Goal: Information Seeking & Learning: Learn about a topic

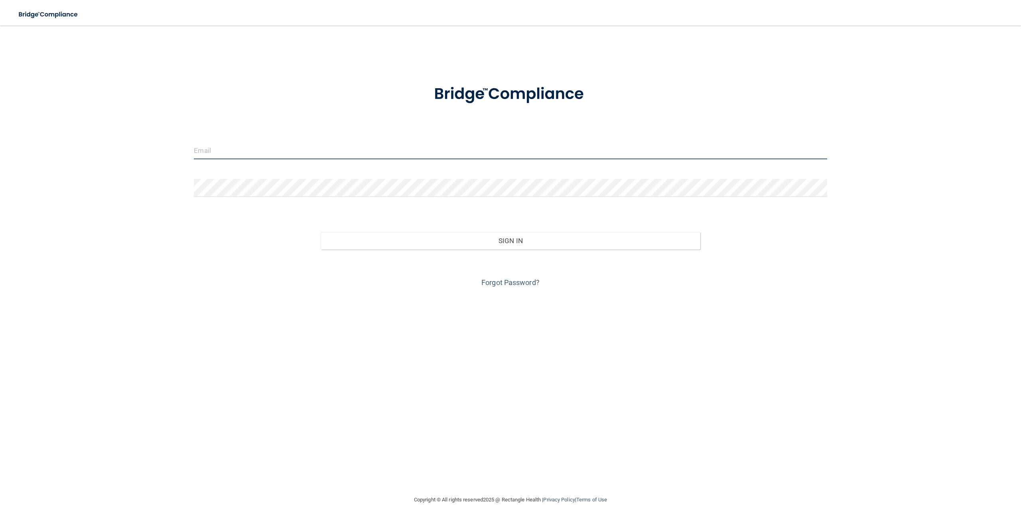
click at [264, 150] on input "email" at bounding box center [510, 150] width 633 height 18
type input "[EMAIL_ADDRESS][DOMAIN_NAME]"
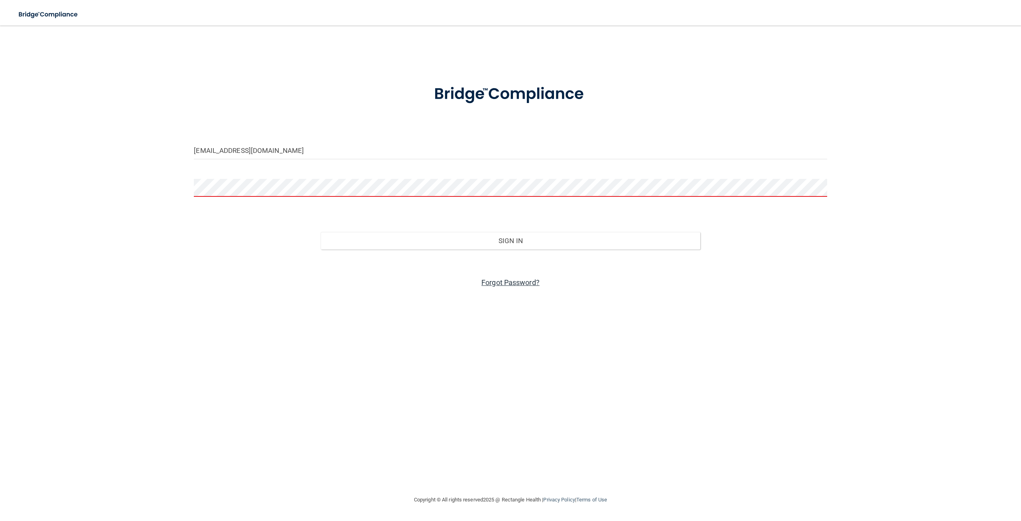
click at [535, 283] on link "Forgot Password?" at bounding box center [511, 282] width 58 height 8
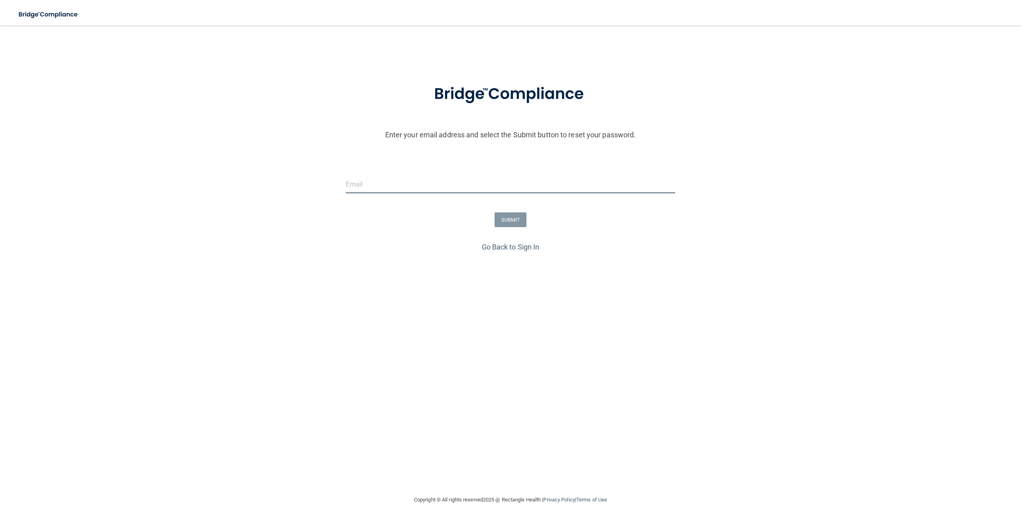
click at [426, 184] on input "email" at bounding box center [511, 184] width 330 height 18
type input "[EMAIL_ADDRESS][DOMAIN_NAME]"
click at [521, 221] on button "SUBMIT" at bounding box center [511, 219] width 32 height 15
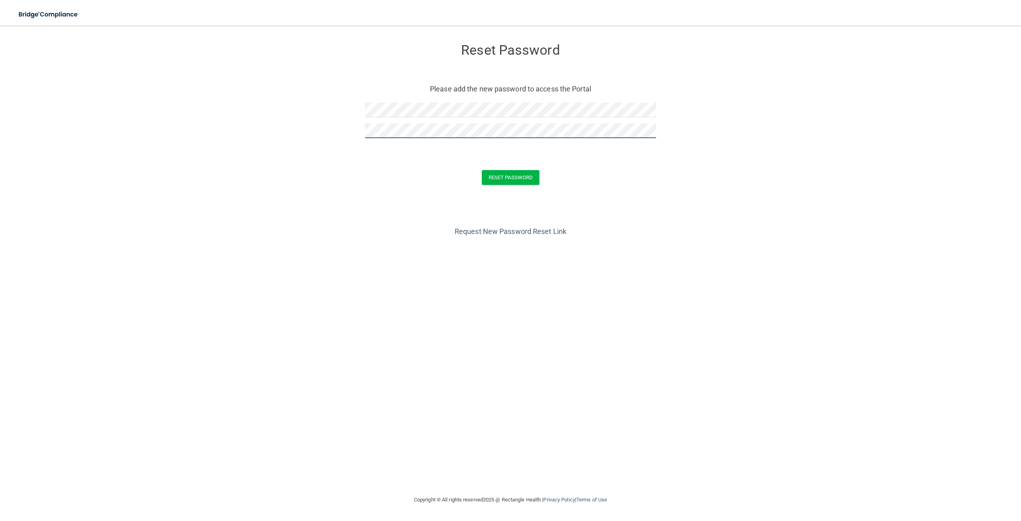
click at [482, 170] on button "Reset Password" at bounding box center [510, 177] width 57 height 15
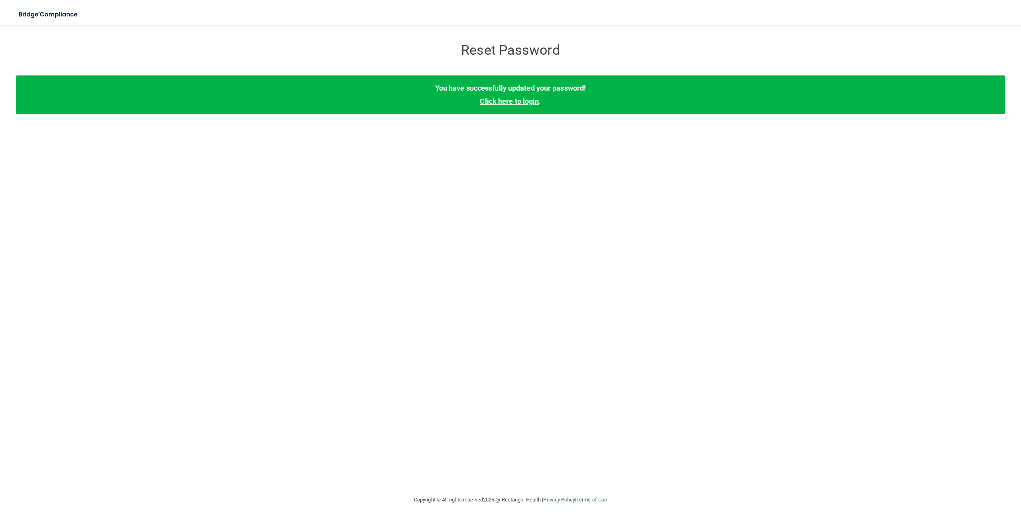
click at [520, 100] on link "Click here to login" at bounding box center [509, 101] width 59 height 8
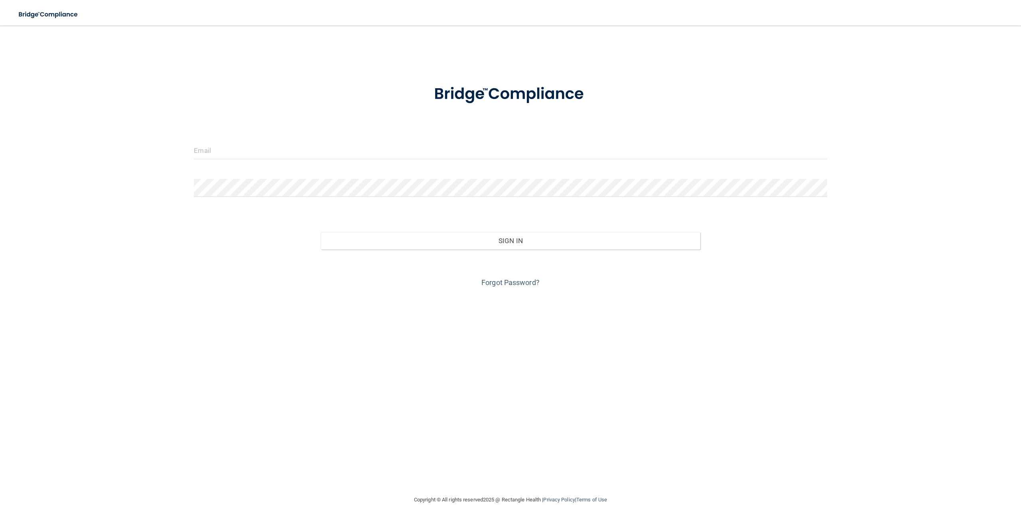
click at [383, 160] on div at bounding box center [510, 153] width 645 height 24
click at [384, 153] on input "email" at bounding box center [510, 150] width 633 height 18
type input "[EMAIL_ADDRESS][DOMAIN_NAME]"
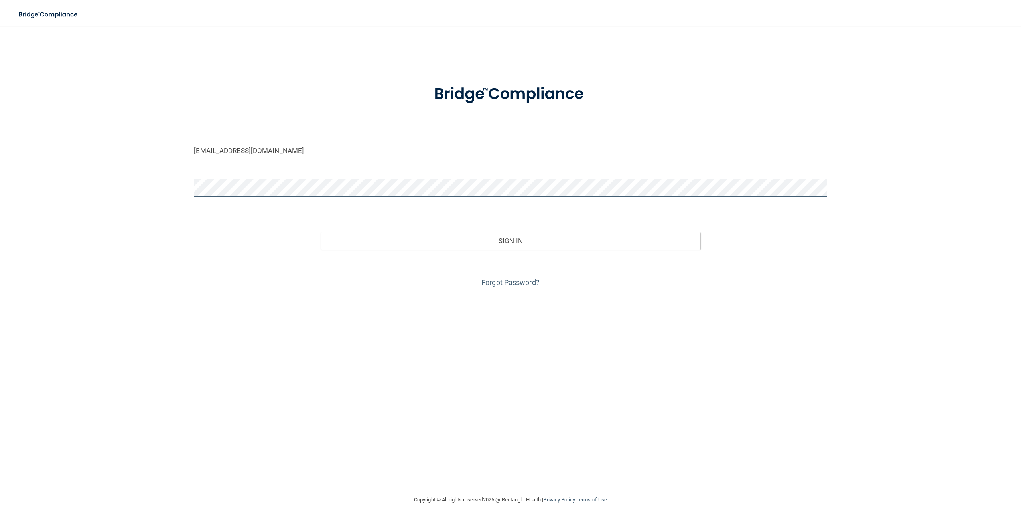
click at [321, 232] on button "Sign In" at bounding box center [511, 241] width 380 height 18
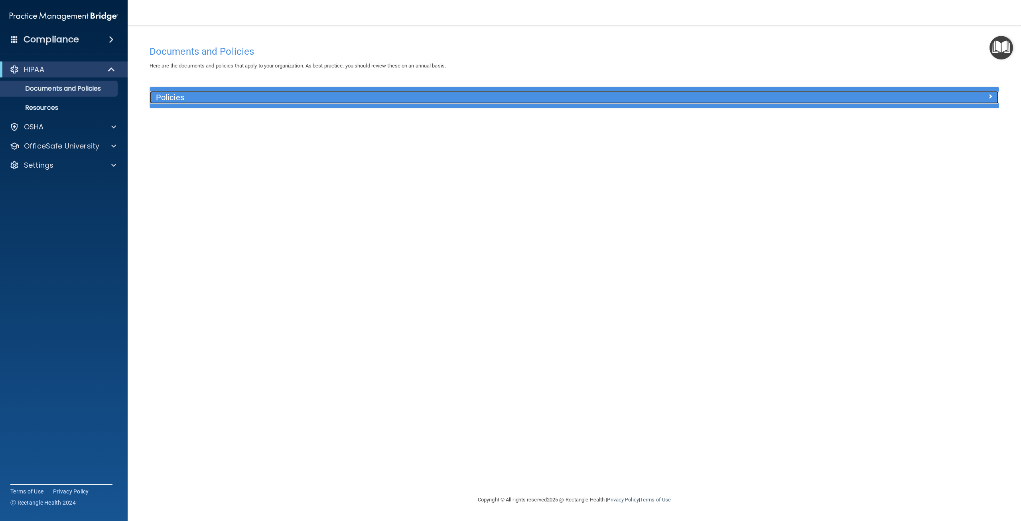
click at [989, 97] on span at bounding box center [990, 96] width 5 height 10
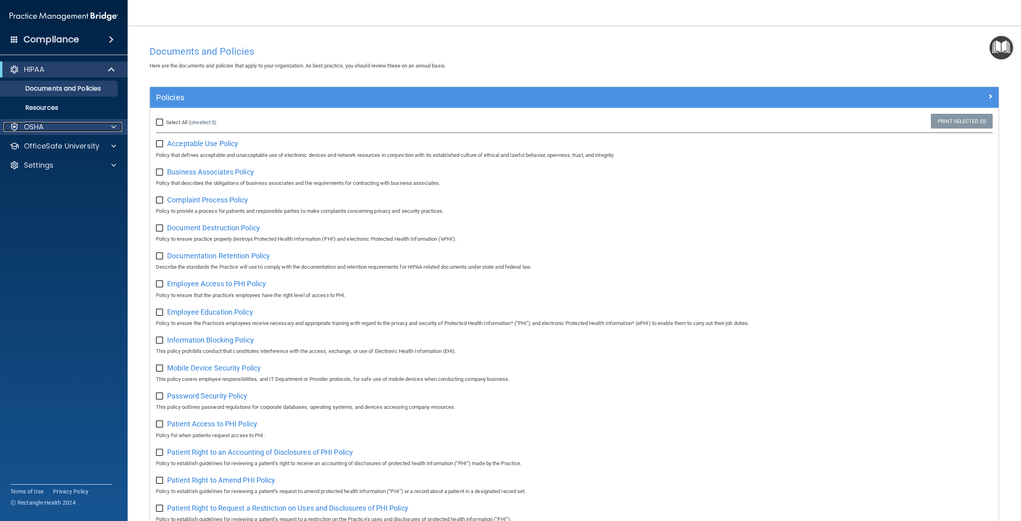
click at [109, 124] on div at bounding box center [113, 127] width 20 height 10
click at [45, 185] on p "OfficeSafe University" at bounding box center [61, 185] width 75 height 10
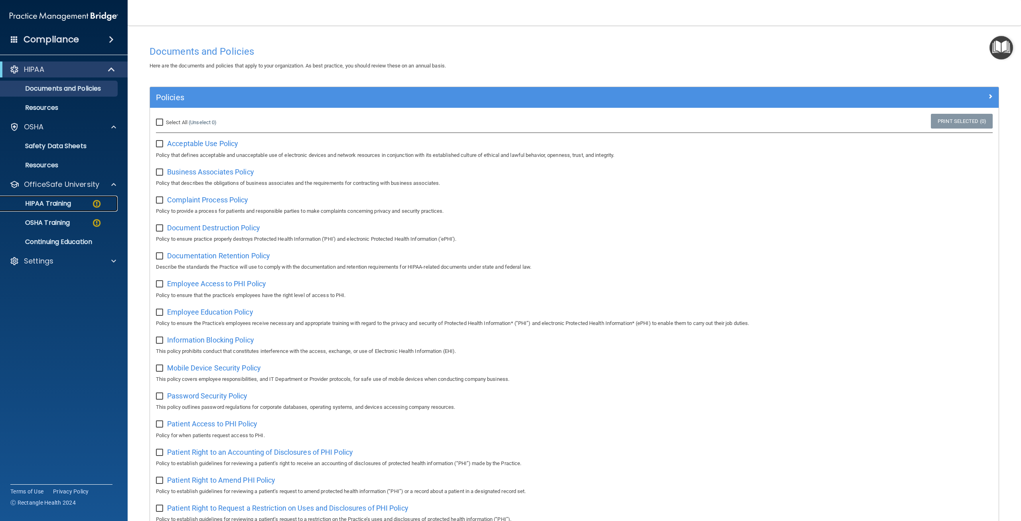
click at [45, 195] on link "HIPAA Training" at bounding box center [55, 203] width 126 height 16
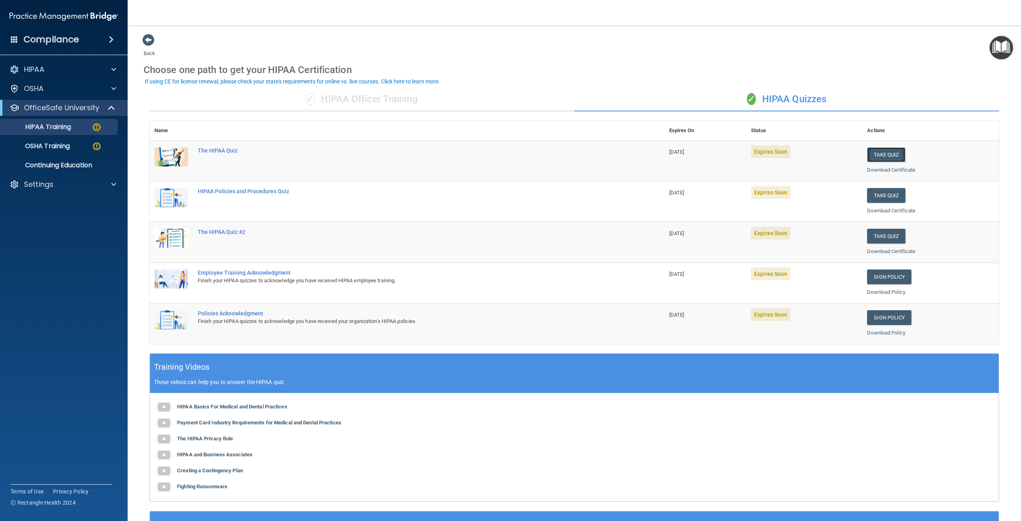
click at [891, 155] on button "Take Quiz" at bounding box center [886, 154] width 38 height 15
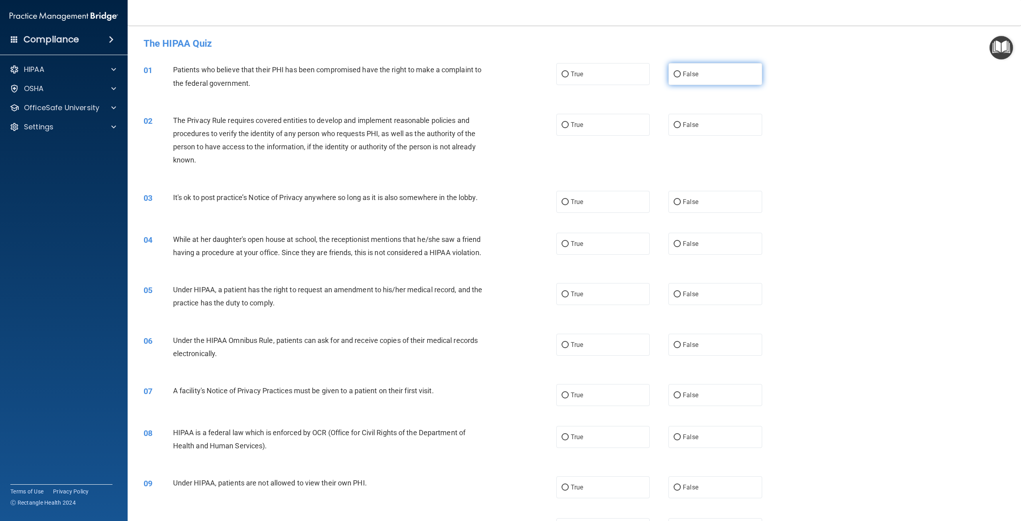
click at [674, 74] on input "False" at bounding box center [677, 74] width 7 height 6
radio input "true"
click at [599, 125] on label "True" at bounding box center [603, 125] width 93 height 22
click at [569, 125] on input "True" at bounding box center [565, 125] width 7 height 6
radio input "true"
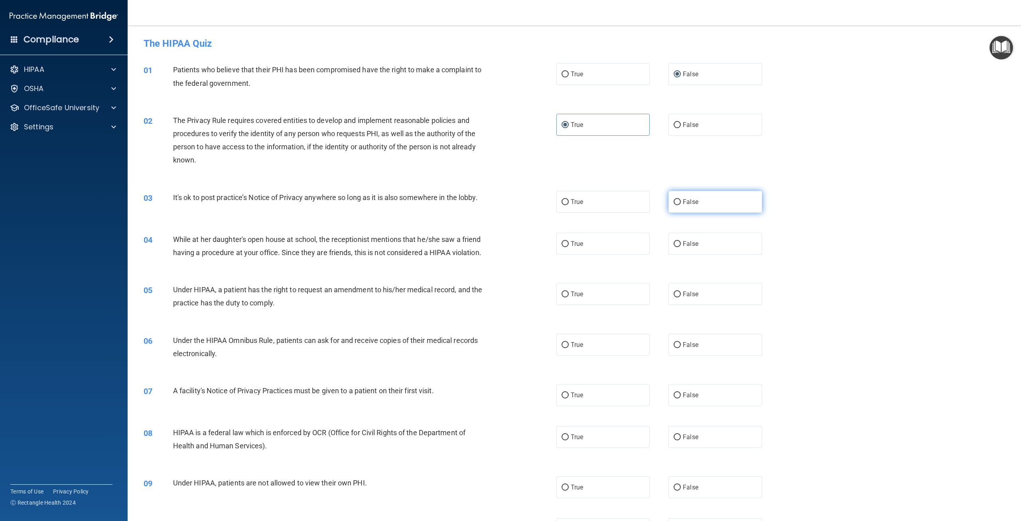
click at [709, 202] on label "False" at bounding box center [715, 202] width 93 height 22
click at [681, 202] on input "False" at bounding box center [677, 202] width 7 height 6
radio input "true"
click at [590, 242] on label "True" at bounding box center [603, 244] width 93 height 22
click at [569, 242] on input "True" at bounding box center [565, 244] width 7 height 6
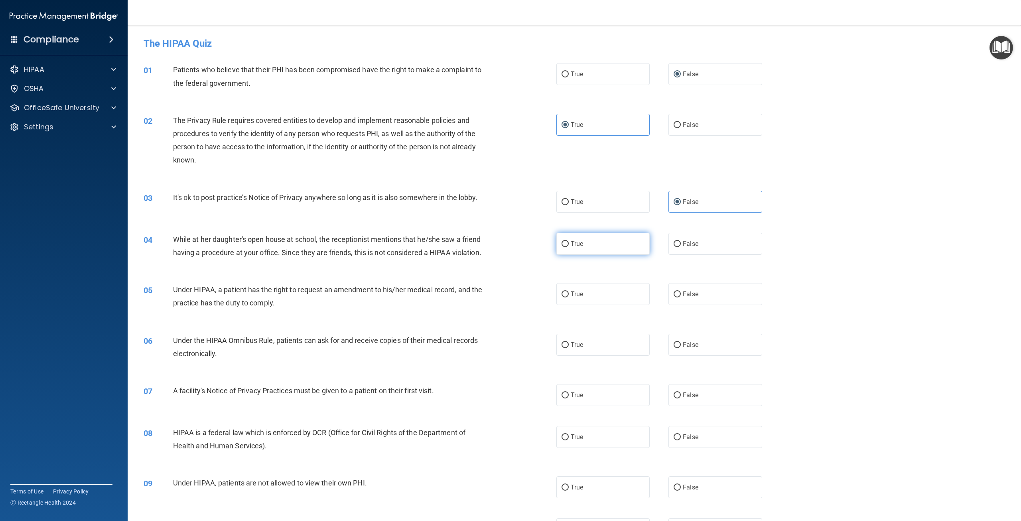
radio input "true"
click at [575, 298] on span "True" at bounding box center [577, 294] width 12 height 8
click at [569, 297] on input "True" at bounding box center [565, 294] width 7 height 6
radio input "true"
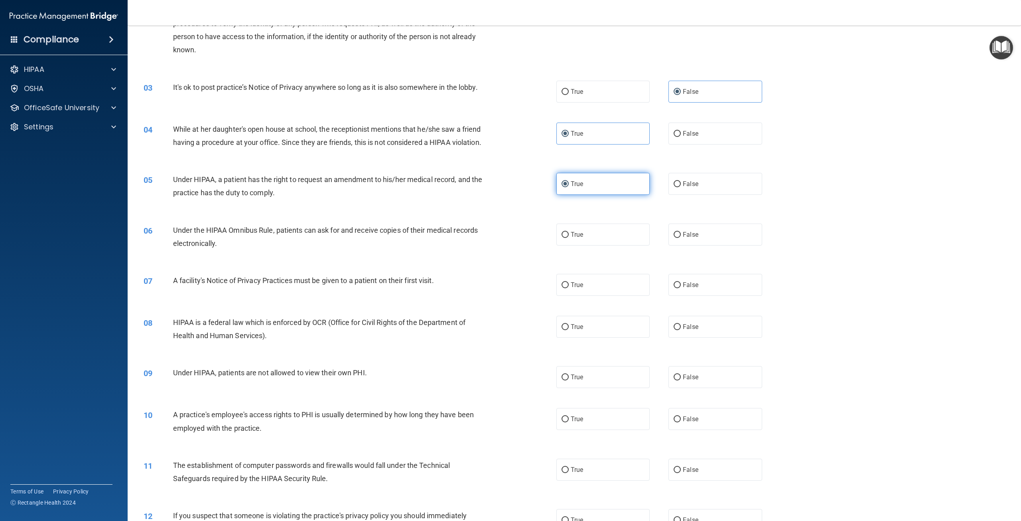
scroll to position [199, 0]
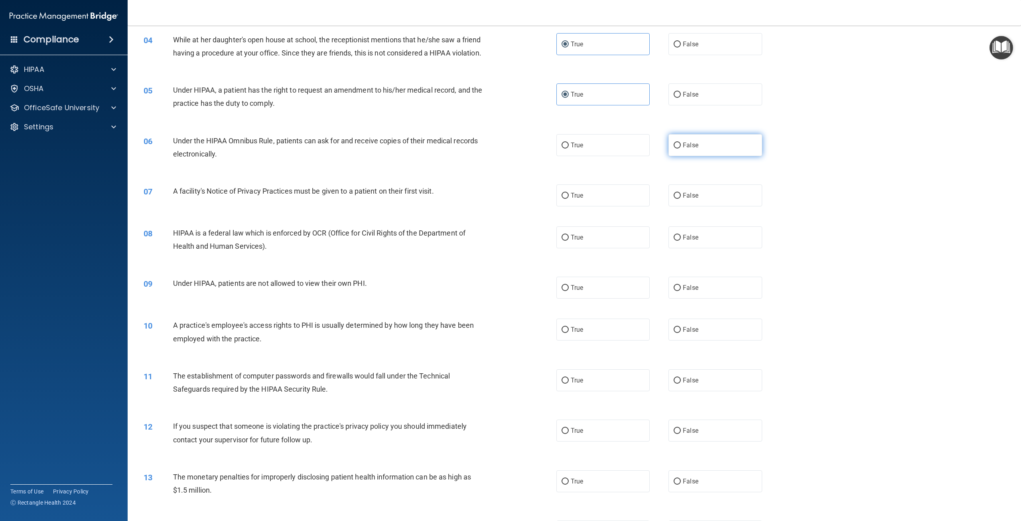
click at [701, 156] on label "False" at bounding box center [715, 145] width 93 height 22
click at [681, 148] on input "False" at bounding box center [677, 145] width 7 height 6
radio input "true"
click at [625, 206] on label "True" at bounding box center [603, 195] width 93 height 22
click at [569, 199] on input "True" at bounding box center [565, 196] width 7 height 6
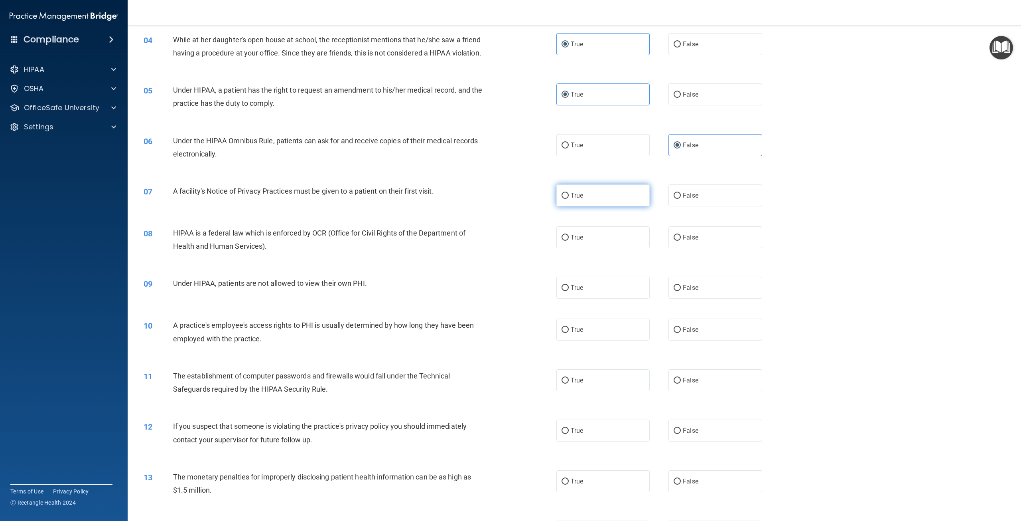
radio input "true"
click at [718, 245] on label "False" at bounding box center [715, 237] width 93 height 22
click at [681, 241] on input "False" at bounding box center [677, 238] width 7 height 6
radio input "true"
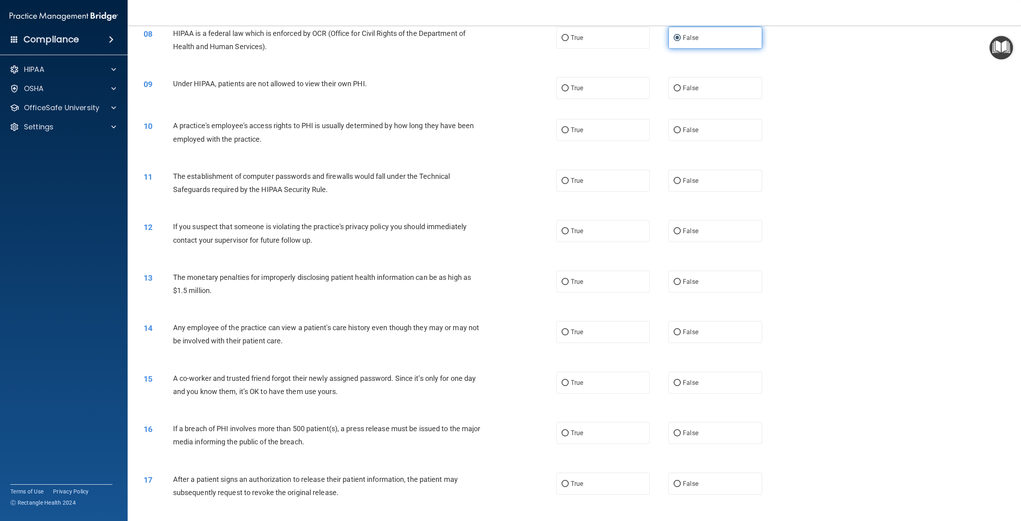
scroll to position [439, 0]
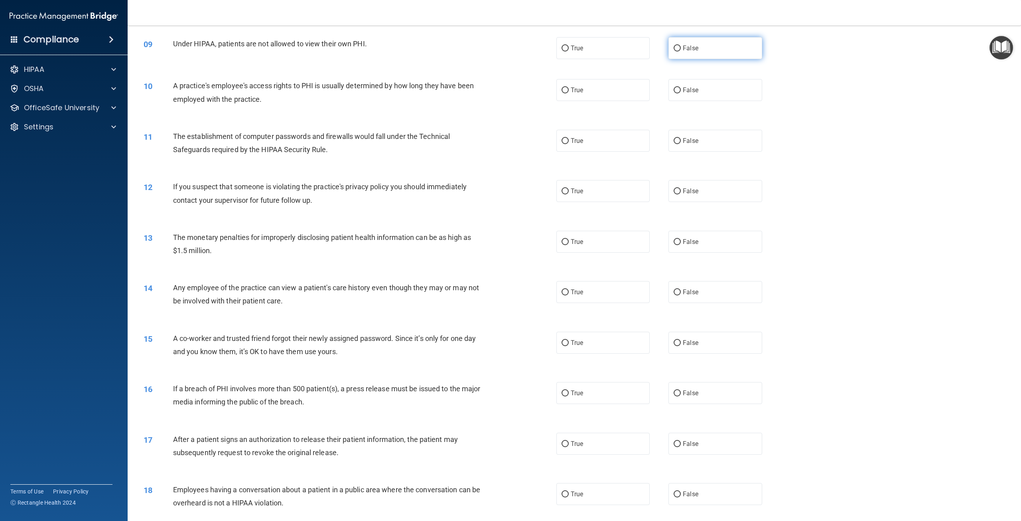
click at [694, 52] on span "False" at bounding box center [691, 48] width 16 height 8
click at [681, 51] on input "False" at bounding box center [677, 48] width 7 height 6
radio input "true"
click at [614, 99] on label "True" at bounding box center [603, 90] width 93 height 22
click at [569, 93] on input "True" at bounding box center [565, 90] width 7 height 6
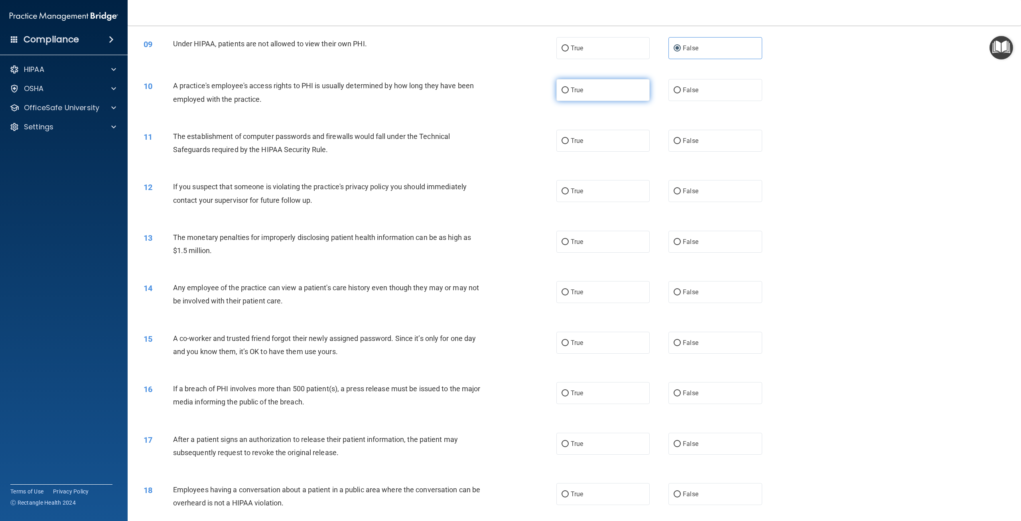
radio input "true"
click at [687, 144] on span "False" at bounding box center [691, 141] width 16 height 8
click at [681, 144] on input "False" at bounding box center [677, 141] width 7 height 6
radio input "true"
click at [687, 195] on span "False" at bounding box center [691, 191] width 16 height 8
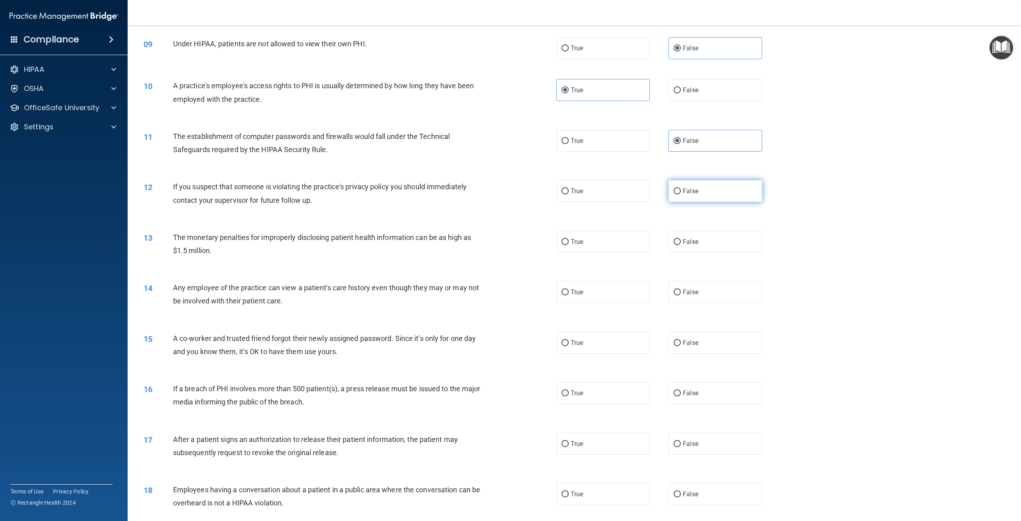
click at [681, 194] on input "False" at bounding box center [677, 191] width 7 height 6
radio input "true"
click at [616, 252] on label "True" at bounding box center [603, 242] width 93 height 22
click at [569, 245] on input "True" at bounding box center [565, 242] width 7 height 6
radio input "true"
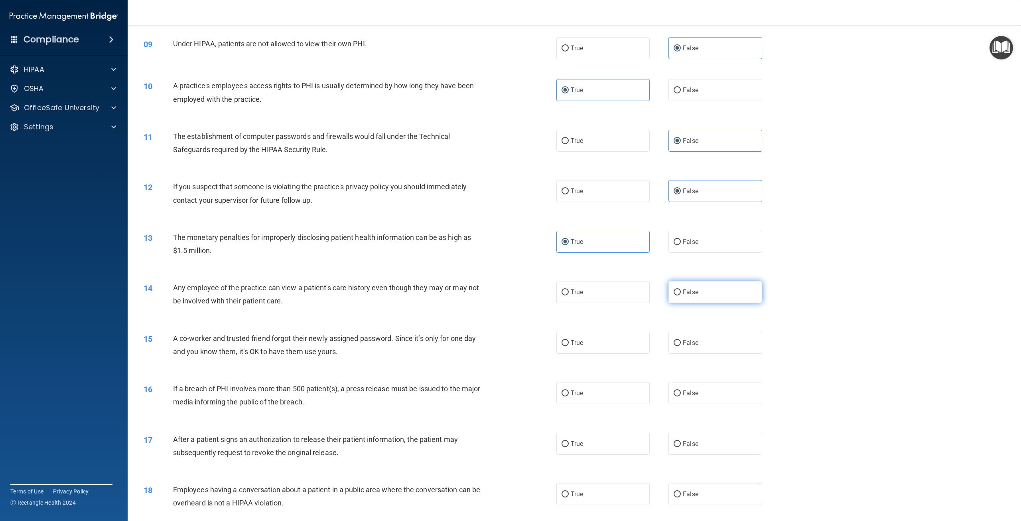
click at [691, 303] on label "False" at bounding box center [715, 292] width 93 height 22
click at [681, 295] on input "False" at bounding box center [677, 292] width 7 height 6
radio input "true"
click at [702, 353] on label "False" at bounding box center [715, 343] width 93 height 22
click at [681, 346] on input "False" at bounding box center [677, 343] width 7 height 6
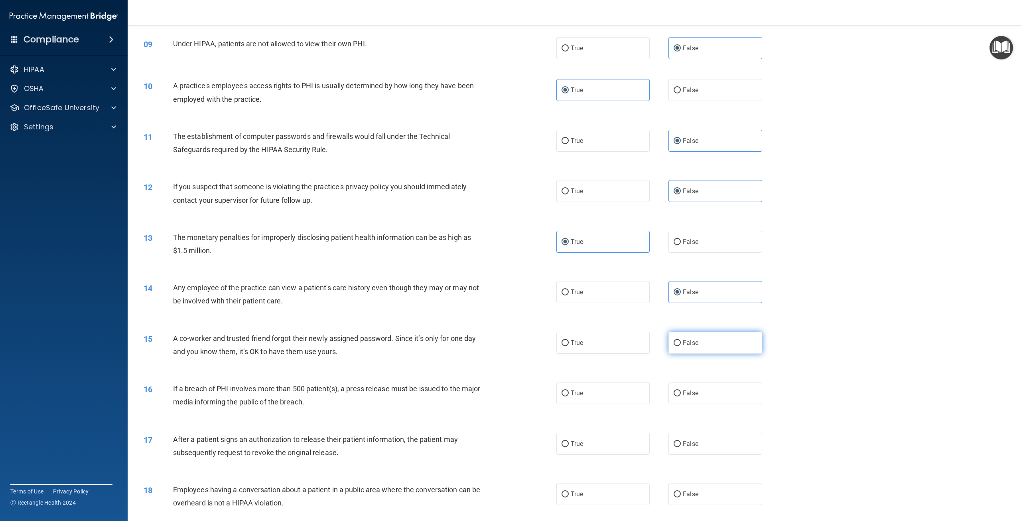
radio input "true"
click at [637, 404] on label "True" at bounding box center [603, 393] width 93 height 22
click at [569, 396] on input "True" at bounding box center [565, 393] width 7 height 6
radio input "true"
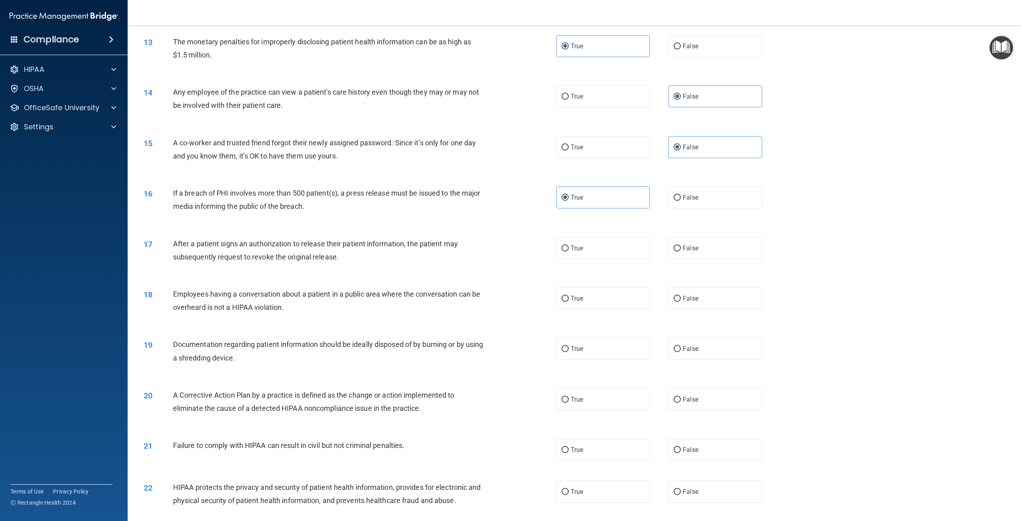
scroll to position [638, 0]
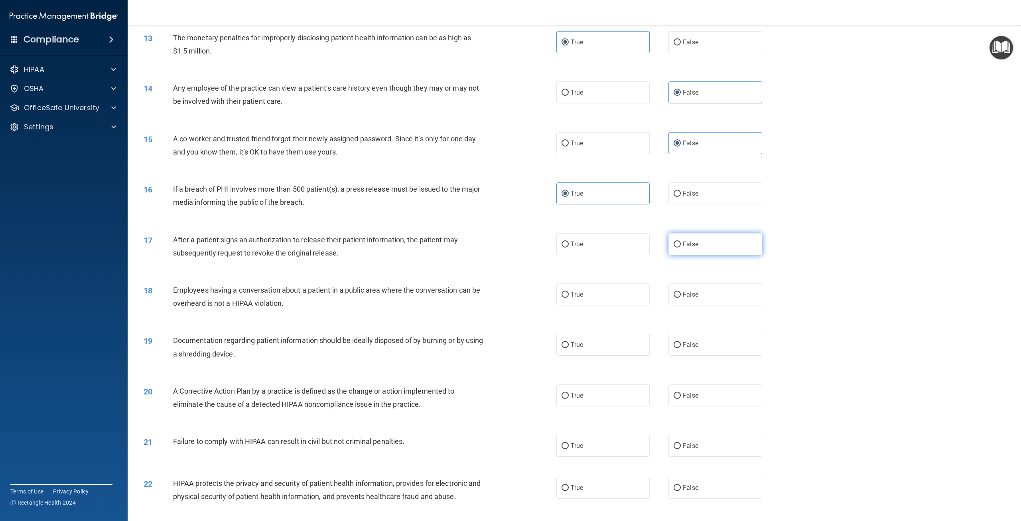
click at [703, 255] on label "False" at bounding box center [715, 244] width 93 height 22
click at [681, 247] on input "False" at bounding box center [677, 244] width 7 height 6
radio input "true"
click at [703, 304] on label "False" at bounding box center [715, 294] width 93 height 22
click at [681, 298] on input "False" at bounding box center [677, 295] width 7 height 6
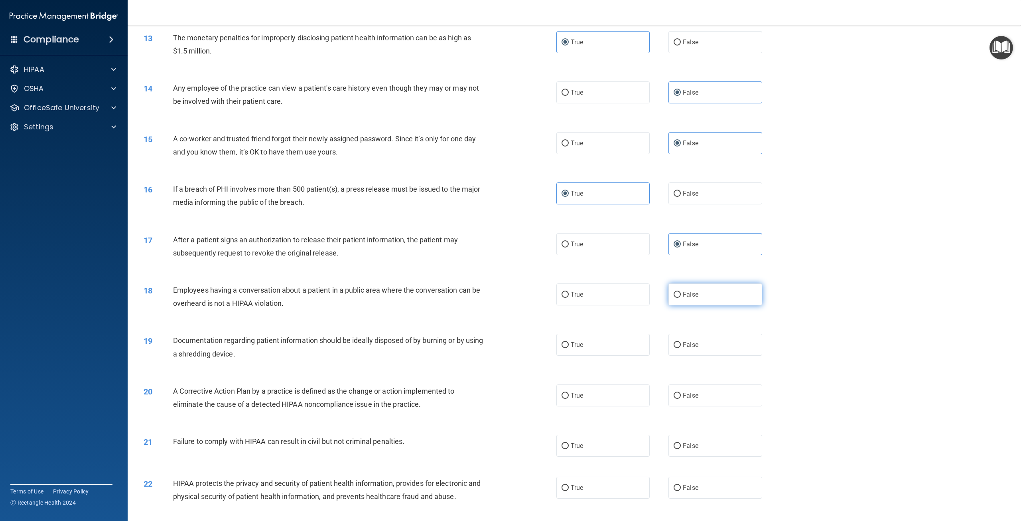
radio input "true"
click at [639, 355] on label "True" at bounding box center [603, 345] width 93 height 22
click at [569, 348] on input "True" at bounding box center [565, 345] width 7 height 6
radio input "true"
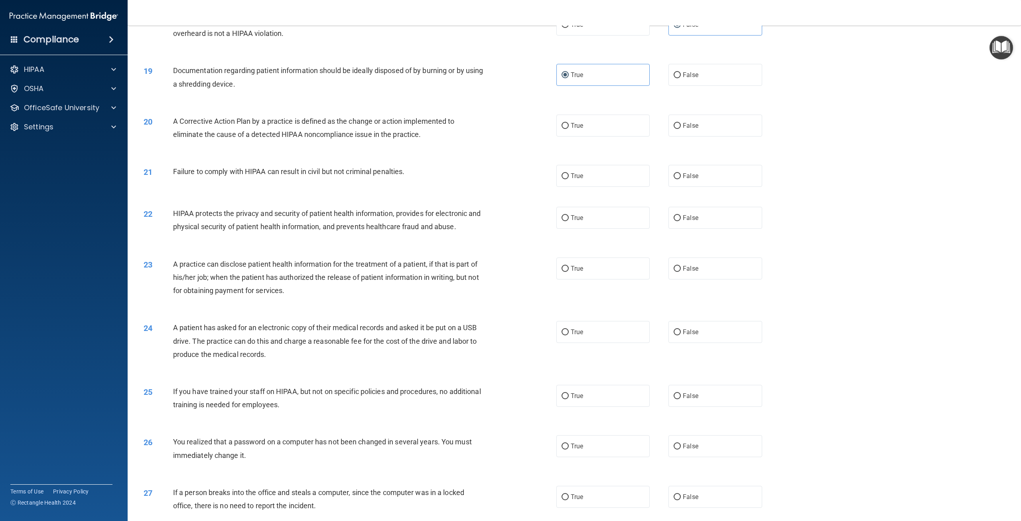
scroll to position [918, 0]
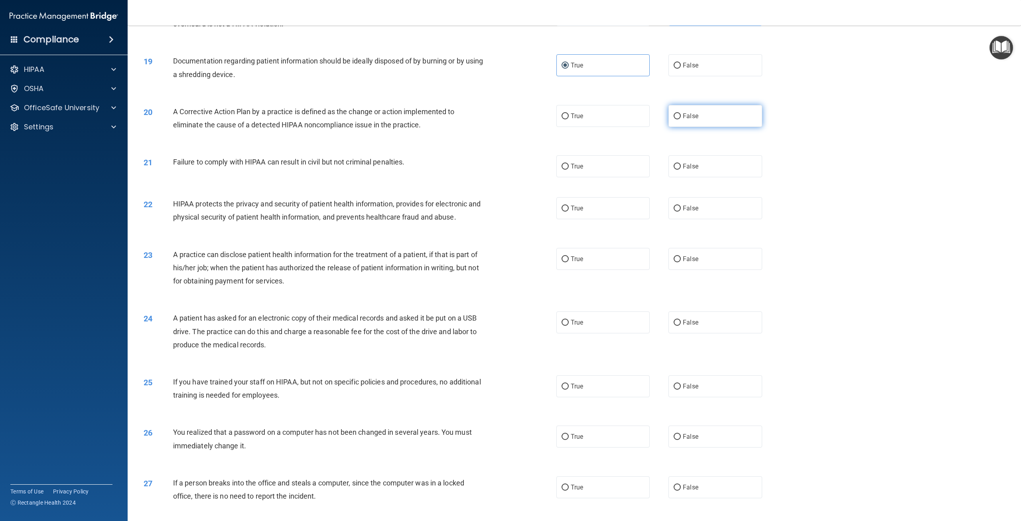
click at [688, 127] on label "False" at bounding box center [715, 116] width 93 height 22
click at [681, 119] on input "False" at bounding box center [677, 116] width 7 height 6
radio input "true"
click at [609, 177] on label "True" at bounding box center [603, 166] width 93 height 22
click at [569, 170] on input "True" at bounding box center [565, 167] width 7 height 6
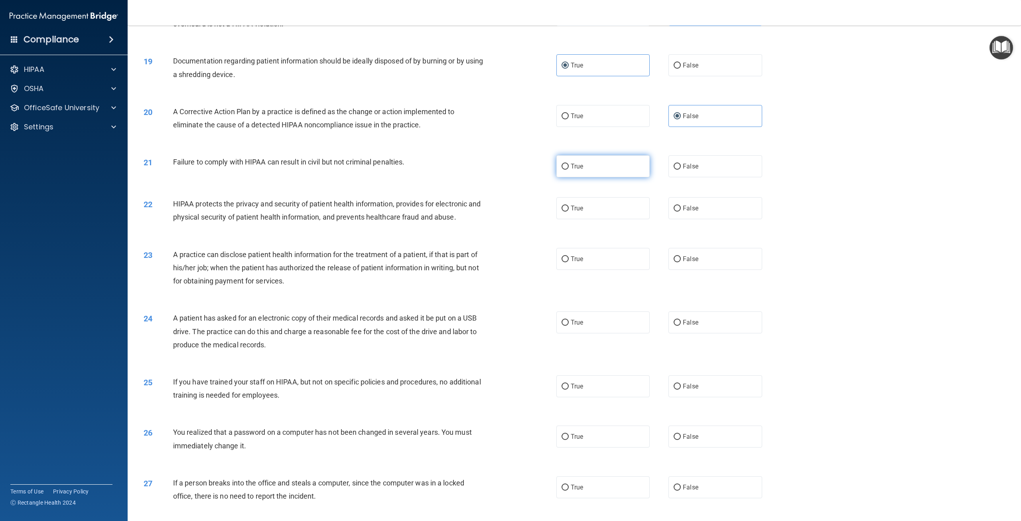
radio input "true"
click at [684, 212] on span "False" at bounding box center [691, 208] width 16 height 8
click at [681, 211] on input "False" at bounding box center [677, 208] width 7 height 6
radio input "true"
click at [692, 263] on span "False" at bounding box center [691, 259] width 16 height 8
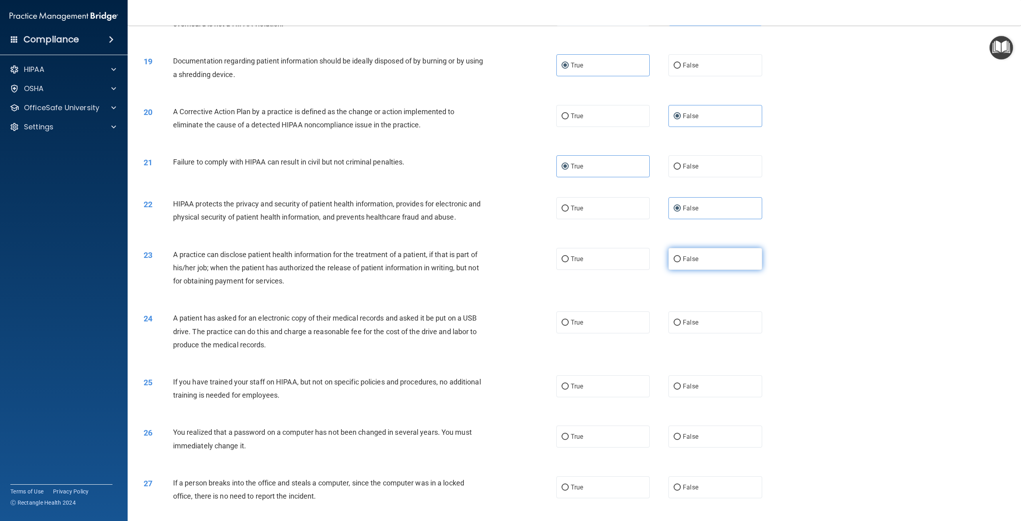
click at [681, 262] on input "False" at bounding box center [677, 259] width 7 height 6
radio input "true"
click at [638, 330] on label "True" at bounding box center [603, 322] width 93 height 22
click at [569, 326] on input "True" at bounding box center [565, 323] width 7 height 6
radio input "true"
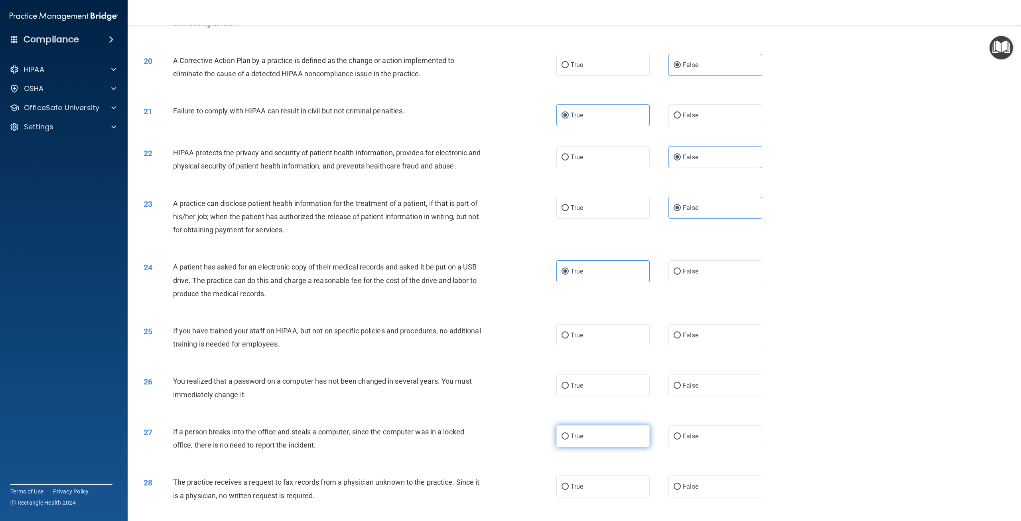
scroll to position [1117, 0]
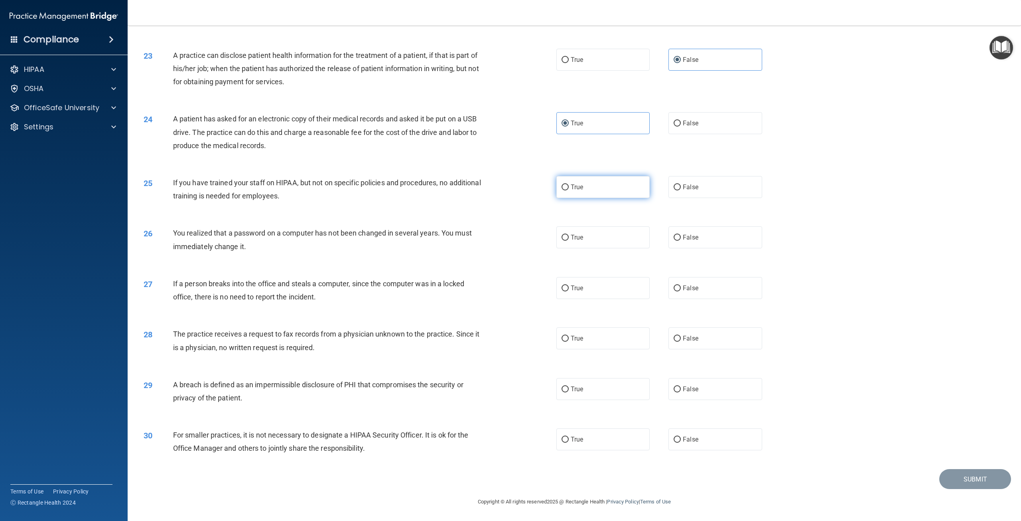
click at [634, 198] on label "True" at bounding box center [603, 187] width 93 height 22
click at [569, 190] on input "True" at bounding box center [565, 187] width 7 height 6
radio input "true"
click at [627, 248] on label "True" at bounding box center [603, 237] width 93 height 22
click at [569, 241] on input "True" at bounding box center [565, 238] width 7 height 6
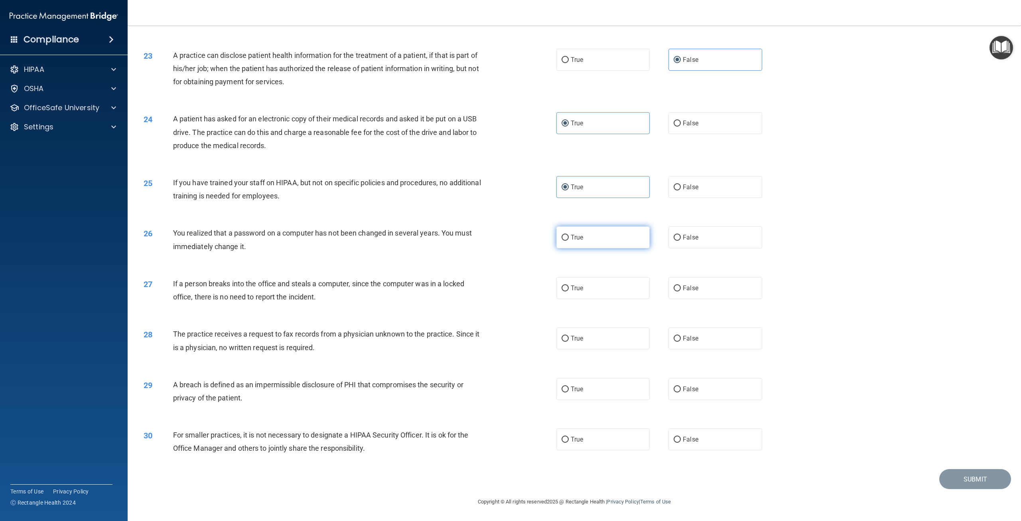
radio input "true"
click at [614, 299] on label "True" at bounding box center [603, 288] width 93 height 22
click at [569, 291] on input "True" at bounding box center [565, 288] width 7 height 6
radio input "true"
click at [711, 299] on label "False" at bounding box center [715, 288] width 93 height 22
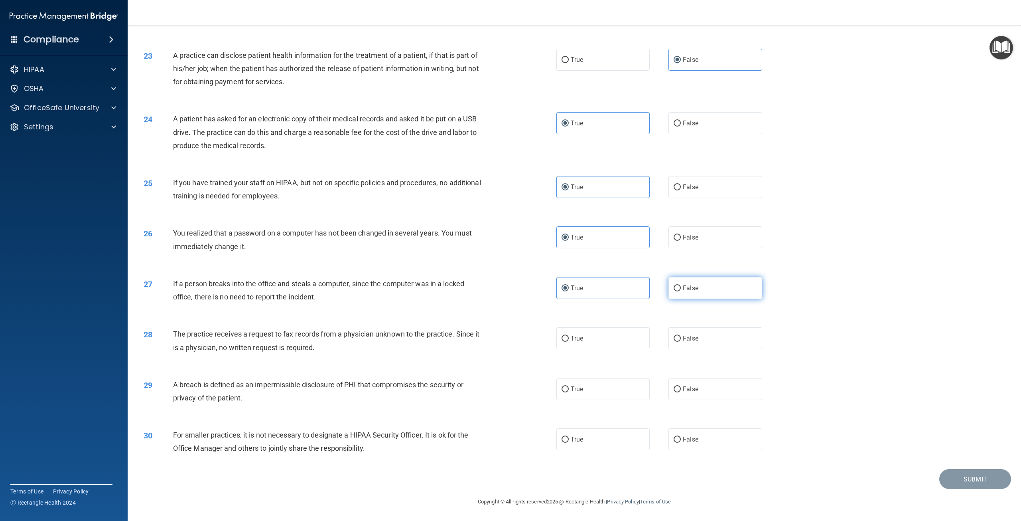
click at [681, 291] on input "False" at bounding box center [677, 288] width 7 height 6
radio input "true"
radio input "false"
click at [682, 347] on label "False" at bounding box center [715, 338] width 93 height 22
click at [681, 342] on input "False" at bounding box center [677, 339] width 7 height 6
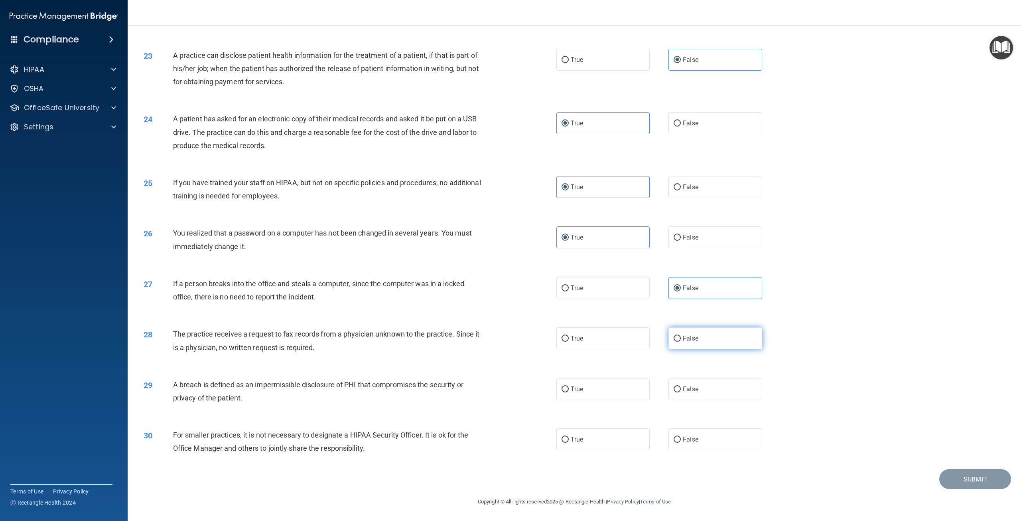
radio input "true"
click at [602, 398] on label "True" at bounding box center [603, 389] width 93 height 22
click at [569, 392] on input "True" at bounding box center [565, 389] width 7 height 6
radio input "true"
click at [687, 450] on label "False" at bounding box center [715, 439] width 93 height 22
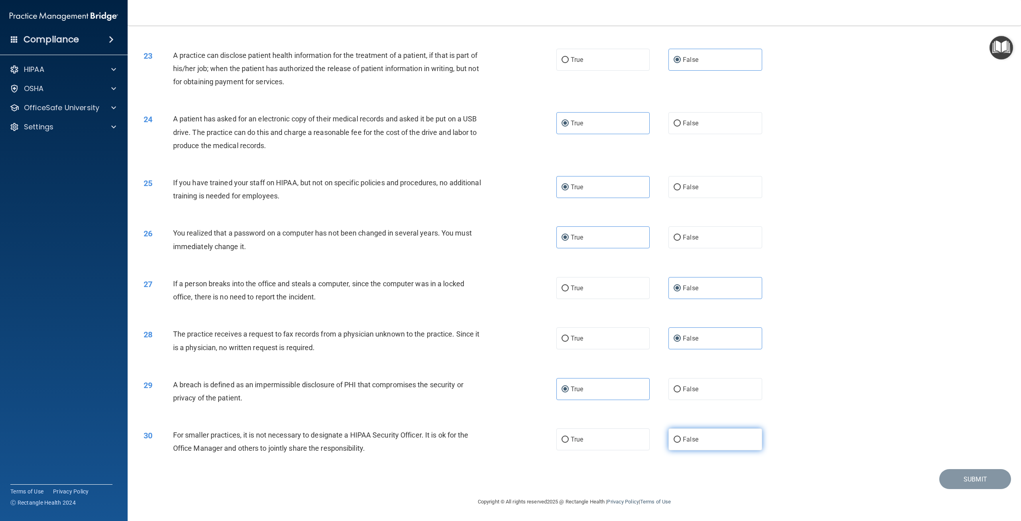
click at [681, 442] on input "False" at bounding box center [677, 439] width 7 height 6
radio input "true"
click at [946, 477] on button "Submit" at bounding box center [976, 479] width 72 height 20
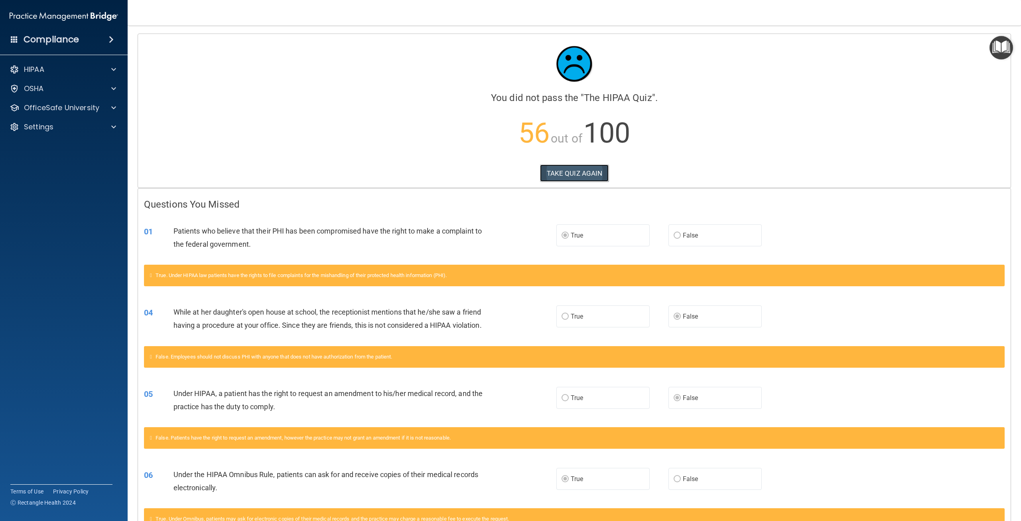
click at [561, 177] on button "TAKE QUIZ AGAIN" at bounding box center [574, 173] width 69 height 18
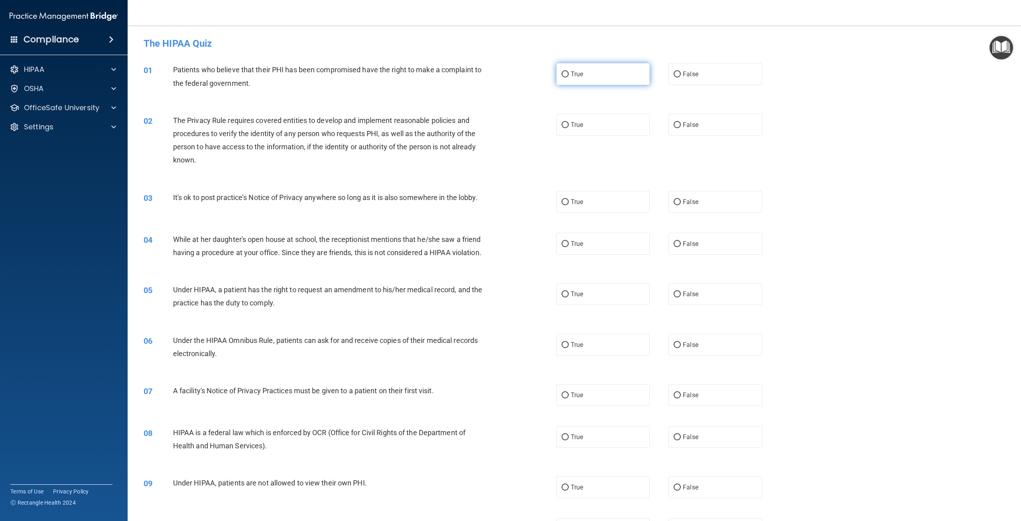
click at [600, 71] on label "True" at bounding box center [603, 74] width 93 height 22
click at [569, 71] on input "True" at bounding box center [565, 74] width 7 height 6
radio input "true"
click at [603, 121] on label "True" at bounding box center [603, 125] width 93 height 22
click at [569, 122] on input "True" at bounding box center [565, 125] width 7 height 6
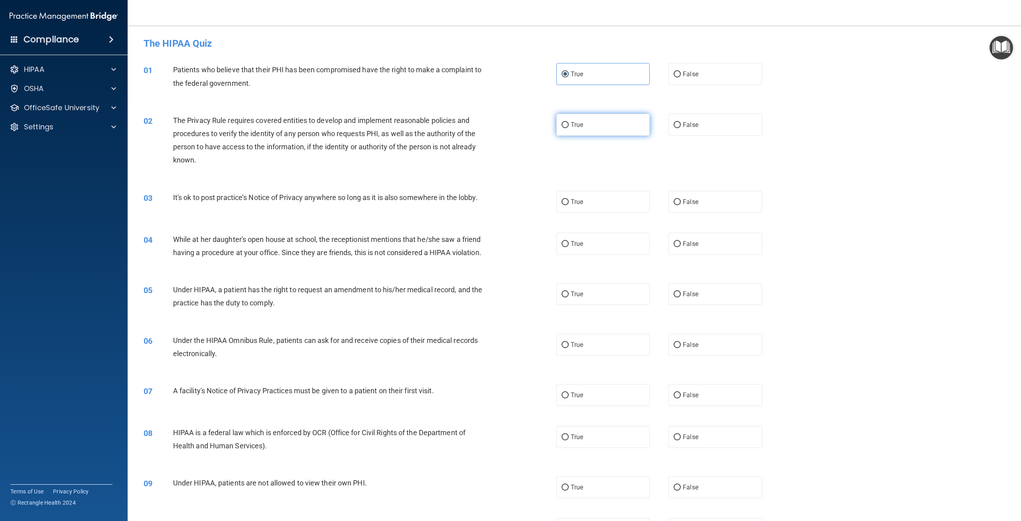
radio input "true"
click at [746, 207] on label "False" at bounding box center [715, 202] width 93 height 22
click at [681, 205] on input "False" at bounding box center [677, 202] width 7 height 6
radio input "true"
click at [736, 241] on label "False" at bounding box center [715, 244] width 93 height 22
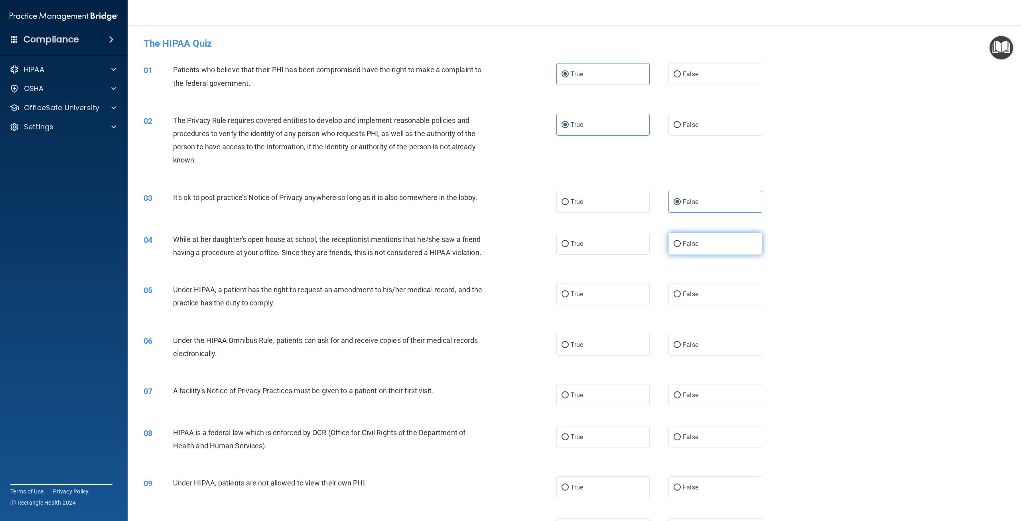
click at [681, 241] on input "False" at bounding box center [677, 244] width 7 height 6
radio input "true"
click at [712, 299] on label "False" at bounding box center [715, 294] width 93 height 22
click at [681, 297] on input "False" at bounding box center [677, 294] width 7 height 6
radio input "true"
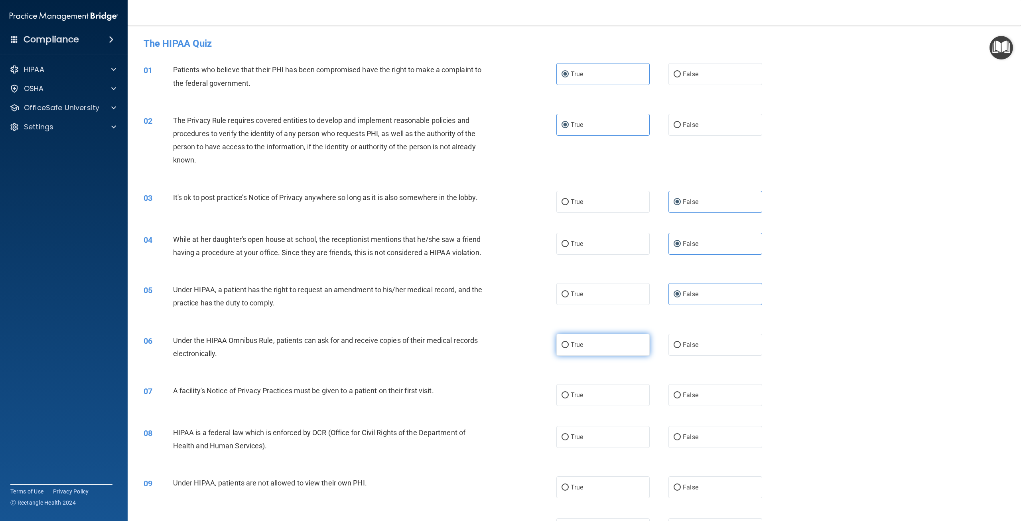
click at [615, 355] on label "True" at bounding box center [603, 345] width 93 height 22
click at [569, 348] on input "True" at bounding box center [565, 345] width 7 height 6
radio input "true"
click at [608, 406] on label "True" at bounding box center [603, 395] width 93 height 22
click at [569, 398] on input "True" at bounding box center [565, 395] width 7 height 6
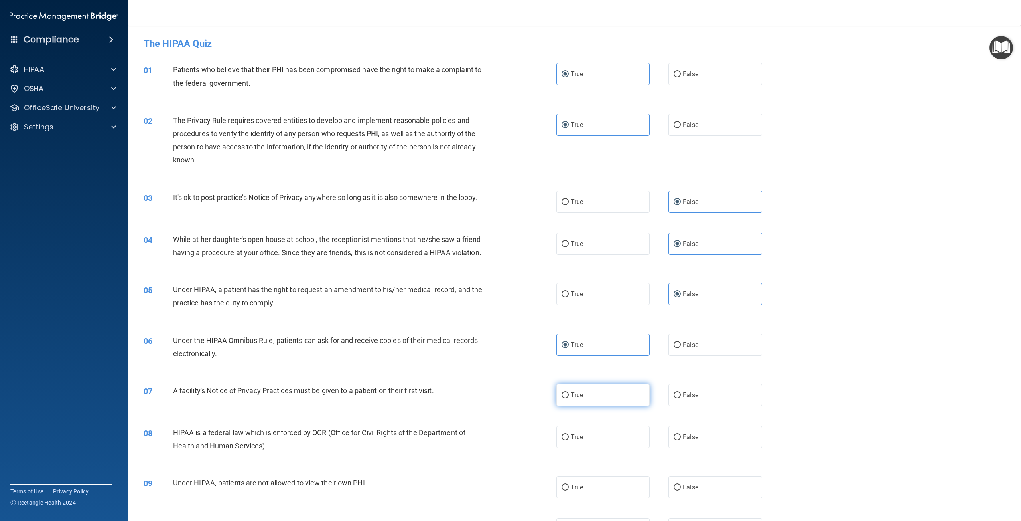
radio input "true"
click at [605, 448] on label "True" at bounding box center [603, 437] width 93 height 22
click at [569, 440] on input "True" at bounding box center [565, 437] width 7 height 6
radio input "true"
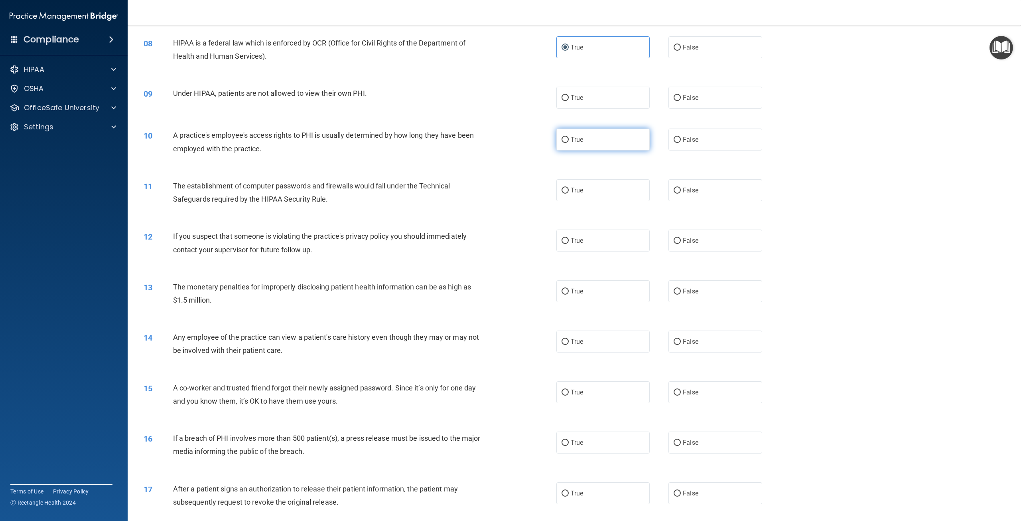
scroll to position [399, 0]
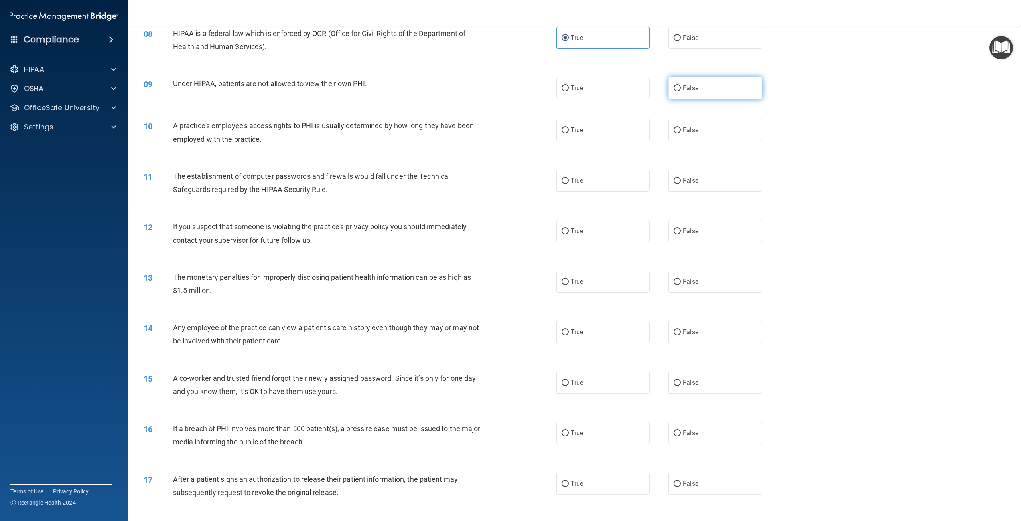
click at [692, 99] on label "False" at bounding box center [715, 88] width 93 height 22
click at [681, 91] on input "False" at bounding box center [677, 88] width 7 height 6
radio input "true"
click at [689, 141] on label "False" at bounding box center [715, 130] width 93 height 22
click at [681, 133] on input "False" at bounding box center [677, 130] width 7 height 6
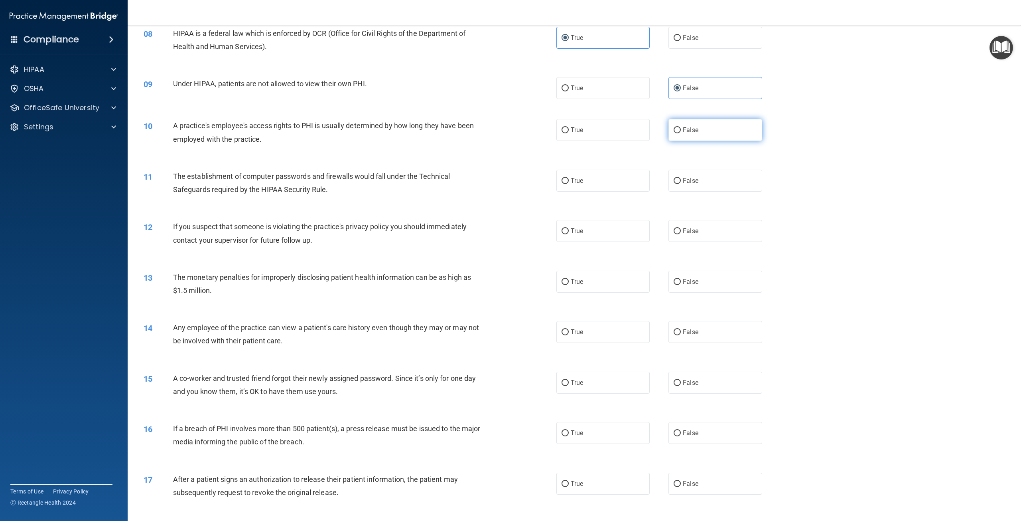
radio input "true"
click at [634, 192] on label "True" at bounding box center [603, 181] width 93 height 22
click at [569, 184] on input "True" at bounding box center [565, 181] width 7 height 6
radio input "true"
click at [616, 242] on label "True" at bounding box center [603, 231] width 93 height 22
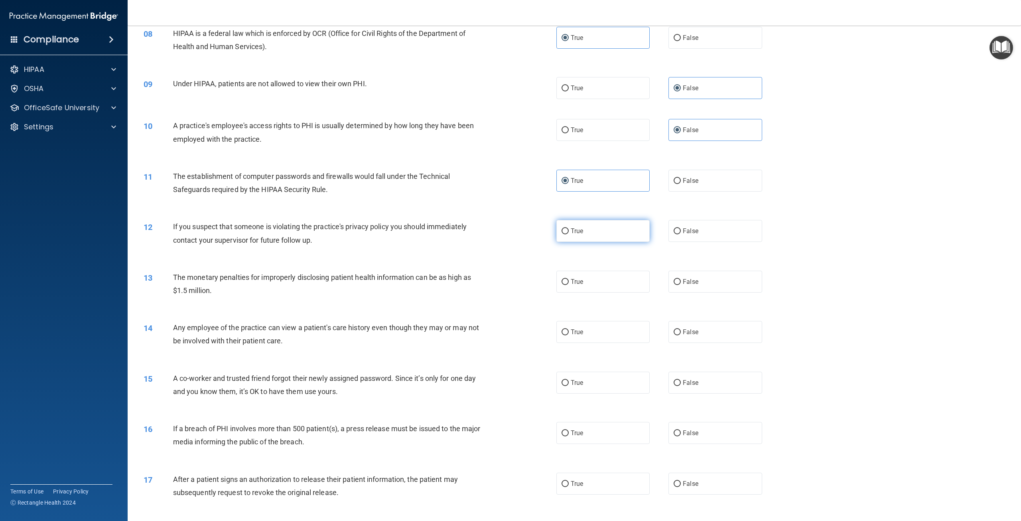
click at [569, 234] on input "True" at bounding box center [565, 231] width 7 height 6
radio input "true"
click at [613, 292] on label "True" at bounding box center [603, 281] width 93 height 22
click at [569, 285] on input "True" at bounding box center [565, 282] width 7 height 6
radio input "true"
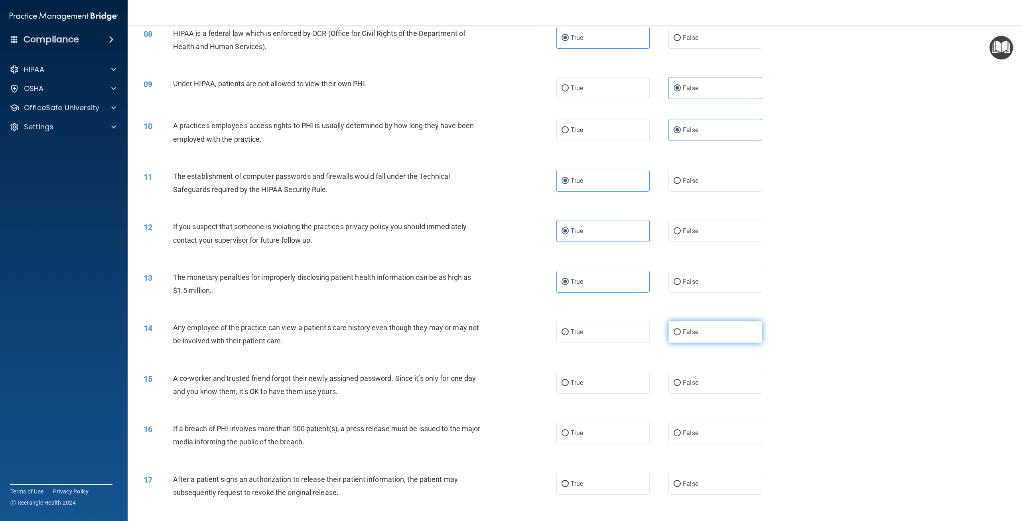
click at [677, 335] on input "False" at bounding box center [677, 332] width 7 height 6
radio input "true"
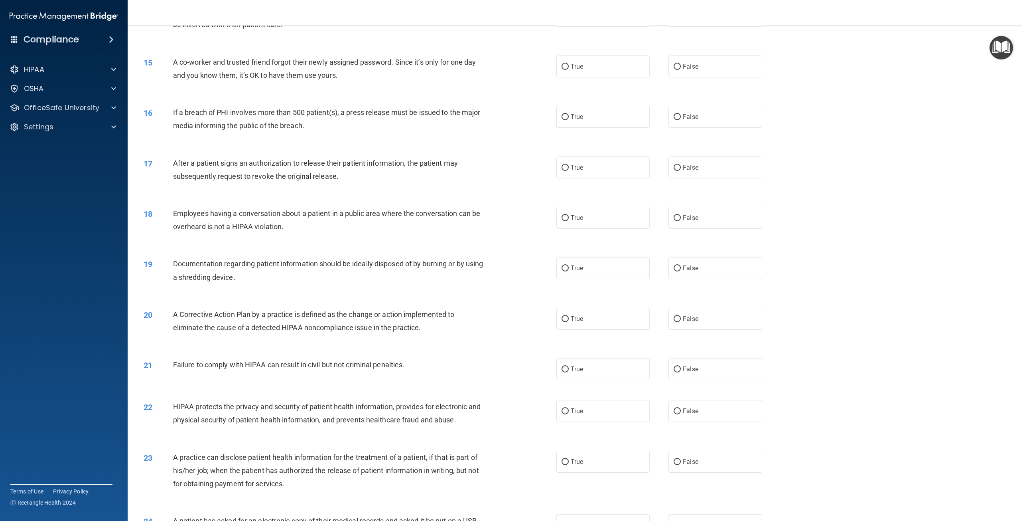
scroll to position [718, 0]
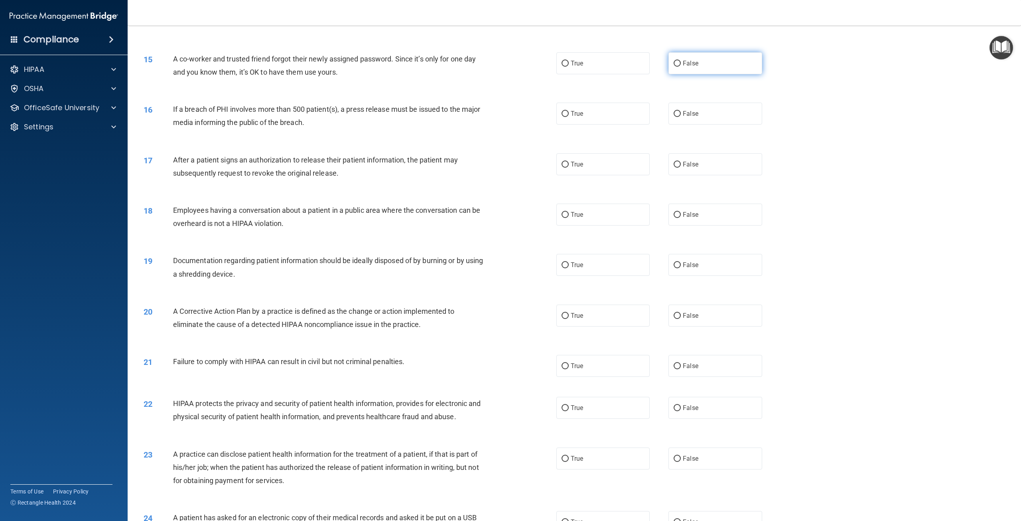
click at [686, 74] on label "False" at bounding box center [715, 63] width 93 height 22
click at [681, 67] on input "False" at bounding box center [677, 64] width 7 height 6
radio input "true"
click at [620, 124] on label "True" at bounding box center [603, 114] width 93 height 22
click at [569, 117] on input "True" at bounding box center [565, 114] width 7 height 6
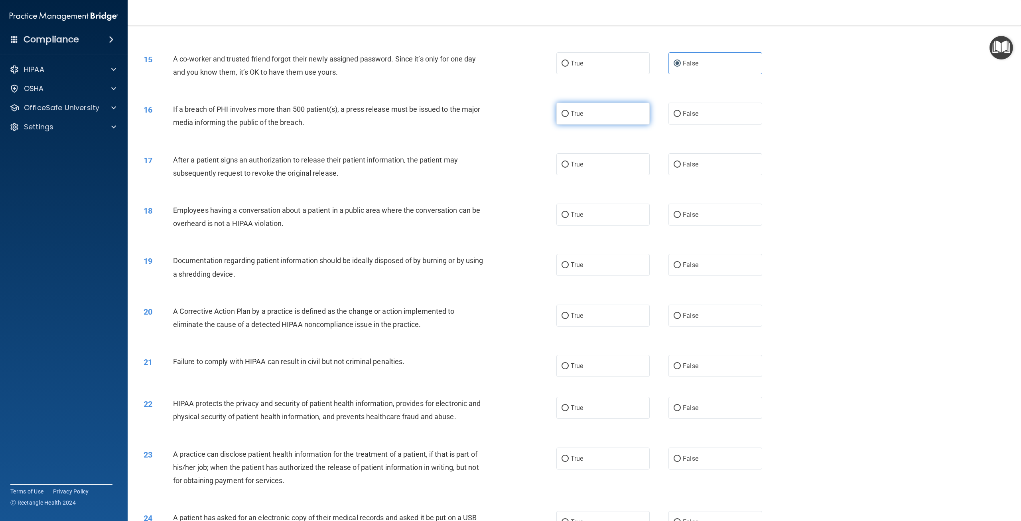
radio input "true"
click at [608, 175] on label "True" at bounding box center [603, 164] width 93 height 22
click at [569, 168] on input "True" at bounding box center [565, 165] width 7 height 6
radio input "true"
click at [718, 225] on label "False" at bounding box center [715, 214] width 93 height 22
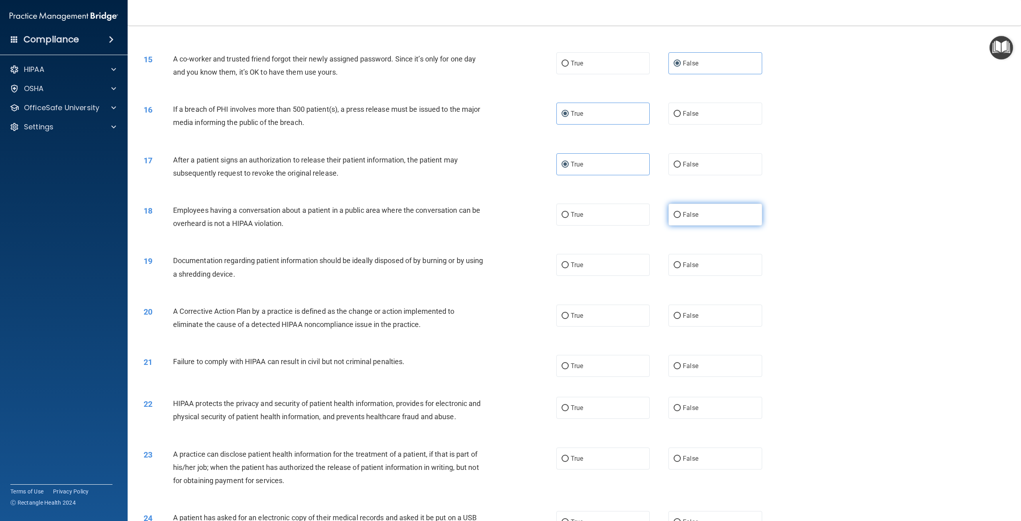
click at [681, 218] on input "False" at bounding box center [677, 215] width 7 height 6
radio input "true"
click at [620, 276] on label "True" at bounding box center [603, 265] width 93 height 22
click at [569, 268] on input "True" at bounding box center [565, 265] width 7 height 6
radio input "true"
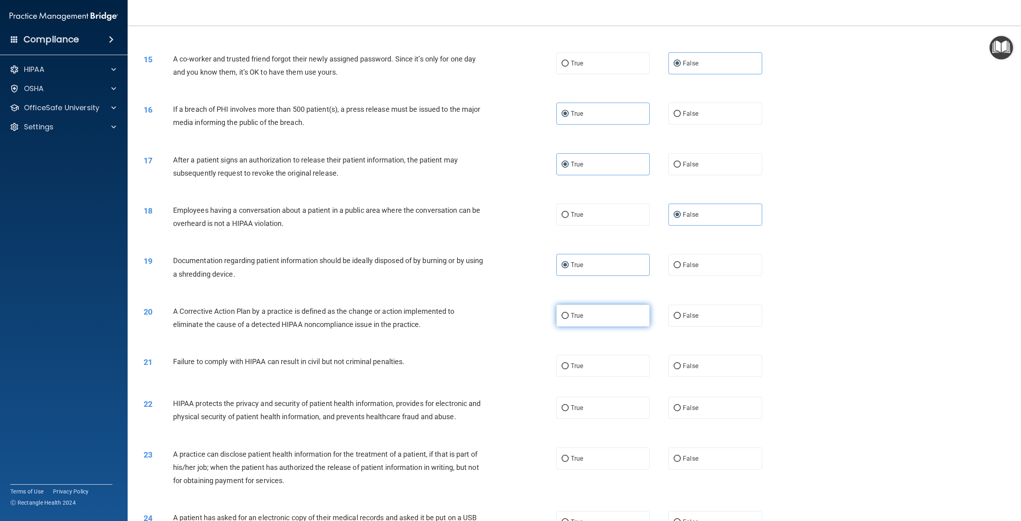
click at [615, 326] on label "True" at bounding box center [603, 315] width 93 height 22
click at [569, 319] on input "True" at bounding box center [565, 316] width 7 height 6
radio input "true"
click at [712, 377] on label "False" at bounding box center [715, 366] width 93 height 22
click at [681, 369] on input "False" at bounding box center [677, 366] width 7 height 6
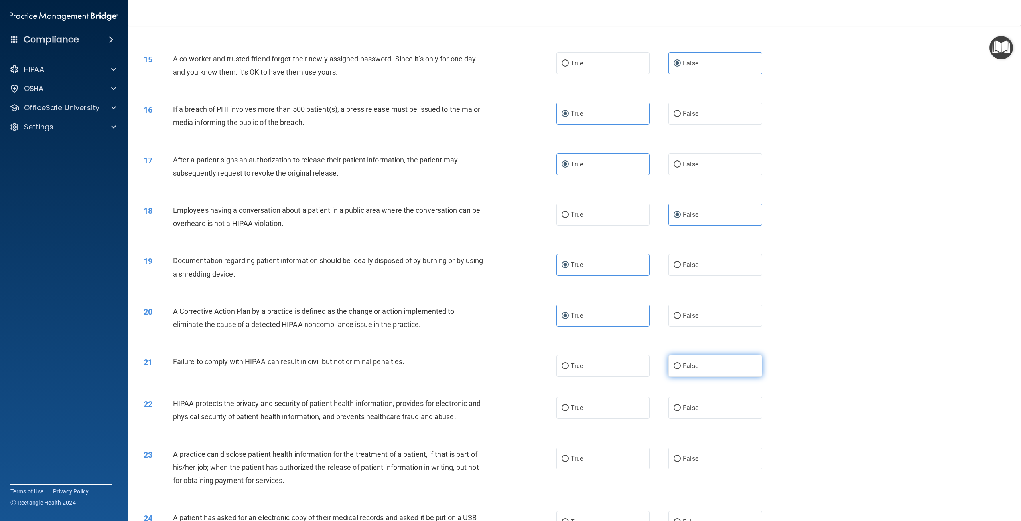
radio input "true"
click at [613, 419] on label "True" at bounding box center [603, 408] width 93 height 22
click at [569, 411] on input "True" at bounding box center [565, 408] width 7 height 6
radio input "true"
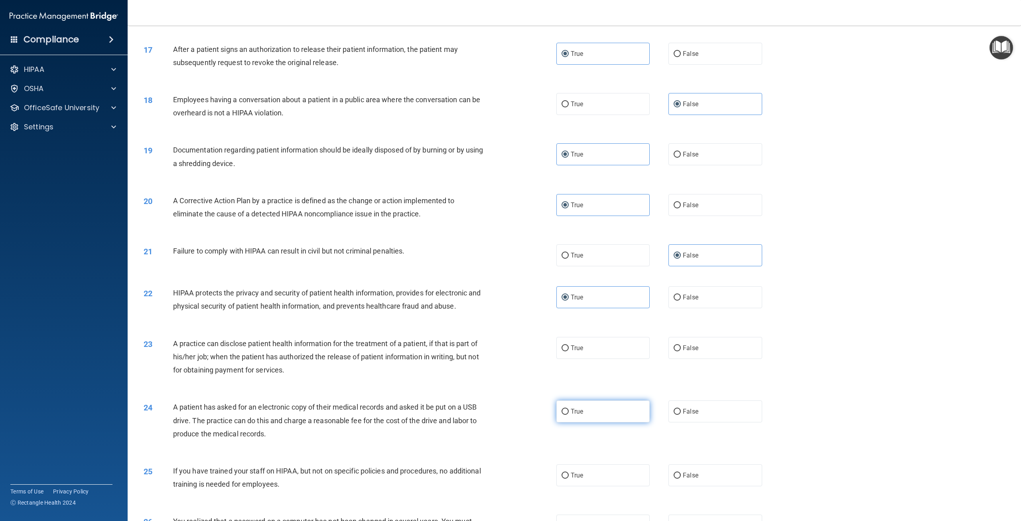
scroll to position [838, 0]
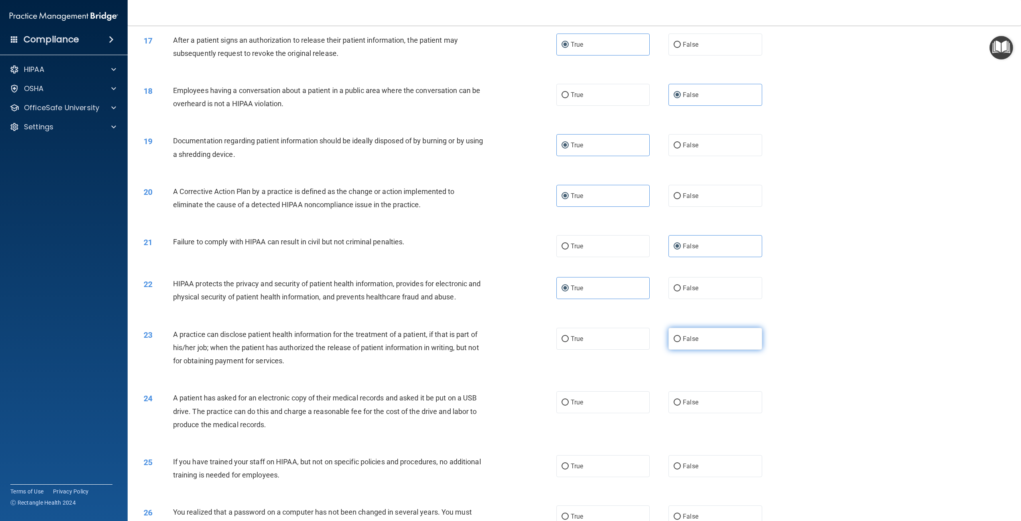
click at [687, 342] on span "False" at bounding box center [691, 339] width 16 height 8
click at [681, 342] on input "False" at bounding box center [677, 339] width 7 height 6
radio input "true"
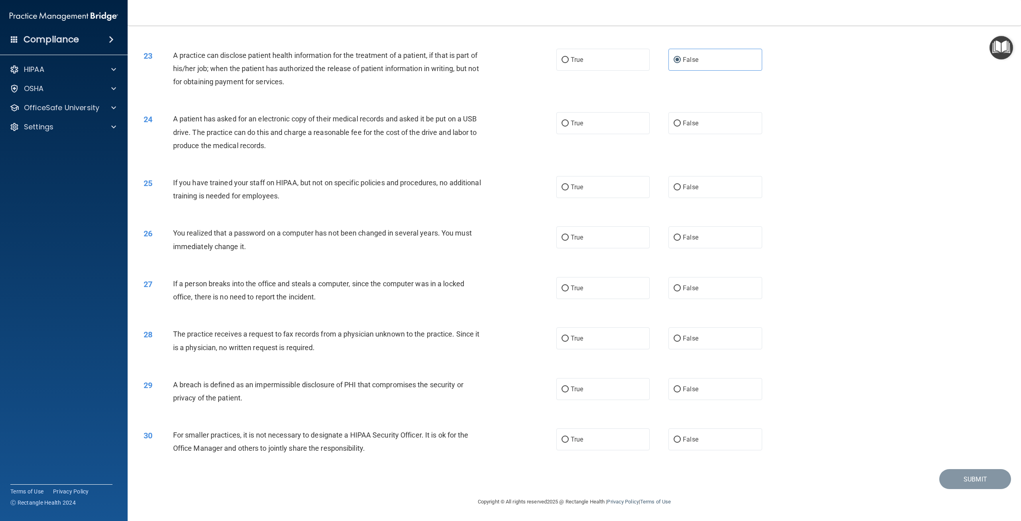
scroll to position [1130, 0]
click at [608, 131] on label "True" at bounding box center [603, 123] width 93 height 22
click at [569, 126] on input "True" at bounding box center [565, 123] width 7 height 6
radio input "true"
click at [711, 186] on label "False" at bounding box center [715, 187] width 93 height 22
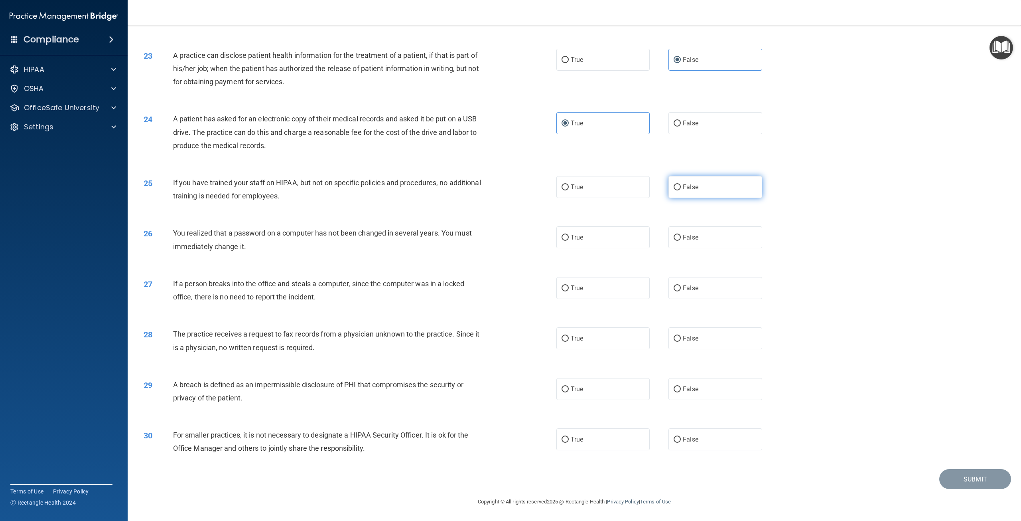
click at [681, 186] on input "False" at bounding box center [677, 187] width 7 height 6
radio input "true"
click at [635, 233] on label "True" at bounding box center [603, 237] width 93 height 22
click at [569, 235] on input "True" at bounding box center [565, 238] width 7 height 6
radio input "true"
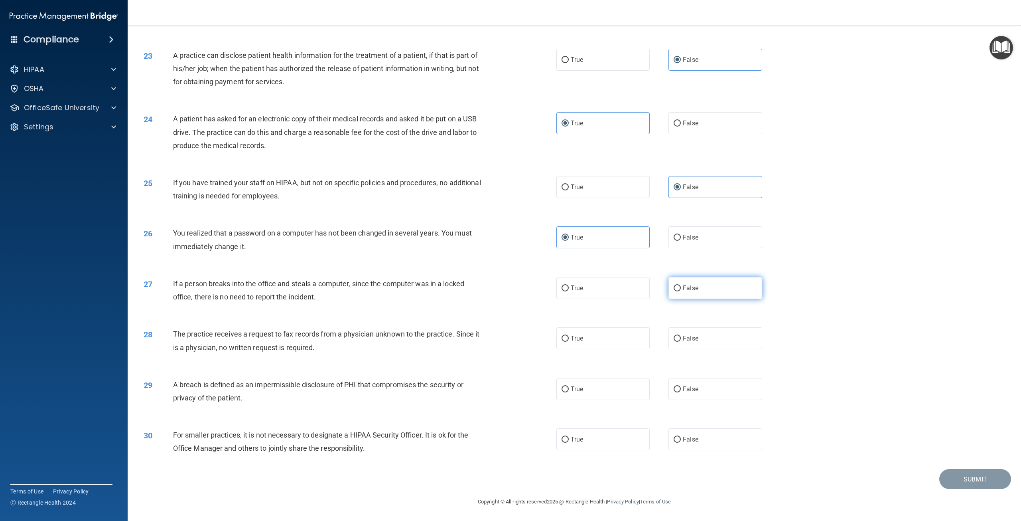
click at [689, 290] on span "False" at bounding box center [691, 288] width 16 height 8
click at [681, 290] on input "False" at bounding box center [677, 288] width 7 height 6
radio input "true"
click at [677, 338] on label "False" at bounding box center [715, 338] width 93 height 22
click at [677, 338] on input "False" at bounding box center [677, 339] width 7 height 6
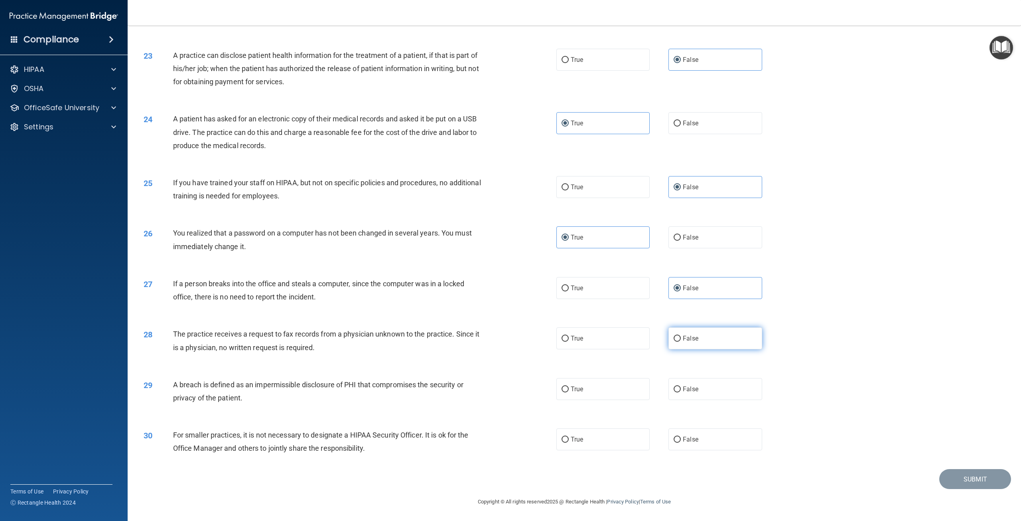
radio input "true"
click at [631, 387] on label "True" at bounding box center [603, 389] width 93 height 22
click at [569, 387] on input "True" at bounding box center [565, 389] width 7 height 6
radio input "true"
click at [746, 444] on label "False" at bounding box center [715, 439] width 93 height 22
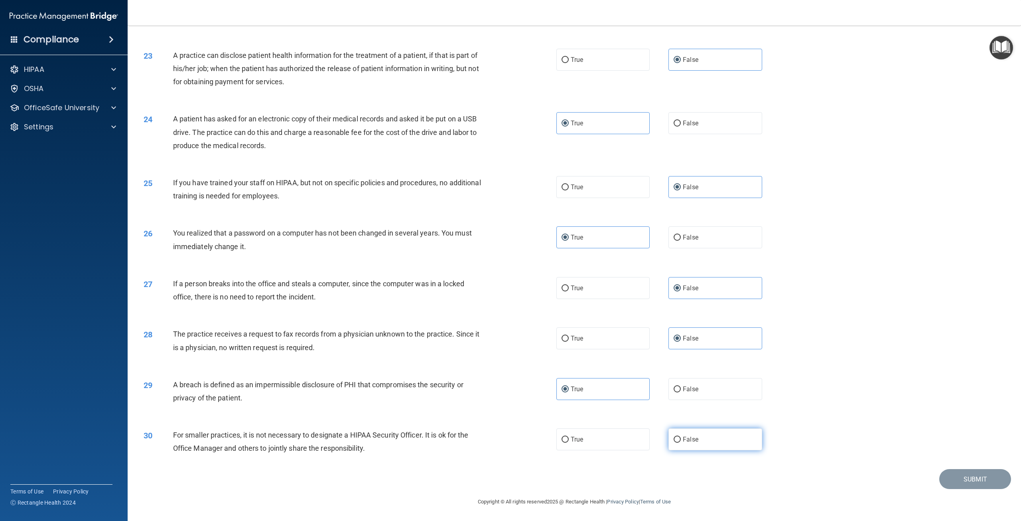
click at [681, 442] on input "False" at bounding box center [677, 439] width 7 height 6
radio input "true"
click at [976, 482] on button "Submit" at bounding box center [976, 479] width 72 height 20
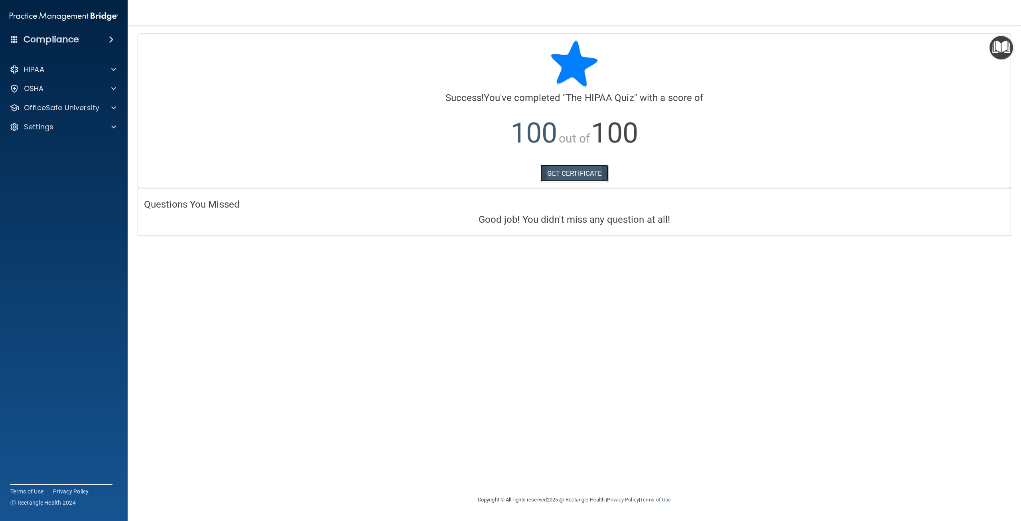
click at [586, 176] on link "GET CERTIFICATE" at bounding box center [575, 173] width 68 height 18
click at [75, 93] on div "OSHA" at bounding box center [53, 89] width 99 height 10
click at [44, 89] on div "OSHA" at bounding box center [53, 89] width 99 height 10
click at [45, 110] on p "OfficeSafe University" at bounding box center [61, 108] width 75 height 10
click at [46, 130] on p "HIPAA Training" at bounding box center [38, 127] width 66 height 8
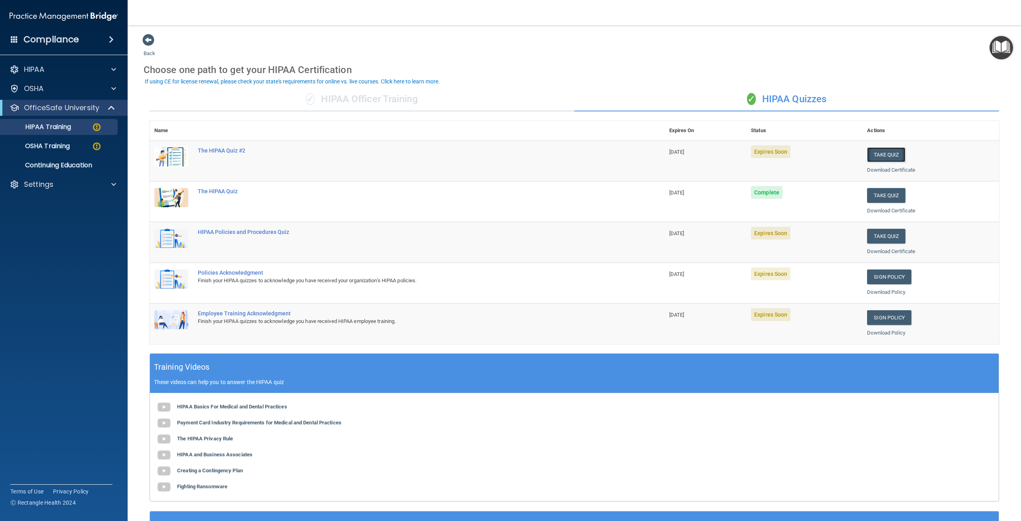
click at [884, 153] on button "Take Quiz" at bounding box center [886, 154] width 38 height 15
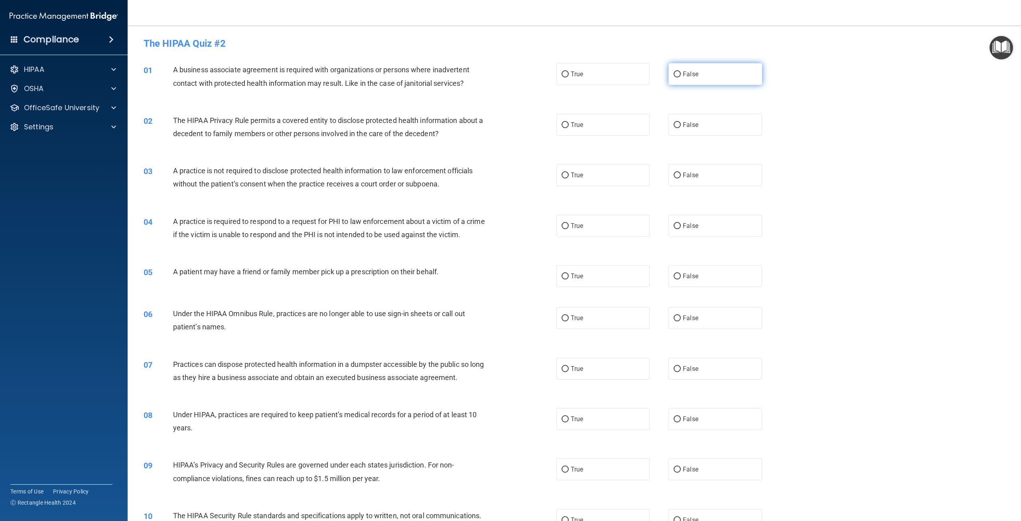
click at [702, 77] on label "False" at bounding box center [715, 74] width 93 height 22
click at [681, 77] on input "False" at bounding box center [677, 74] width 7 height 6
radio input "true"
click at [625, 123] on label "True" at bounding box center [603, 125] width 93 height 22
click at [569, 123] on input "True" at bounding box center [565, 125] width 7 height 6
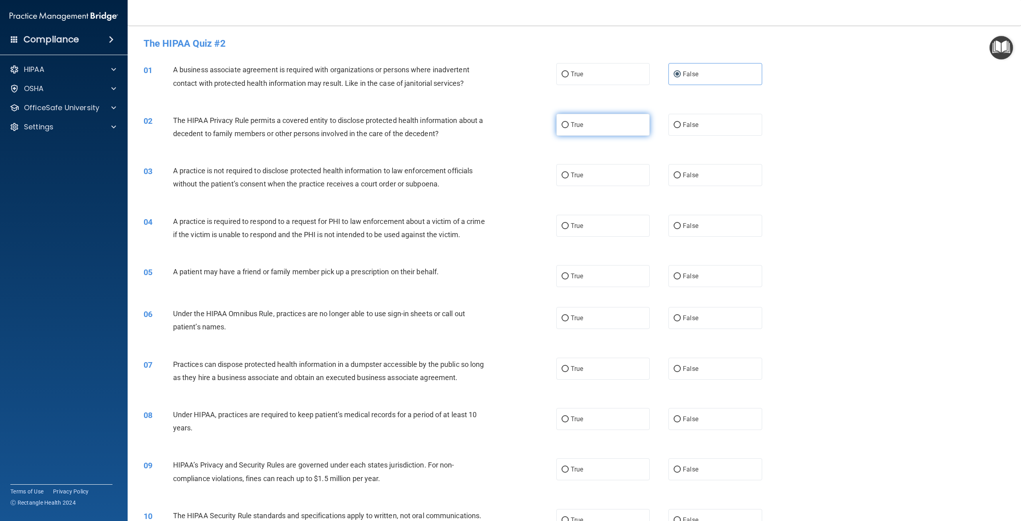
radio input "true"
click at [701, 173] on label "False" at bounding box center [715, 175] width 93 height 22
click at [681, 173] on input "False" at bounding box center [677, 175] width 7 height 6
radio input "true"
click at [610, 219] on label "True" at bounding box center [603, 226] width 93 height 22
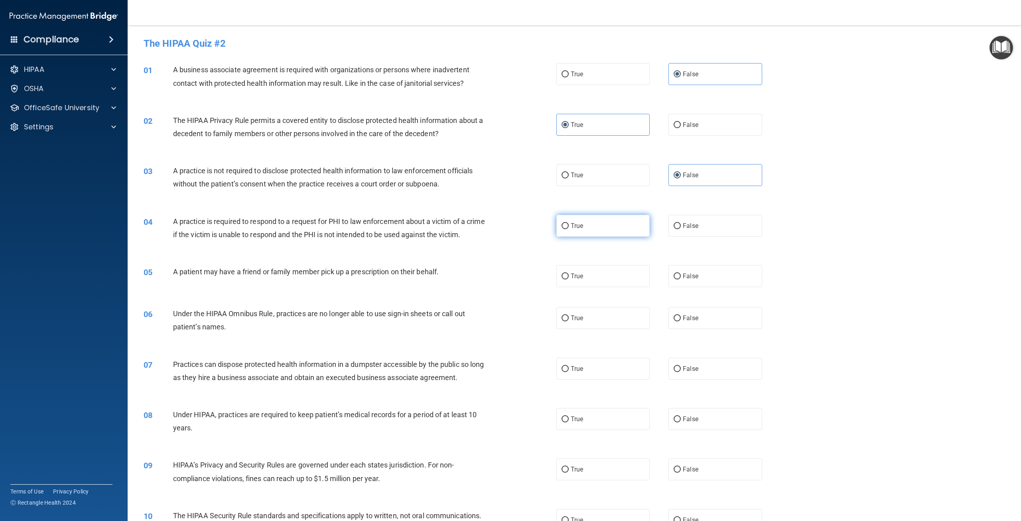
click at [569, 223] on input "True" at bounding box center [565, 226] width 7 height 6
radio input "true"
click at [606, 287] on label "True" at bounding box center [603, 276] width 93 height 22
click at [569, 279] on input "True" at bounding box center [565, 276] width 7 height 6
radio input "true"
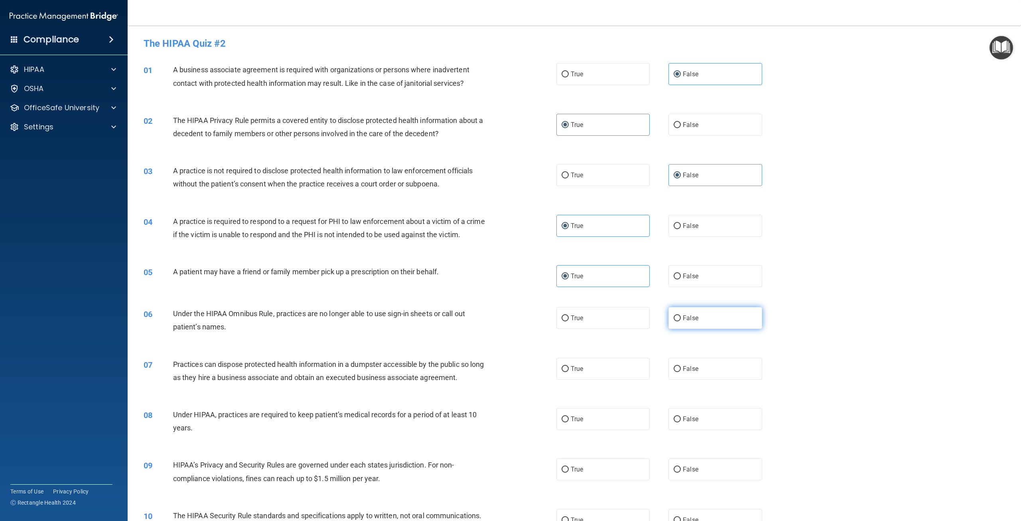
click at [685, 329] on label "False" at bounding box center [715, 318] width 93 height 22
click at [681, 321] on input "False" at bounding box center [677, 318] width 7 height 6
radio input "true"
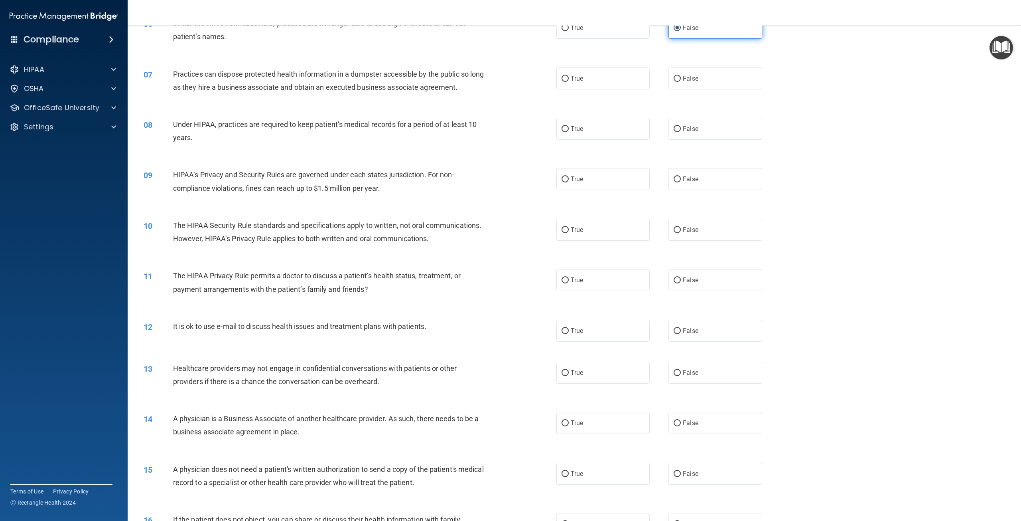
scroll to position [319, 0]
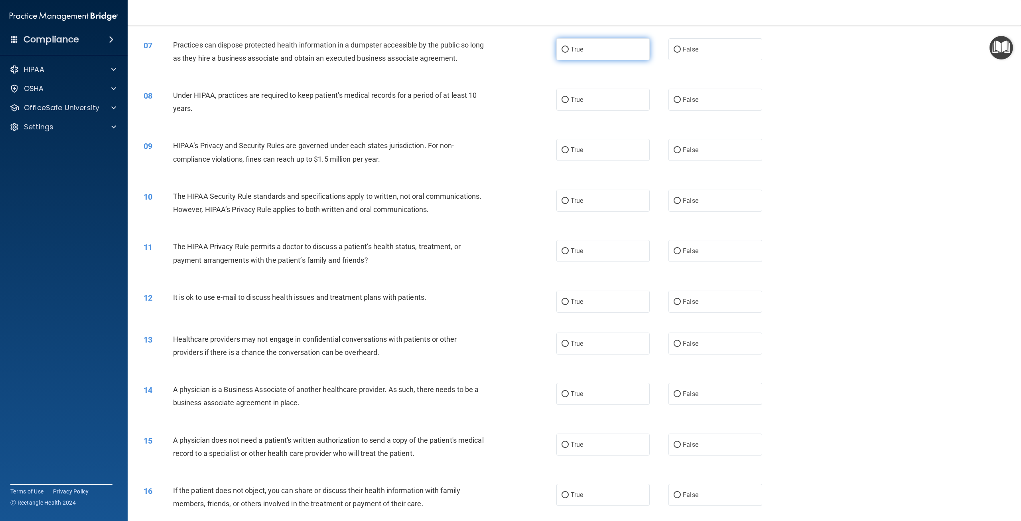
click at [606, 60] on label "True" at bounding box center [603, 49] width 93 height 22
click at [569, 53] on input "True" at bounding box center [565, 50] width 7 height 6
radio input "true"
click at [695, 107] on label "False" at bounding box center [715, 100] width 93 height 22
click at [681, 103] on input "False" at bounding box center [677, 100] width 7 height 6
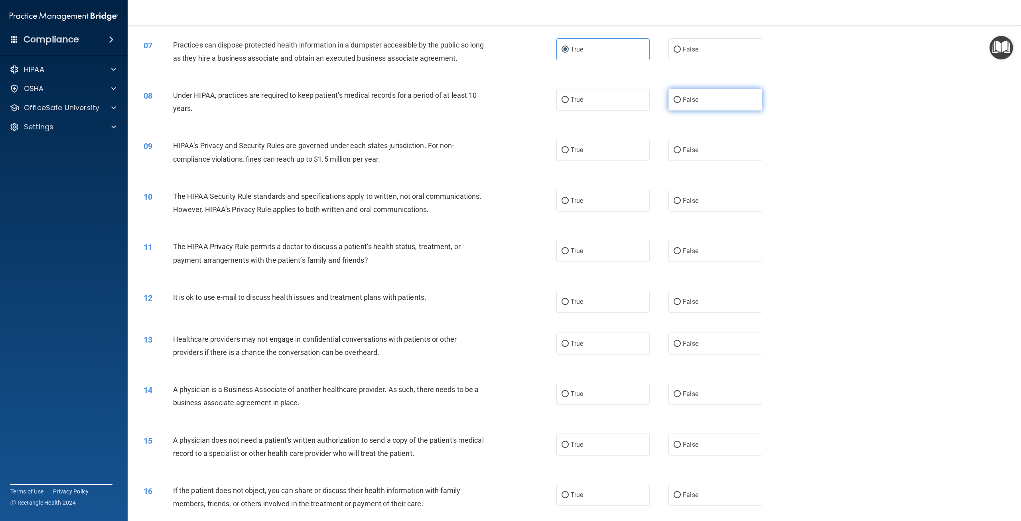
radio input "true"
click at [700, 161] on label "False" at bounding box center [715, 150] width 93 height 22
click at [681, 153] on input "False" at bounding box center [677, 150] width 7 height 6
radio input "true"
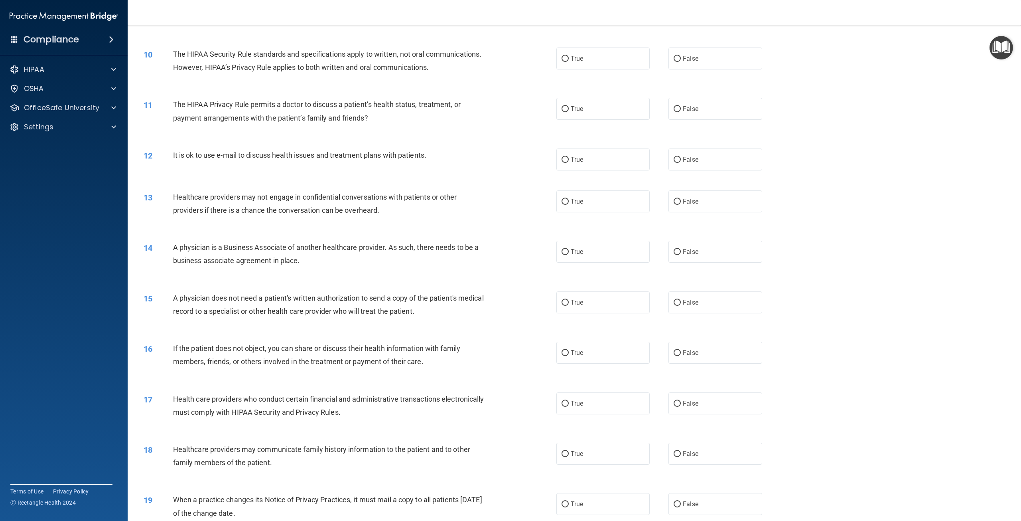
scroll to position [439, 0]
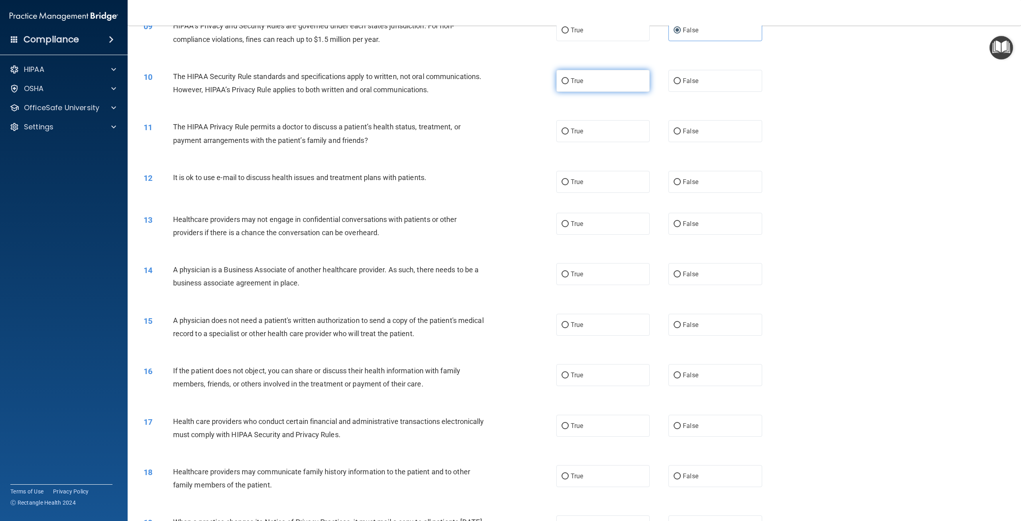
click at [617, 91] on label "True" at bounding box center [603, 81] width 93 height 22
click at [569, 84] on input "True" at bounding box center [565, 81] width 7 height 6
radio input "true"
click at [691, 135] on span "False" at bounding box center [691, 131] width 16 height 8
click at [681, 134] on input "False" at bounding box center [677, 131] width 7 height 6
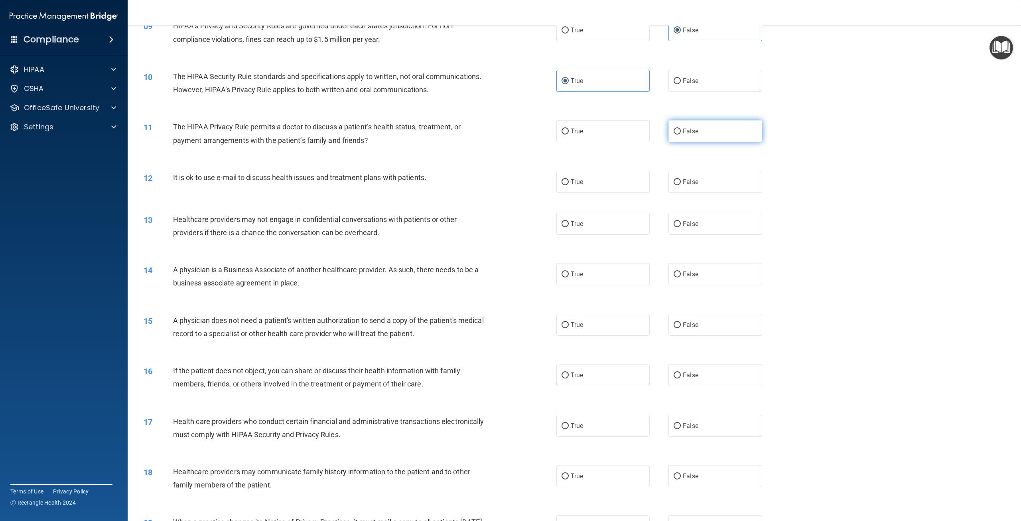
radio input "true"
click at [691, 203] on div "12 It is ok to use e-mail to discuss health issues and treatment plans with pat…" at bounding box center [575, 182] width 874 height 42
click at [693, 193] on label "False" at bounding box center [715, 182] width 93 height 22
click at [681, 185] on input "False" at bounding box center [677, 182] width 7 height 6
radio input "true"
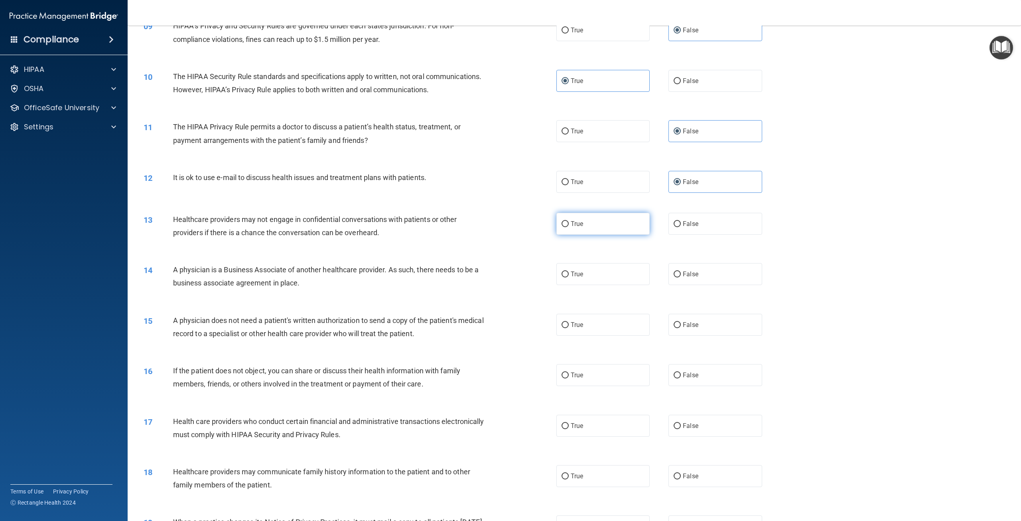
click at [624, 235] on label "True" at bounding box center [603, 224] width 93 height 22
click at [569, 227] on input "True" at bounding box center [565, 224] width 7 height 6
radio input "true"
click at [691, 278] on span "False" at bounding box center [691, 274] width 16 height 8
click at [681, 277] on input "False" at bounding box center [677, 274] width 7 height 6
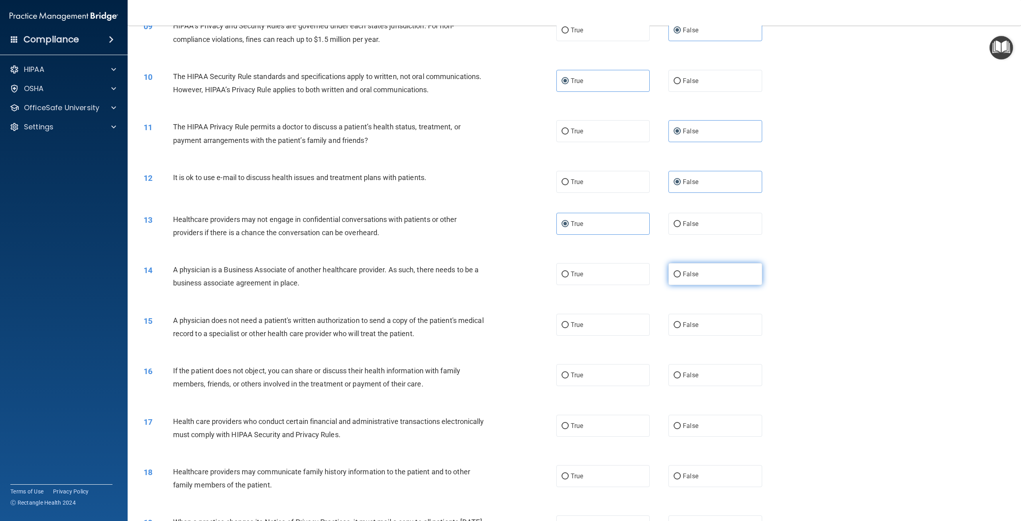
radio input "true"
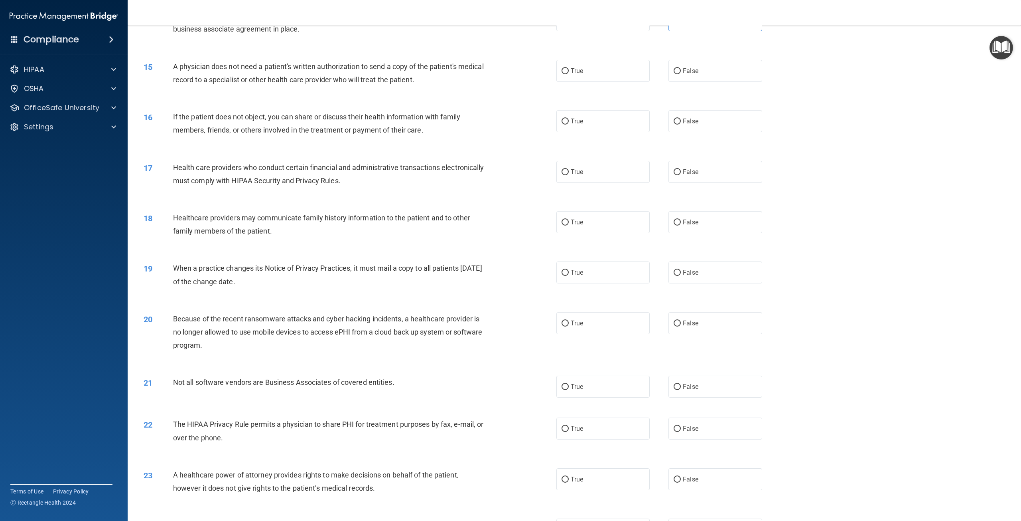
scroll to position [718, 0]
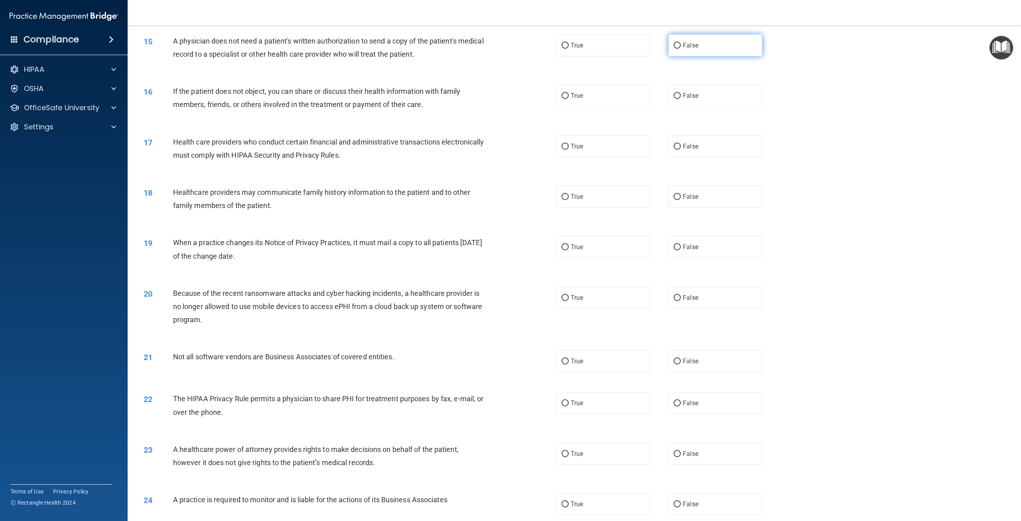
click at [689, 49] on span "False" at bounding box center [691, 45] width 16 height 8
click at [681, 49] on input "False" at bounding box center [677, 46] width 7 height 6
radio input "true"
click at [611, 107] on label "True" at bounding box center [603, 96] width 93 height 22
click at [569, 99] on input "True" at bounding box center [565, 96] width 7 height 6
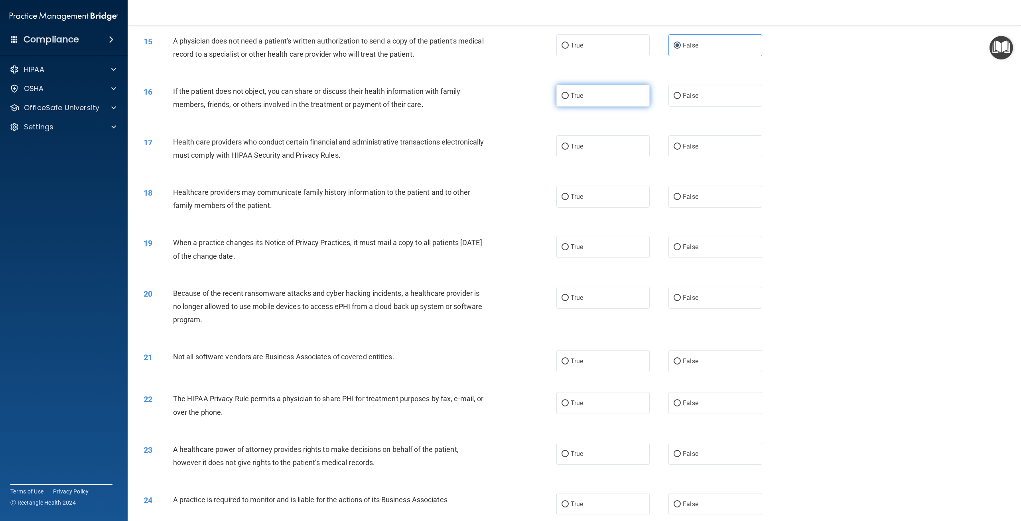
radio input "true"
click at [712, 157] on label "False" at bounding box center [715, 146] width 93 height 22
click at [681, 150] on input "False" at bounding box center [677, 147] width 7 height 6
radio input "true"
click at [709, 207] on label "False" at bounding box center [715, 197] width 93 height 22
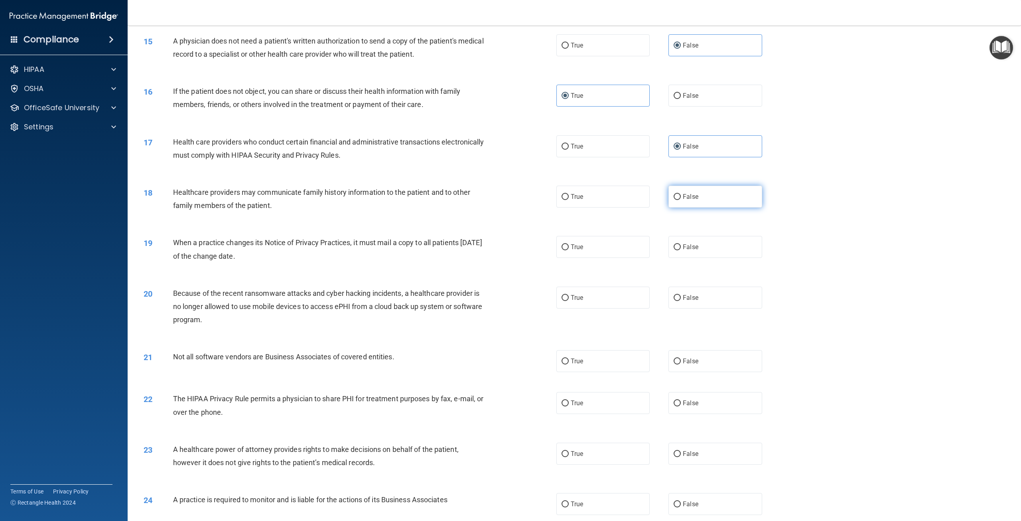
click at [681, 200] on input "False" at bounding box center [677, 197] width 7 height 6
radio input "true"
click at [632, 258] on label "True" at bounding box center [603, 247] width 93 height 22
click at [569, 250] on input "True" at bounding box center [565, 247] width 7 height 6
radio input "true"
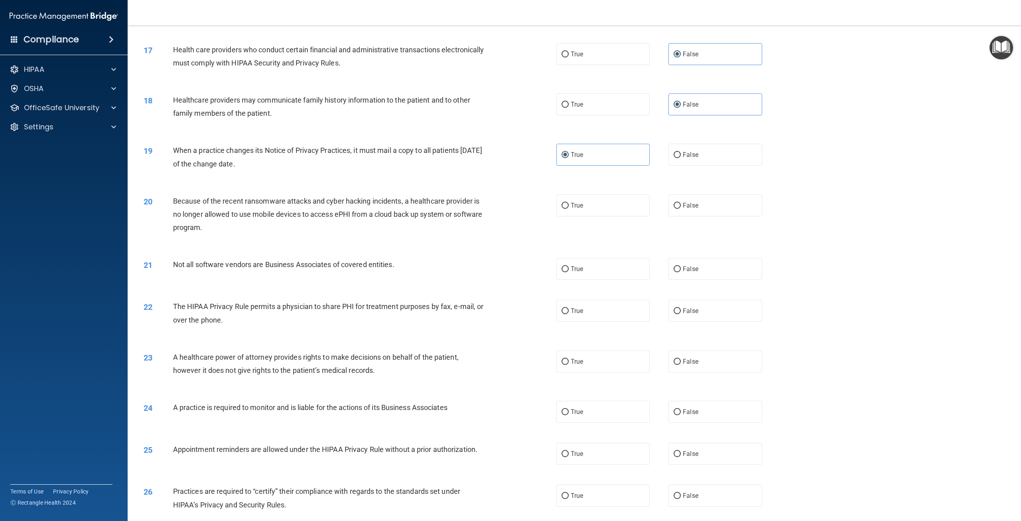
scroll to position [878, 0]
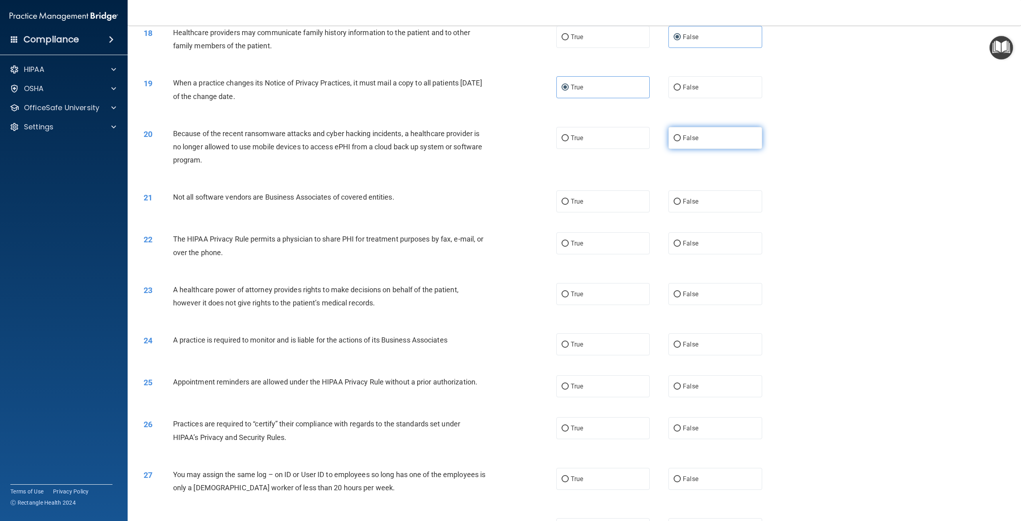
click at [729, 149] on label "False" at bounding box center [715, 138] width 93 height 22
click at [681, 141] on input "False" at bounding box center [677, 138] width 7 height 6
radio input "true"
click at [634, 212] on label "True" at bounding box center [603, 201] width 93 height 22
click at [569, 205] on input "True" at bounding box center [565, 202] width 7 height 6
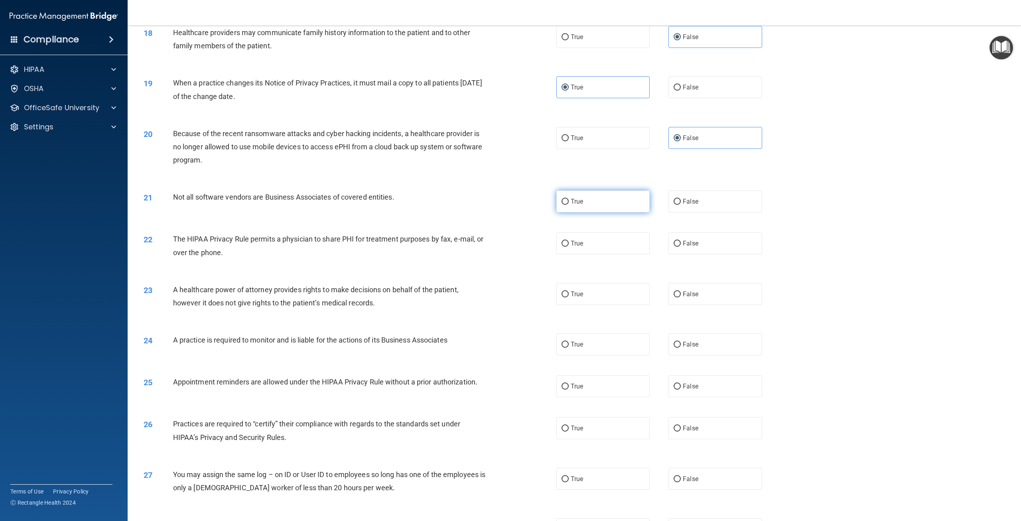
radio input "true"
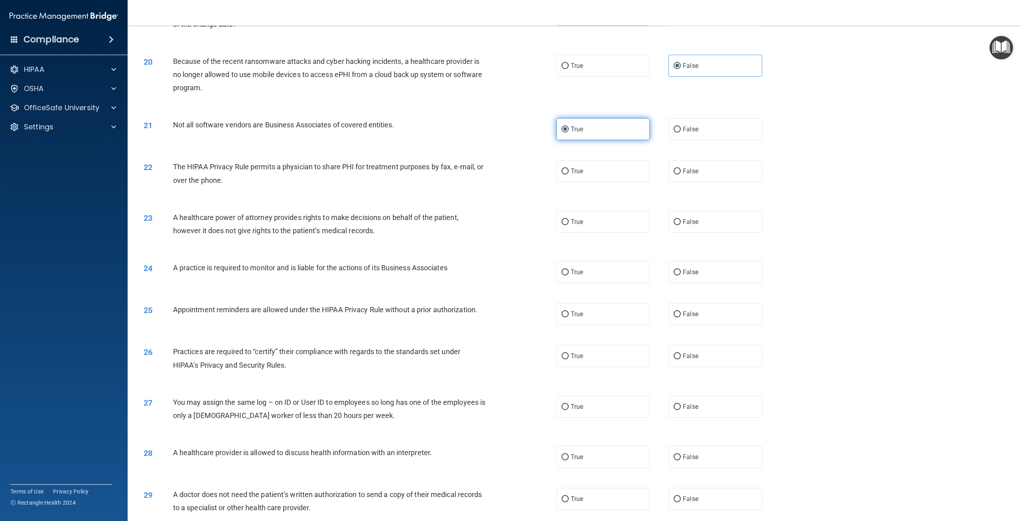
scroll to position [958, 0]
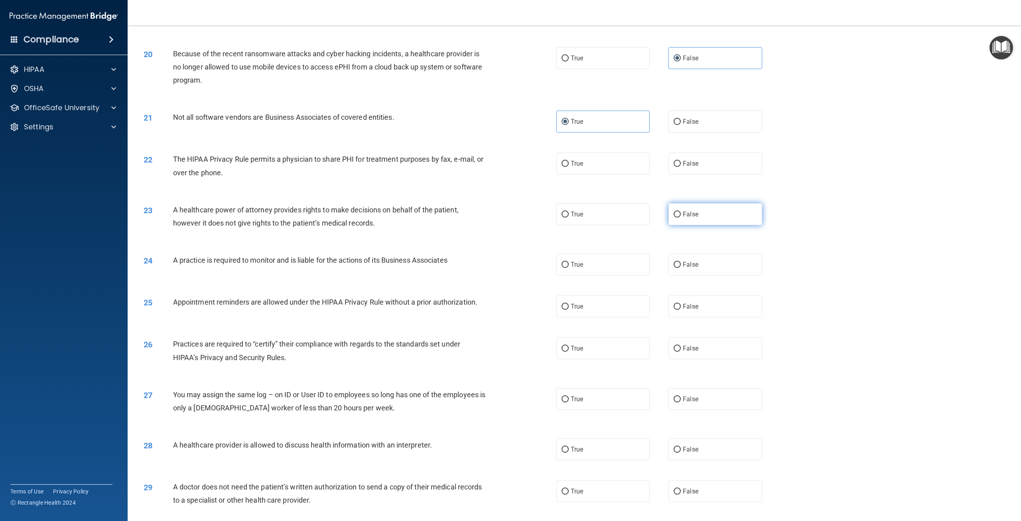
click at [688, 225] on label "False" at bounding box center [715, 214] width 93 height 22
click at [681, 217] on input "False" at bounding box center [677, 214] width 7 height 6
radio input "true"
click at [700, 275] on label "False" at bounding box center [715, 264] width 93 height 22
click at [681, 268] on input "False" at bounding box center [677, 265] width 7 height 6
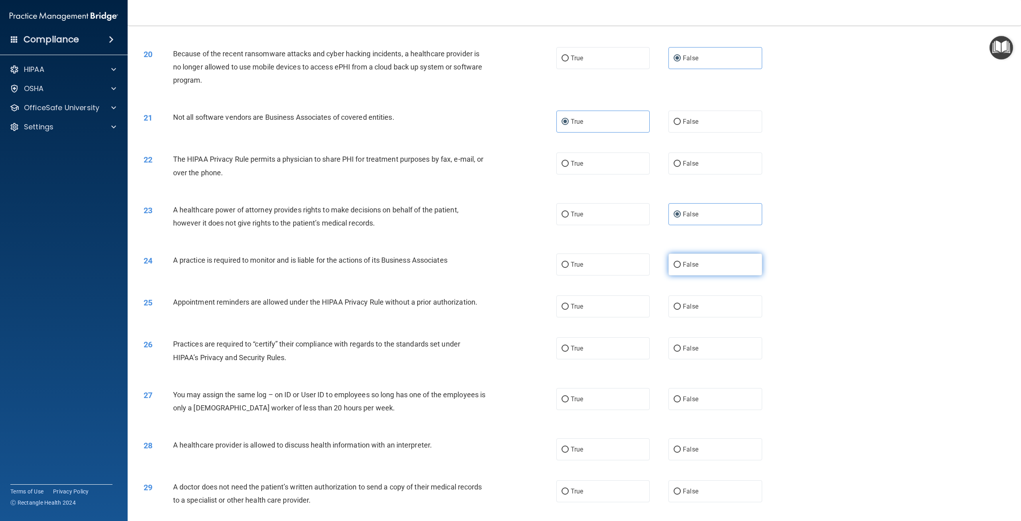
radio input "true"
click at [675, 167] on input "False" at bounding box center [677, 164] width 7 height 6
radio input "true"
click at [597, 275] on label "True" at bounding box center [603, 264] width 93 height 22
click at [569, 268] on input "True" at bounding box center [565, 265] width 7 height 6
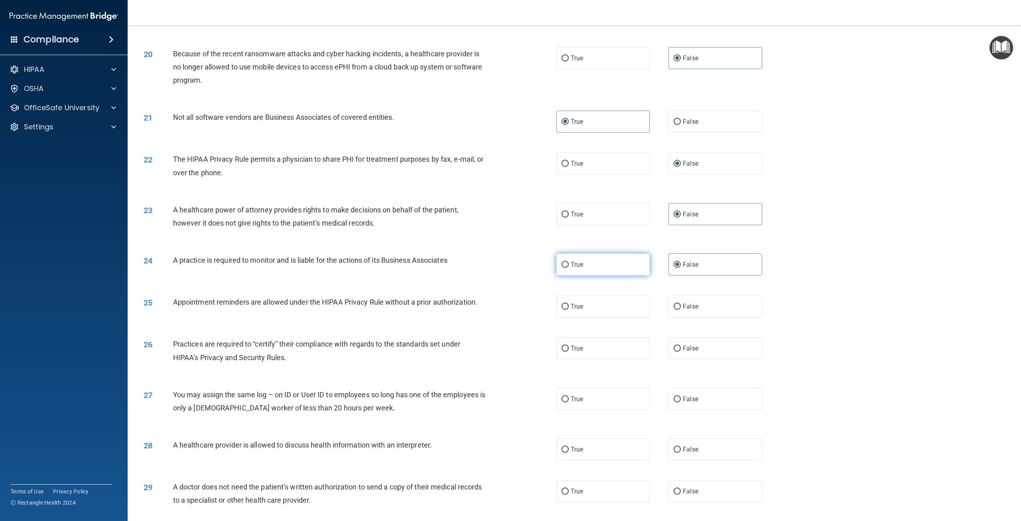
radio input "true"
radio input "false"
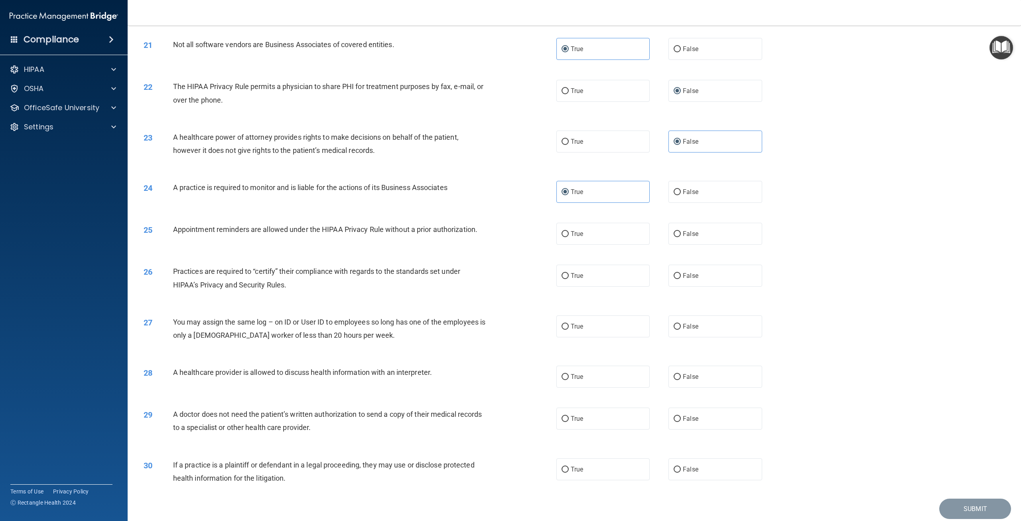
scroll to position [1037, 0]
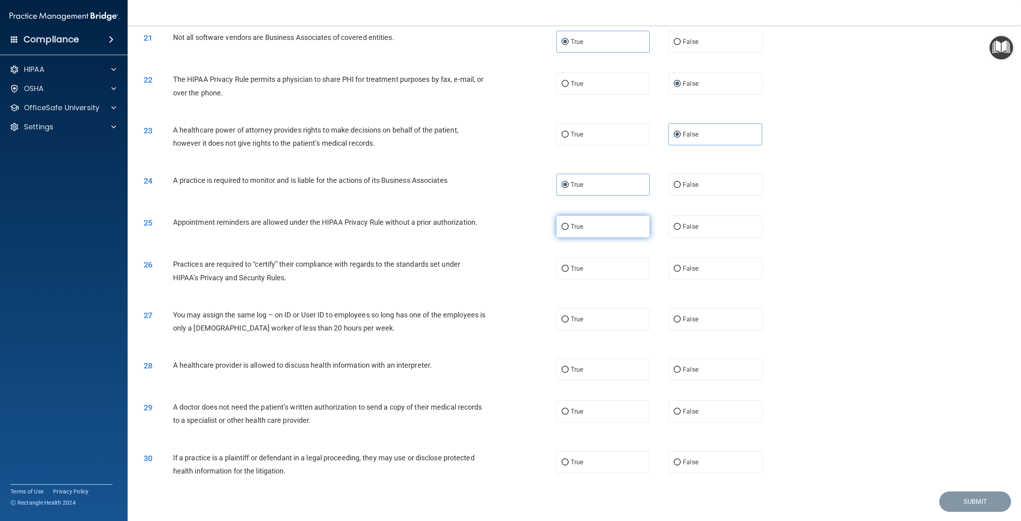
click at [638, 237] on label "True" at bounding box center [603, 226] width 93 height 22
click at [569, 230] on input "True" at bounding box center [565, 227] width 7 height 6
radio input "true"
click at [626, 279] on label "True" at bounding box center [603, 268] width 93 height 22
click at [569, 272] on input "True" at bounding box center [565, 269] width 7 height 6
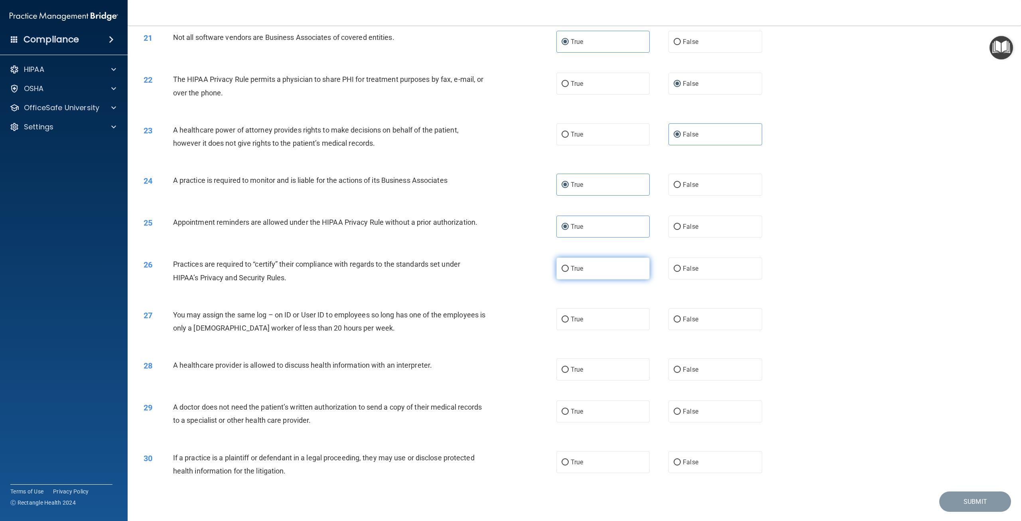
radio input "true"
click at [696, 330] on label "False" at bounding box center [715, 319] width 93 height 22
click at [681, 322] on input "False" at bounding box center [677, 319] width 7 height 6
radio input "true"
click at [713, 380] on label "False" at bounding box center [715, 369] width 93 height 22
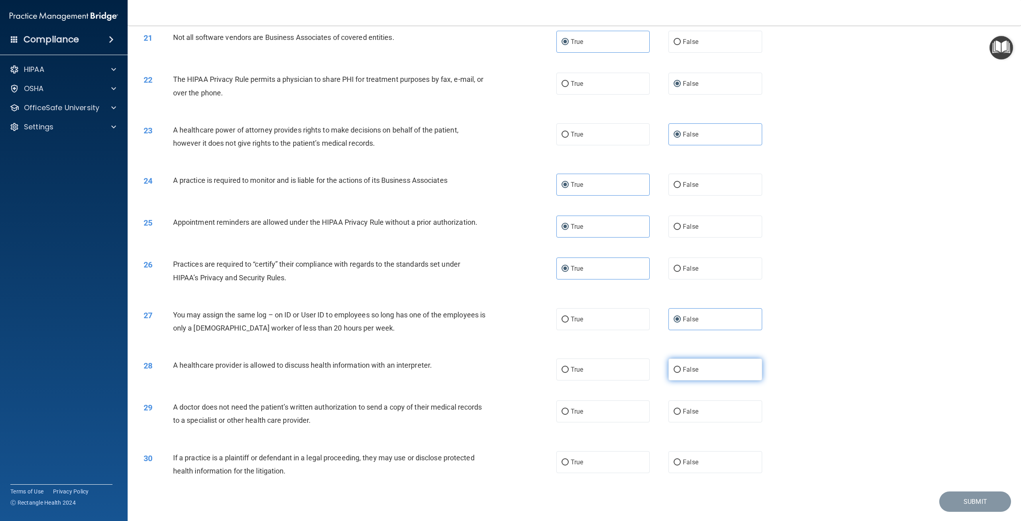
click at [681, 373] on input "False" at bounding box center [677, 370] width 7 height 6
radio input "true"
click at [638, 422] on label "True" at bounding box center [603, 411] width 93 height 22
click at [569, 415] on input "True" at bounding box center [565, 412] width 7 height 6
radio input "true"
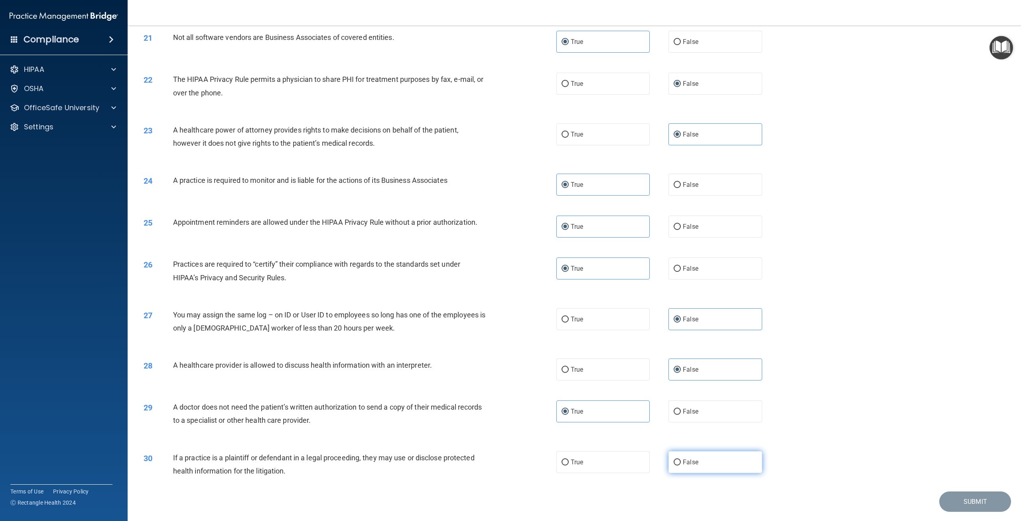
click at [699, 473] on label "False" at bounding box center [715, 462] width 93 height 22
click at [681, 465] on input "False" at bounding box center [677, 462] width 7 height 6
radio input "true"
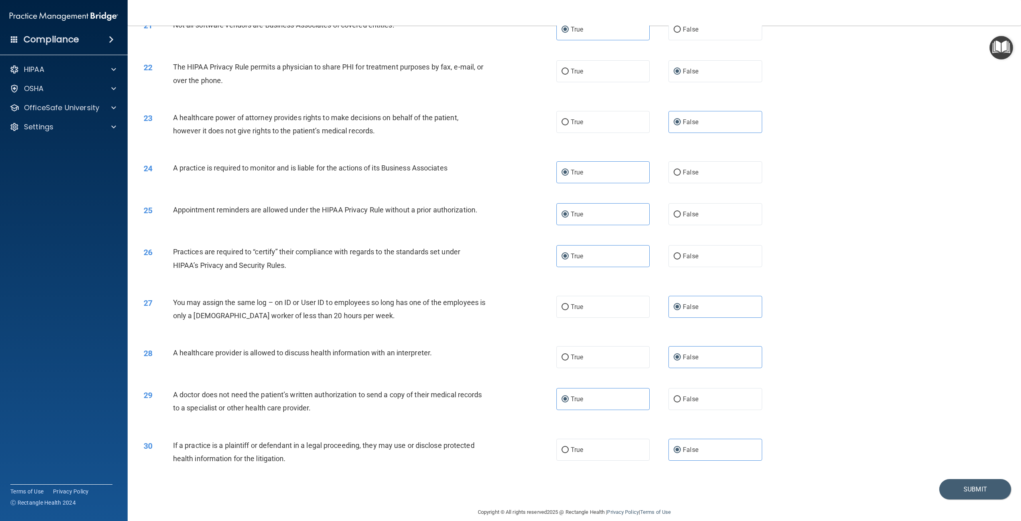
scroll to position [1086, 0]
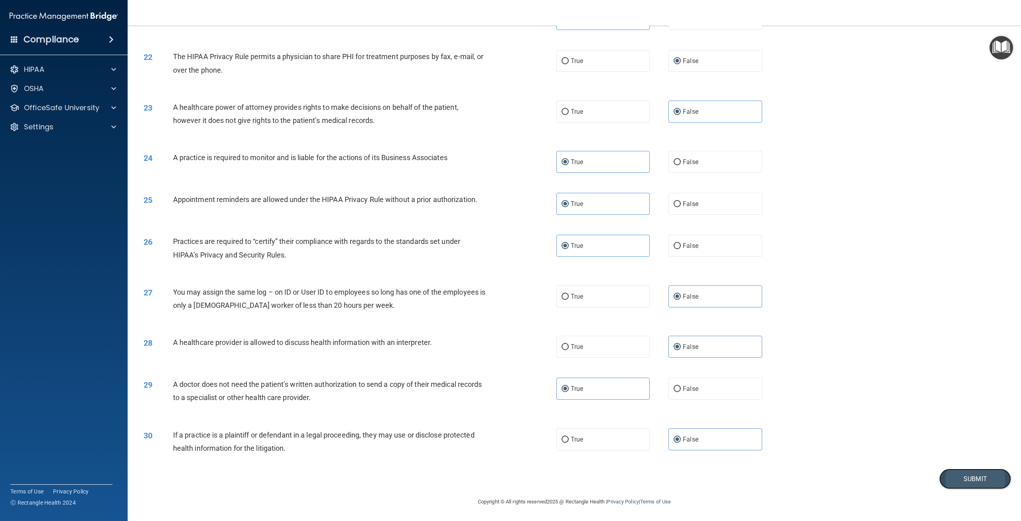
click at [987, 479] on button "Submit" at bounding box center [976, 478] width 72 height 20
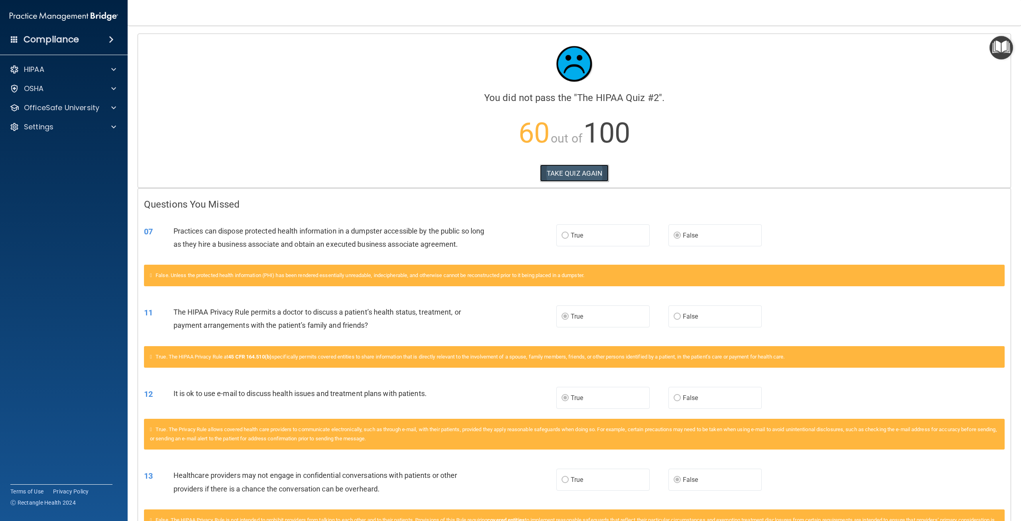
click at [568, 180] on button "TAKE QUIZ AGAIN" at bounding box center [574, 173] width 69 height 18
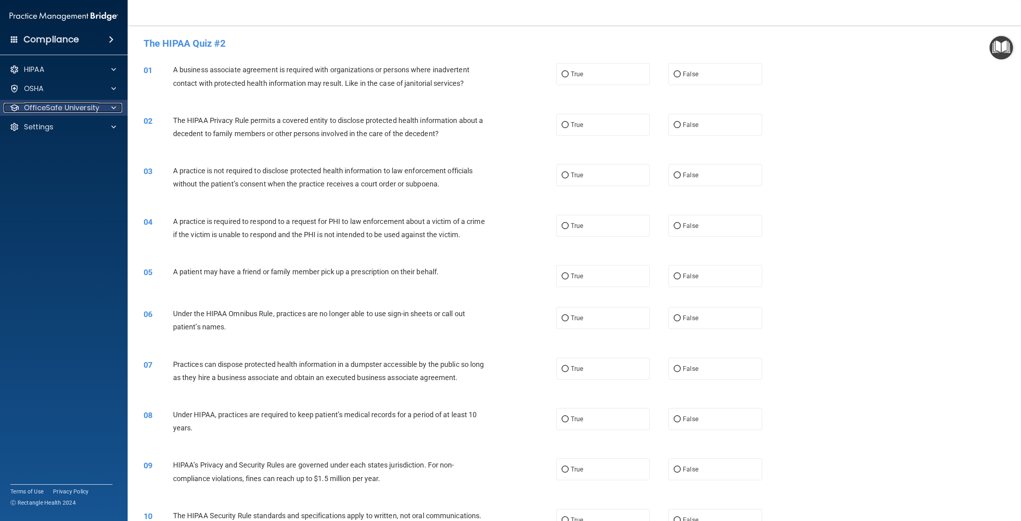
click at [105, 111] on div at bounding box center [113, 108] width 20 height 10
click at [85, 149] on div "OSHA Training" at bounding box center [59, 146] width 109 height 8
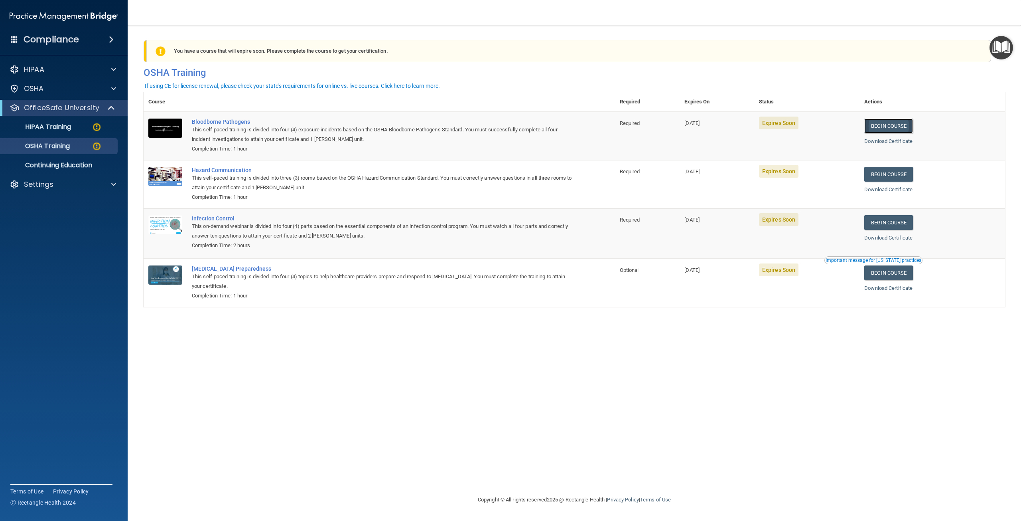
click at [881, 129] on link "Begin Course" at bounding box center [889, 125] width 49 height 15
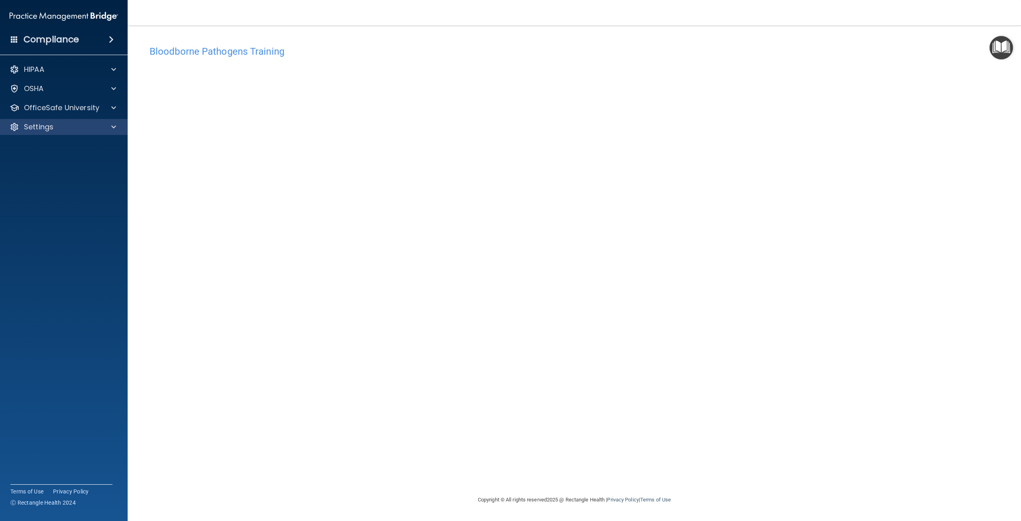
click at [91, 132] on div "Settings" at bounding box center [64, 127] width 128 height 16
click at [108, 124] on div at bounding box center [113, 127] width 20 height 10
click at [71, 146] on p "My Account" at bounding box center [59, 146] width 109 height 8
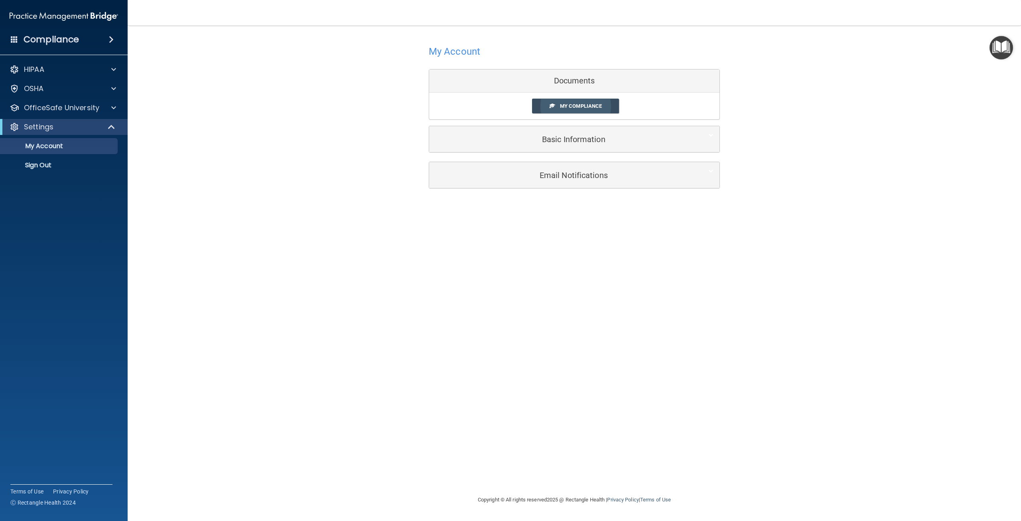
click at [575, 112] on link "My Compliance" at bounding box center [575, 106] width 87 height 15
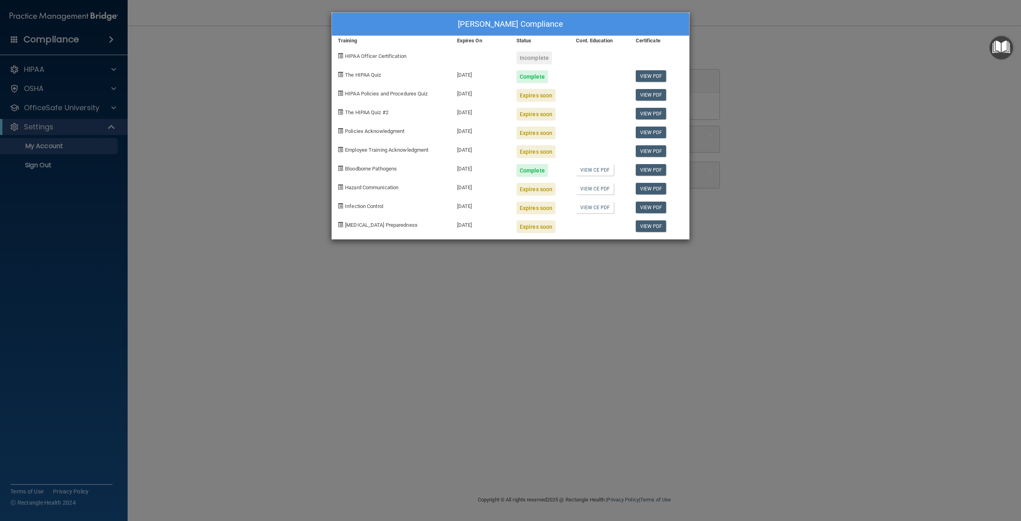
drag, startPoint x: 265, startPoint y: 181, endPoint x: 206, endPoint y: 194, distance: 60.1
click at [264, 181] on div "Josylin Freeman's Compliance Training Expires On Status Cont. Education Certifi…" at bounding box center [510, 260] width 1021 height 521
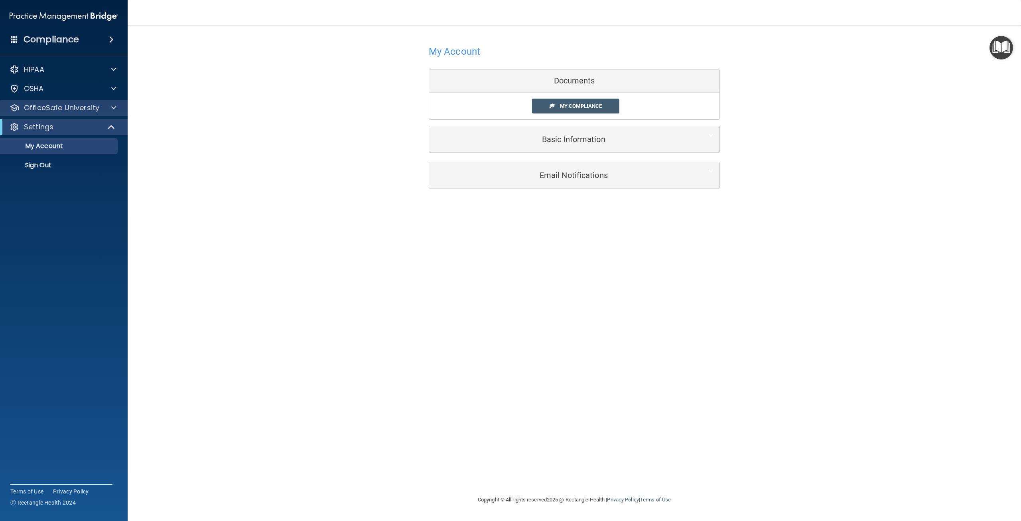
click at [113, 113] on div "OfficeSafe University" at bounding box center [64, 108] width 128 height 16
click at [72, 105] on p "OfficeSafe University" at bounding box center [61, 108] width 75 height 10
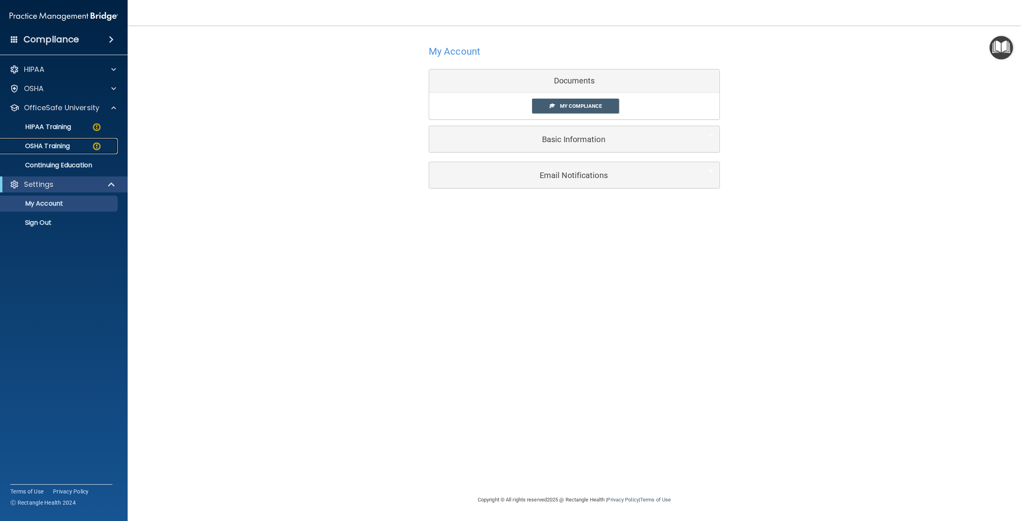
click at [84, 146] on div "OSHA Training" at bounding box center [59, 146] width 109 height 8
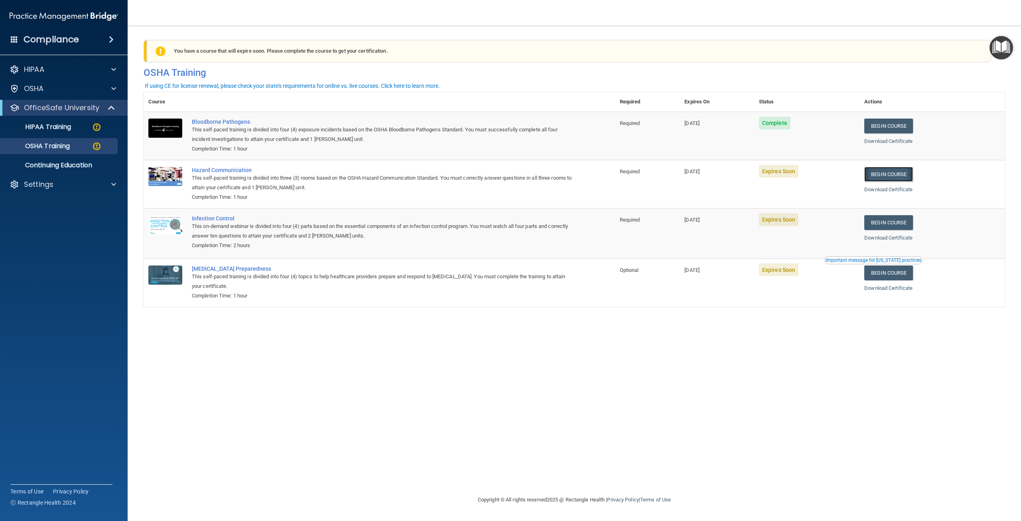
click at [885, 180] on link "Begin Course" at bounding box center [889, 174] width 49 height 15
click at [53, 126] on p "HIPAA Training" at bounding box center [38, 127] width 66 height 8
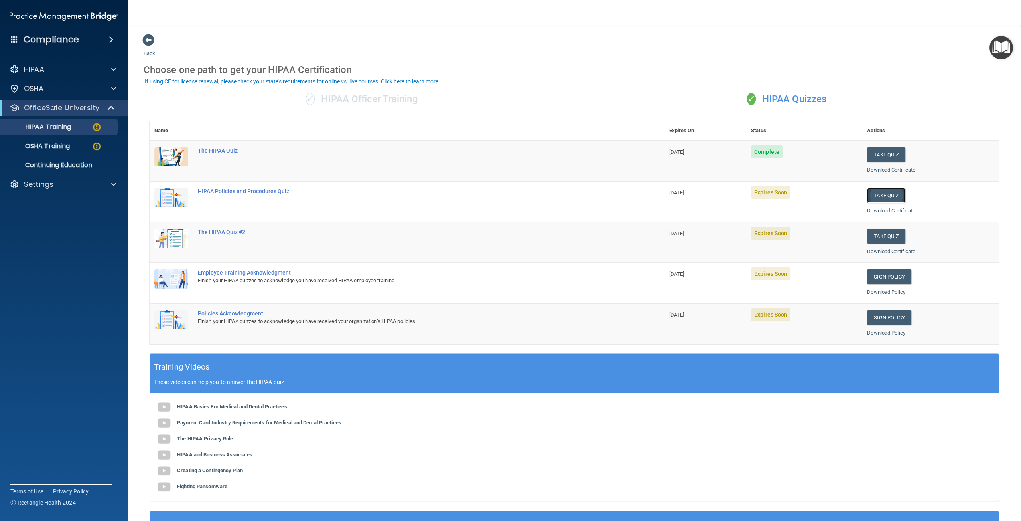
click at [875, 195] on button "Take Quiz" at bounding box center [886, 195] width 38 height 15
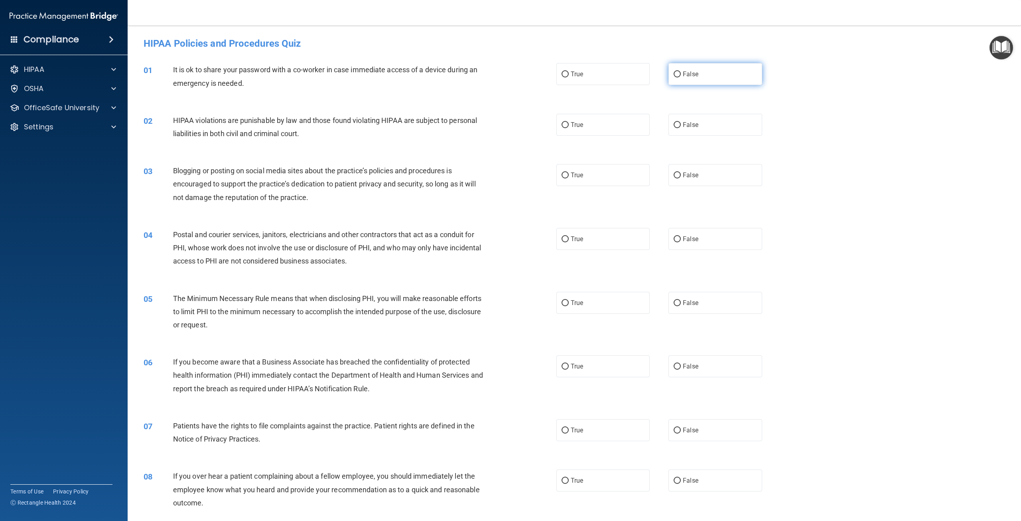
click at [748, 77] on label "False" at bounding box center [715, 74] width 93 height 22
click at [681, 77] on input "False" at bounding box center [677, 74] width 7 height 6
radio input "true"
click at [622, 127] on label "True" at bounding box center [603, 125] width 93 height 22
click at [569, 127] on input "True" at bounding box center [565, 125] width 7 height 6
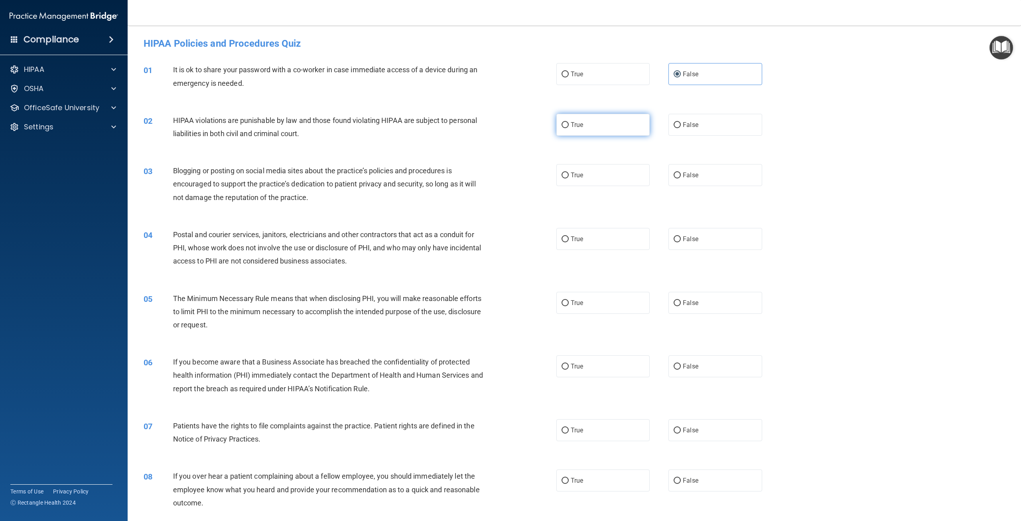
radio input "true"
click at [685, 172] on span "False" at bounding box center [691, 175] width 16 height 8
click at [676, 170] on label "False" at bounding box center [715, 175] width 93 height 22
click at [676, 172] on input "False" at bounding box center [677, 175] width 7 height 6
radio input "true"
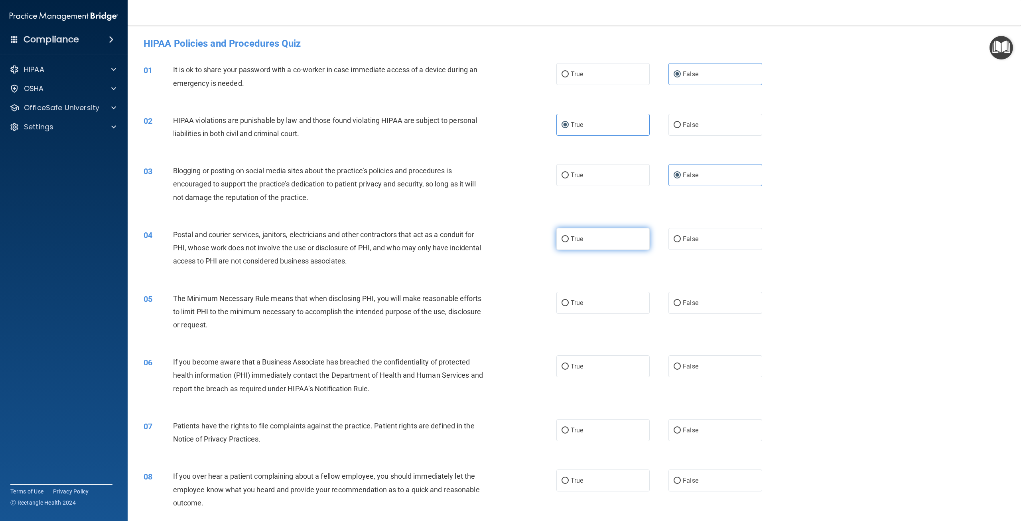
click at [594, 229] on label "True" at bounding box center [603, 239] width 93 height 22
click at [569, 236] on input "True" at bounding box center [565, 239] width 7 height 6
radio input "true"
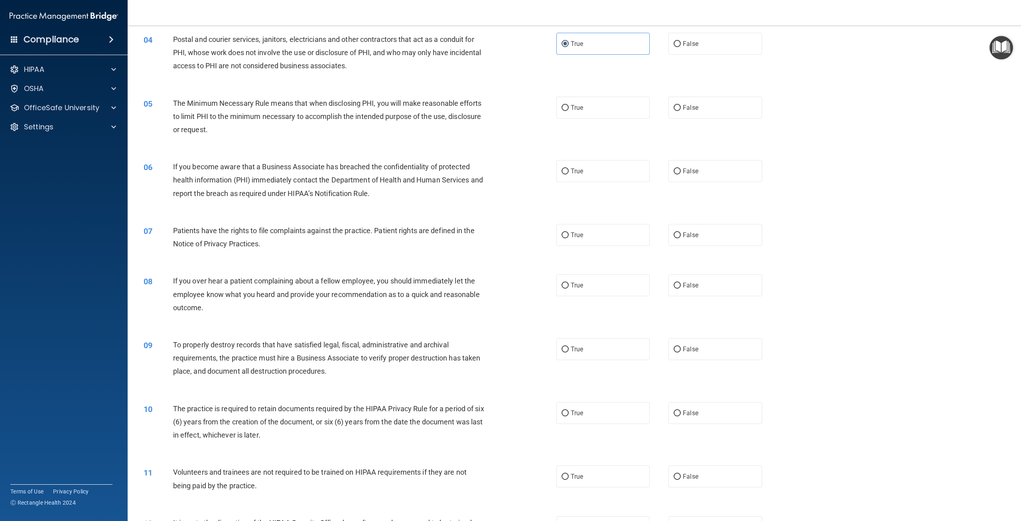
scroll to position [199, 0]
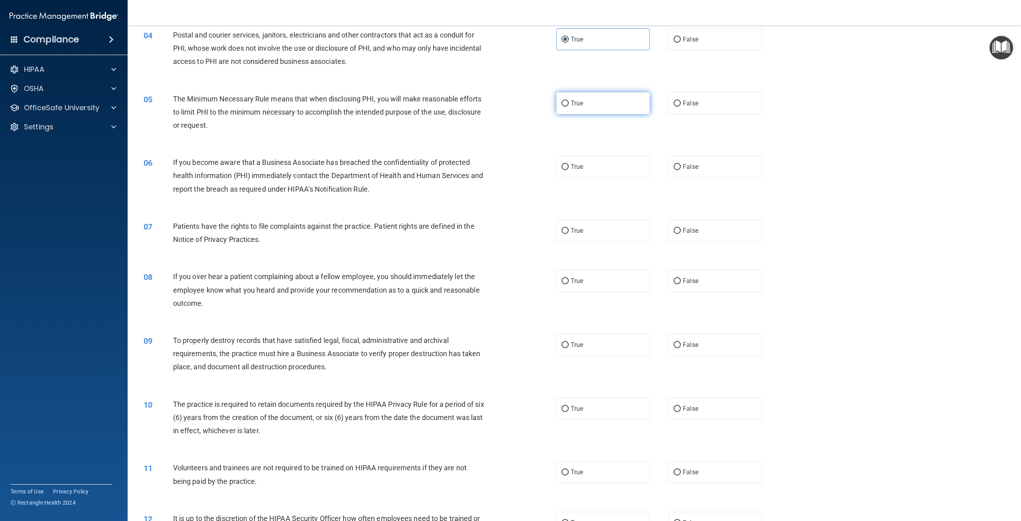
click at [600, 99] on label "True" at bounding box center [603, 103] width 93 height 22
click at [569, 101] on input "True" at bounding box center [565, 104] width 7 height 6
radio input "true"
click at [736, 178] on label "False" at bounding box center [715, 167] width 93 height 22
click at [681, 170] on input "False" at bounding box center [677, 167] width 7 height 6
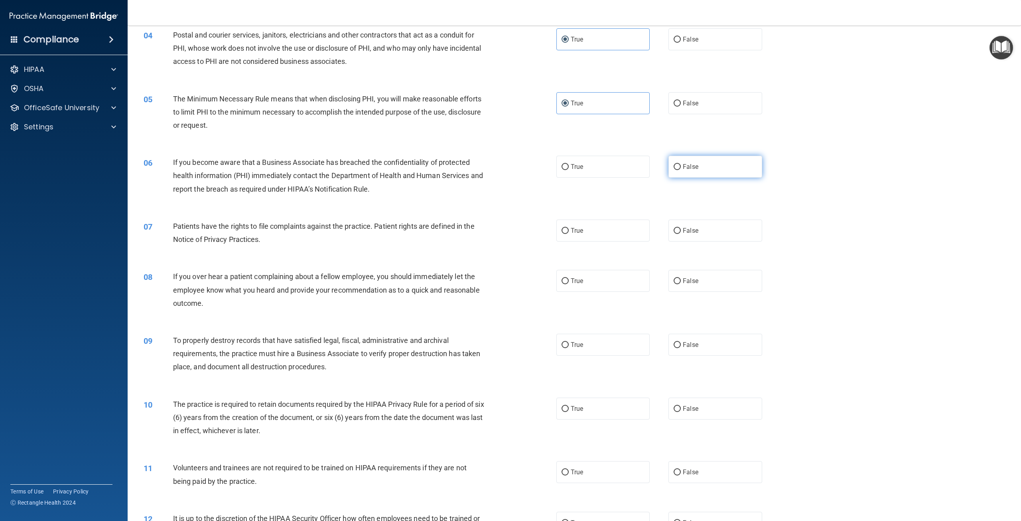
radio input "true"
click at [621, 232] on label "True" at bounding box center [603, 230] width 93 height 22
click at [569, 232] on input "True" at bounding box center [565, 231] width 7 height 6
radio input "true"
click at [740, 231] on label "False" at bounding box center [715, 230] width 93 height 22
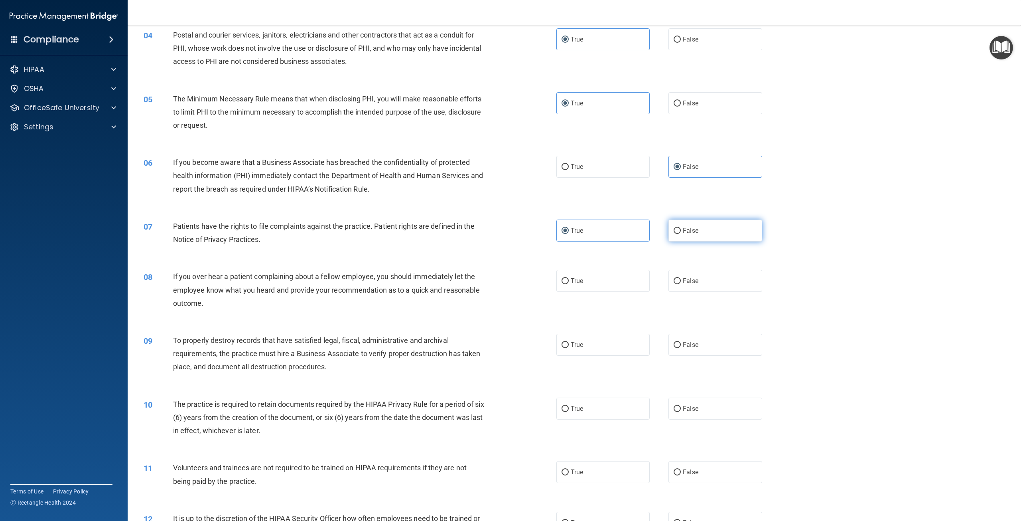
click at [681, 231] on input "False" at bounding box center [677, 231] width 7 height 6
radio input "true"
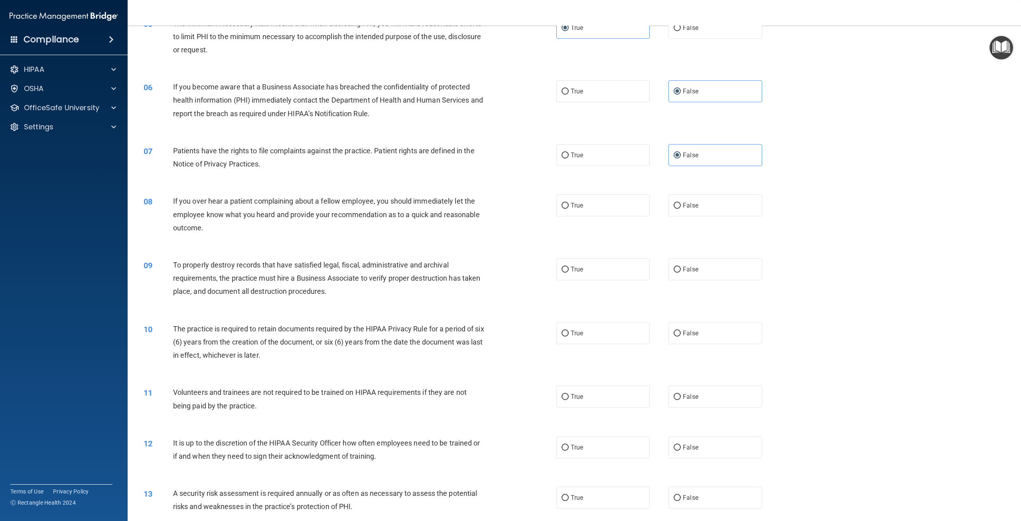
scroll to position [279, 0]
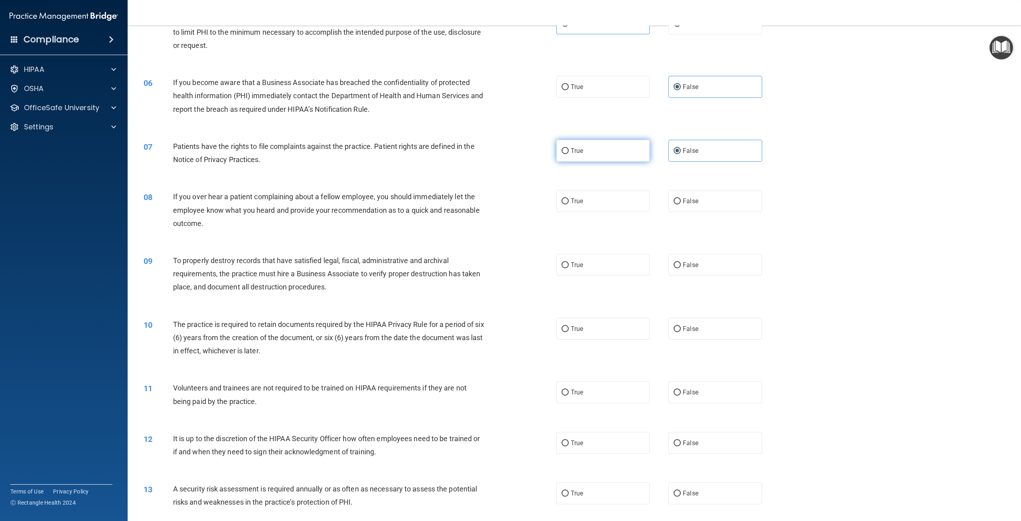
click at [628, 154] on label "True" at bounding box center [603, 151] width 93 height 22
click at [569, 154] on input "True" at bounding box center [565, 151] width 7 height 6
radio input "true"
radio input "false"
click at [707, 200] on label "False" at bounding box center [715, 201] width 93 height 22
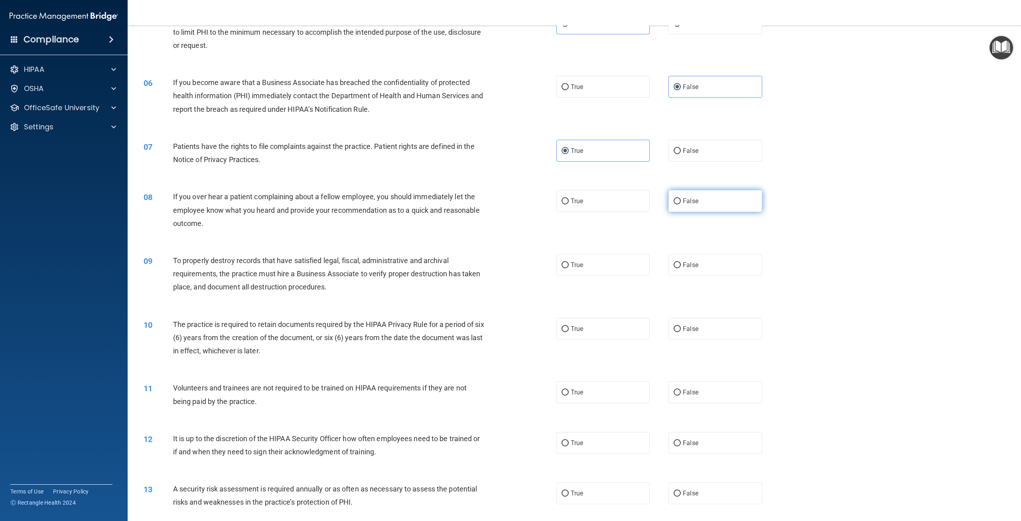
click at [681, 200] on input "False" at bounding box center [677, 201] width 7 height 6
radio input "true"
click at [710, 257] on label "False" at bounding box center [715, 265] width 93 height 22
click at [681, 262] on input "False" at bounding box center [677, 265] width 7 height 6
radio input "true"
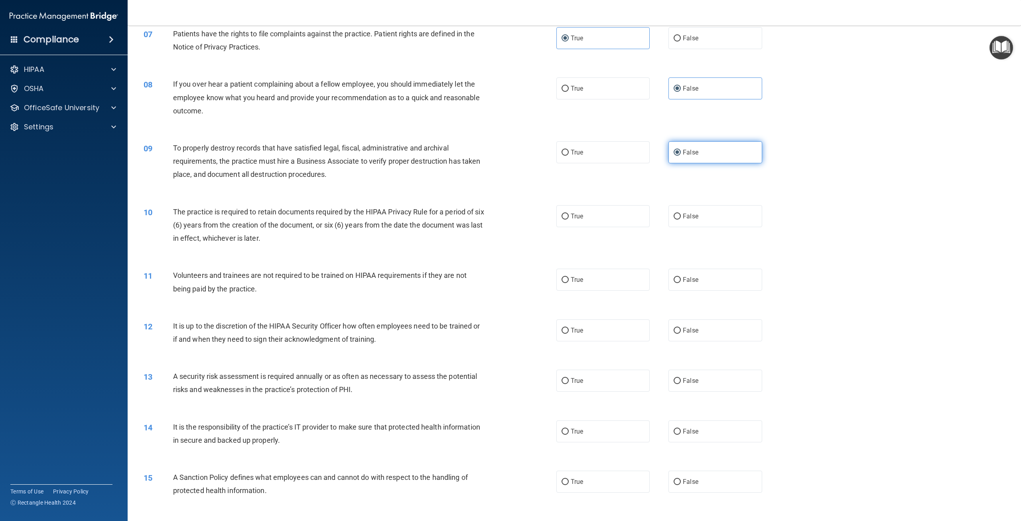
scroll to position [439, 0]
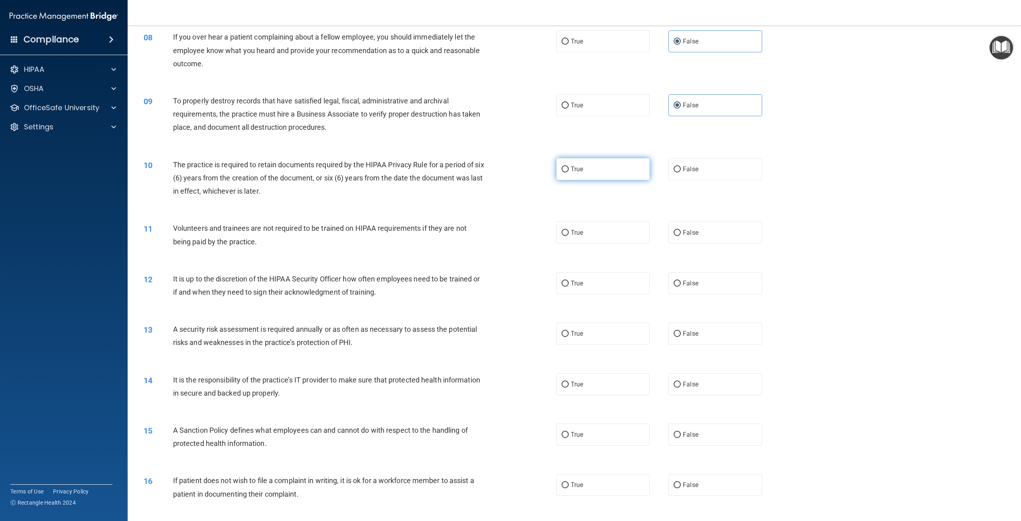
click at [614, 168] on label "True" at bounding box center [603, 169] width 93 height 22
click at [569, 168] on input "True" at bounding box center [565, 169] width 7 height 6
radio input "true"
click at [706, 232] on label "False" at bounding box center [715, 232] width 93 height 22
click at [681, 232] on input "False" at bounding box center [677, 233] width 7 height 6
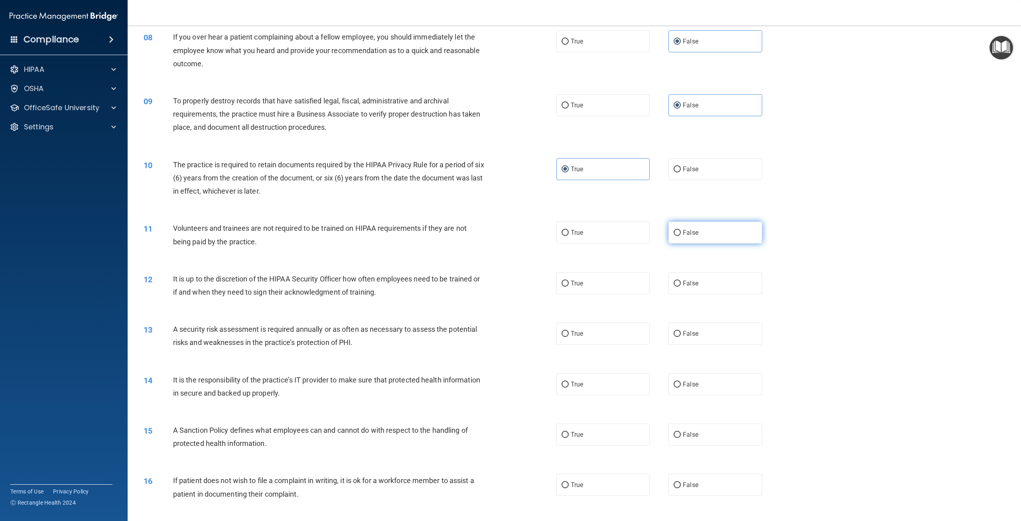
radio input "true"
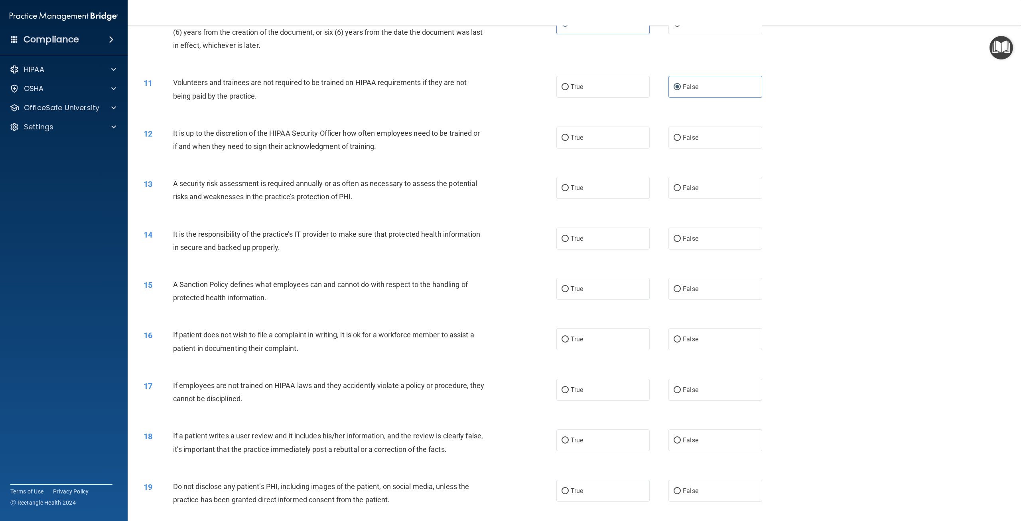
scroll to position [598, 0]
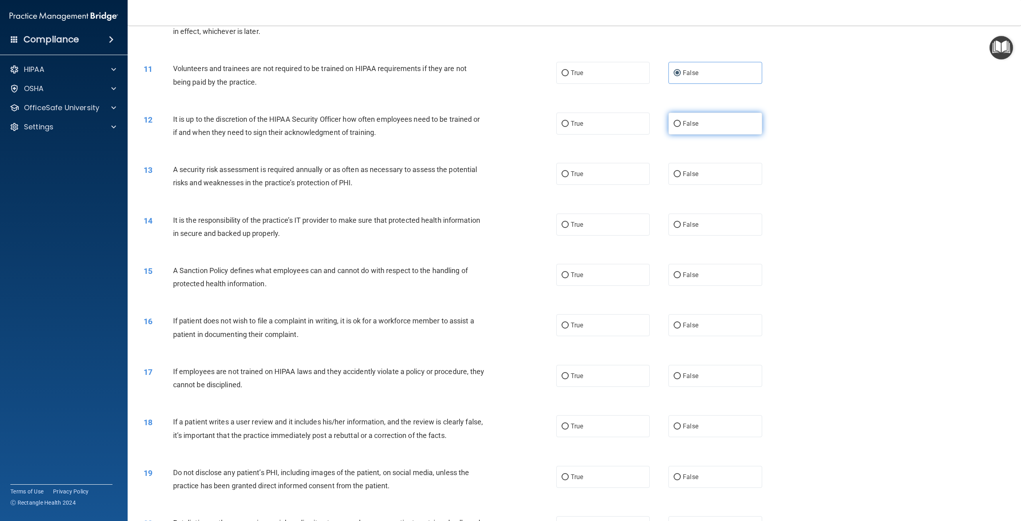
click at [677, 123] on input "False" at bounding box center [677, 124] width 7 height 6
radio input "true"
click at [612, 179] on label "True" at bounding box center [603, 174] width 93 height 22
click at [569, 177] on input "True" at bounding box center [565, 174] width 7 height 6
radio input "true"
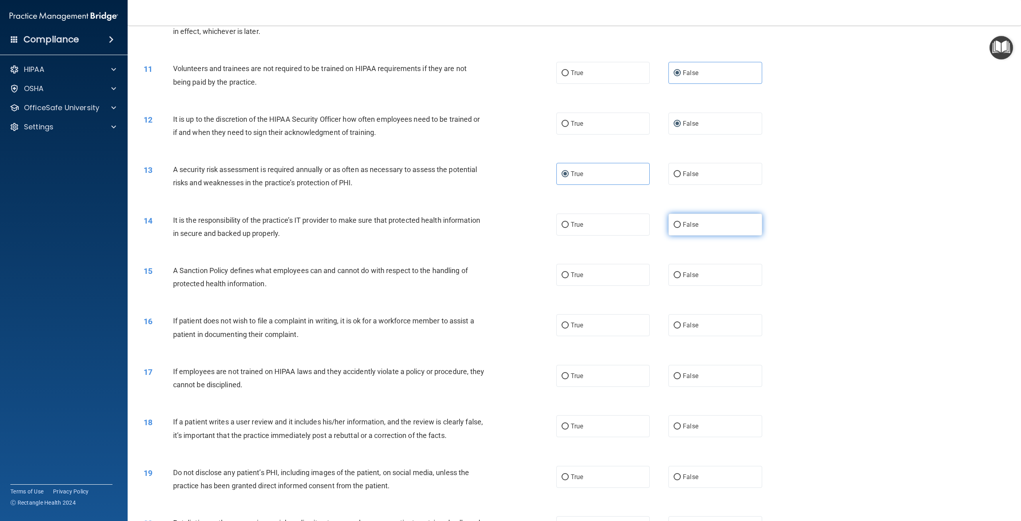
click at [703, 223] on label "False" at bounding box center [715, 224] width 93 height 22
click at [681, 223] on input "False" at bounding box center [677, 225] width 7 height 6
radio input "true"
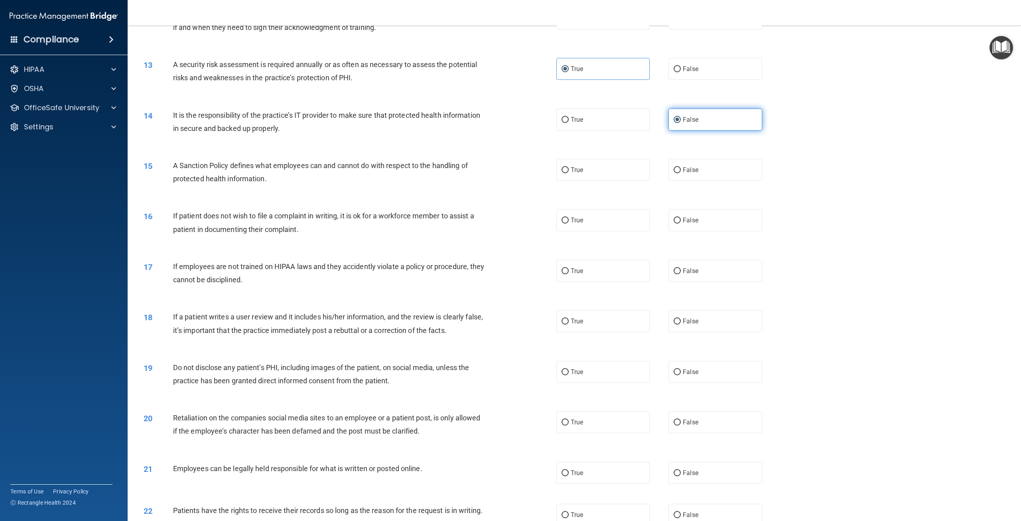
scroll to position [758, 0]
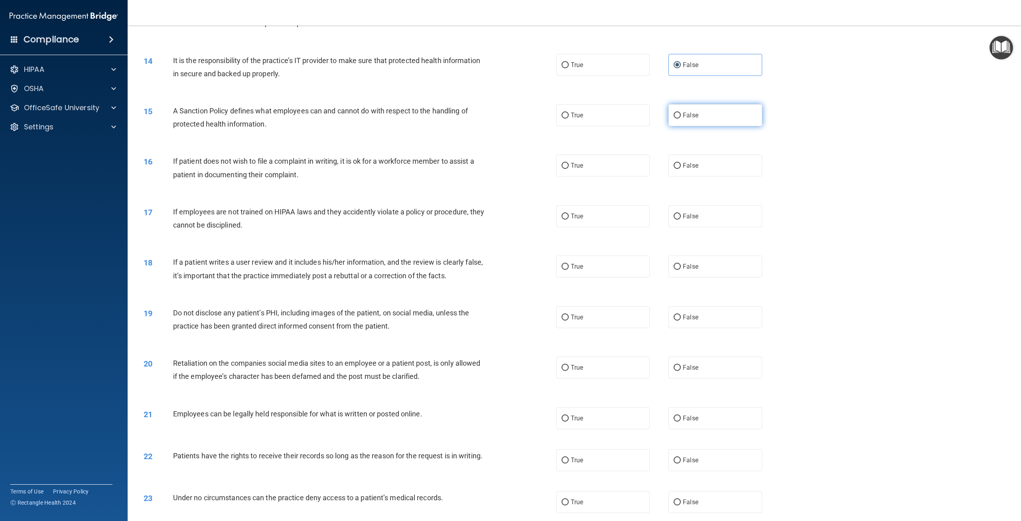
click at [722, 113] on label "False" at bounding box center [715, 115] width 93 height 22
click at [681, 113] on input "False" at bounding box center [677, 116] width 7 height 6
radio input "true"
click at [631, 162] on label "True" at bounding box center [603, 165] width 93 height 22
click at [569, 163] on input "True" at bounding box center [565, 166] width 7 height 6
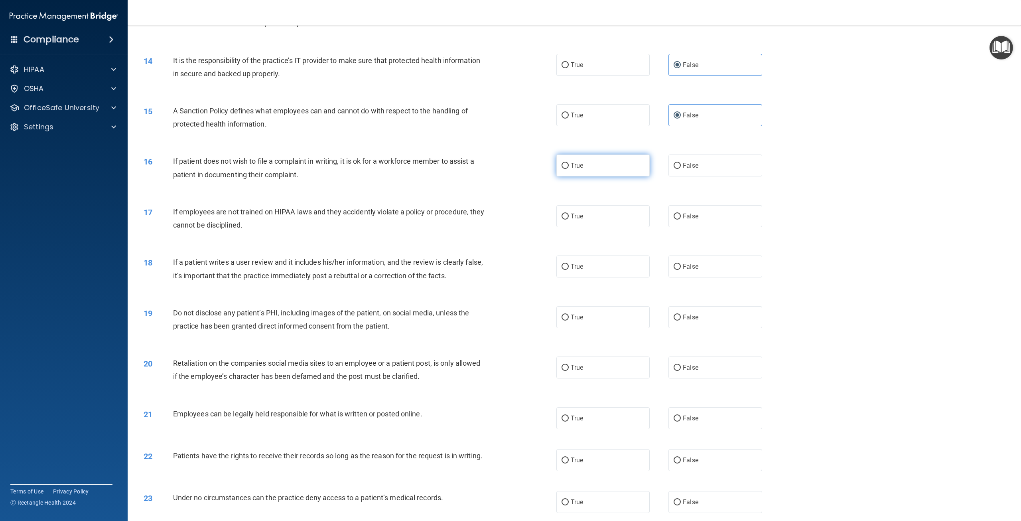
radio input "true"
click at [677, 215] on label "False" at bounding box center [715, 216] width 93 height 22
click at [677, 215] on input "False" at bounding box center [677, 216] width 7 height 6
radio input "true"
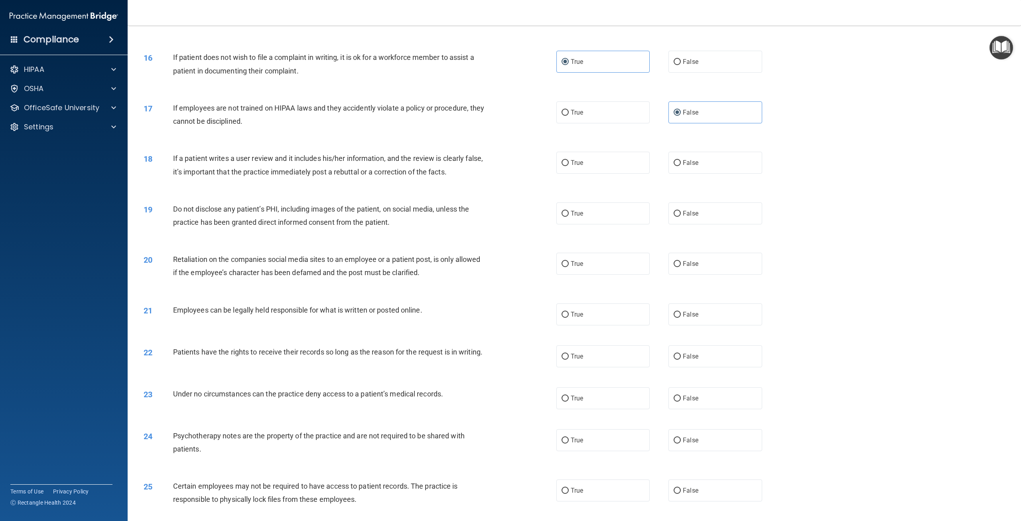
scroll to position [918, 0]
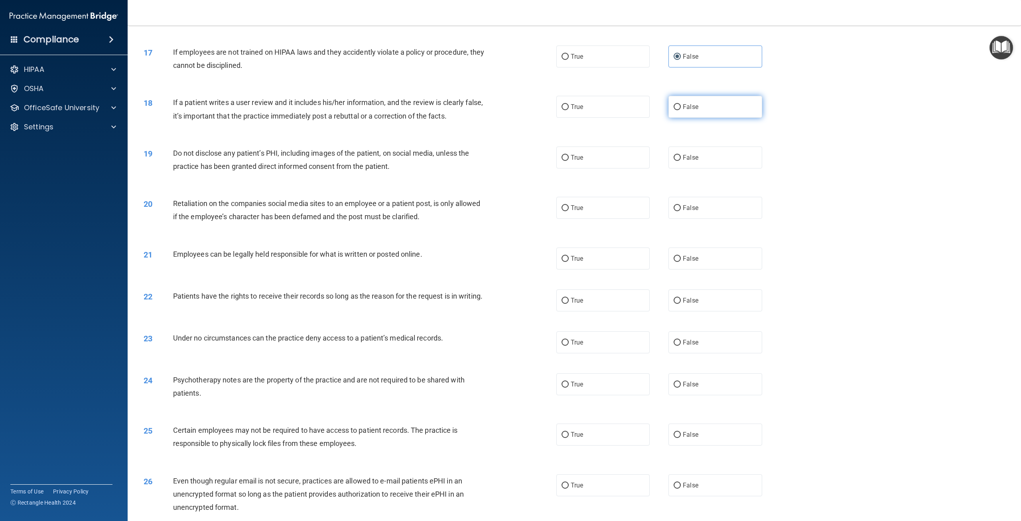
click at [684, 103] on span "False" at bounding box center [691, 107] width 16 height 8
click at [681, 104] on input "False" at bounding box center [677, 107] width 7 height 6
radio input "true"
click at [636, 159] on label "True" at bounding box center [603, 157] width 93 height 22
click at [569, 159] on input "True" at bounding box center [565, 158] width 7 height 6
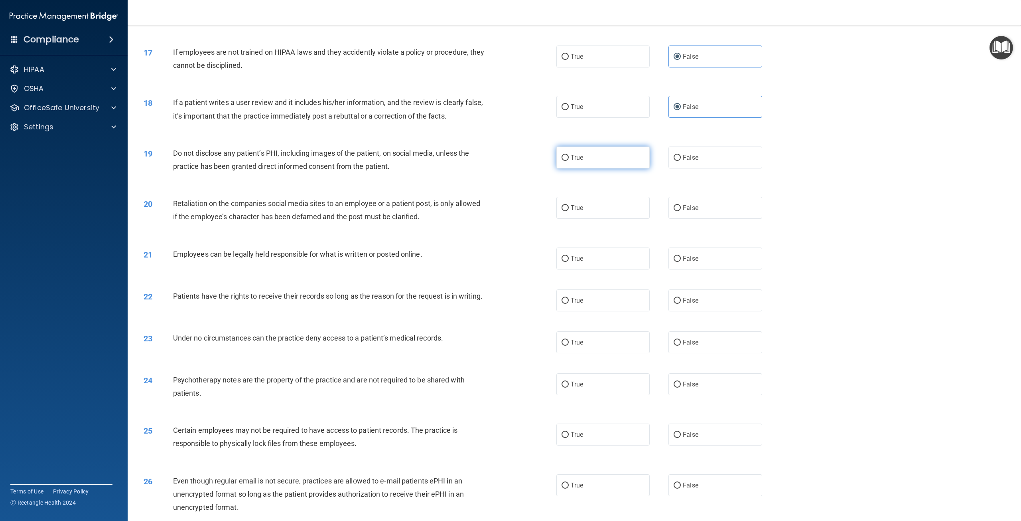
radio input "true"
click at [741, 215] on label "False" at bounding box center [715, 208] width 93 height 22
click at [681, 211] on input "False" at bounding box center [677, 208] width 7 height 6
radio input "true"
click at [624, 263] on label "True" at bounding box center [603, 258] width 93 height 22
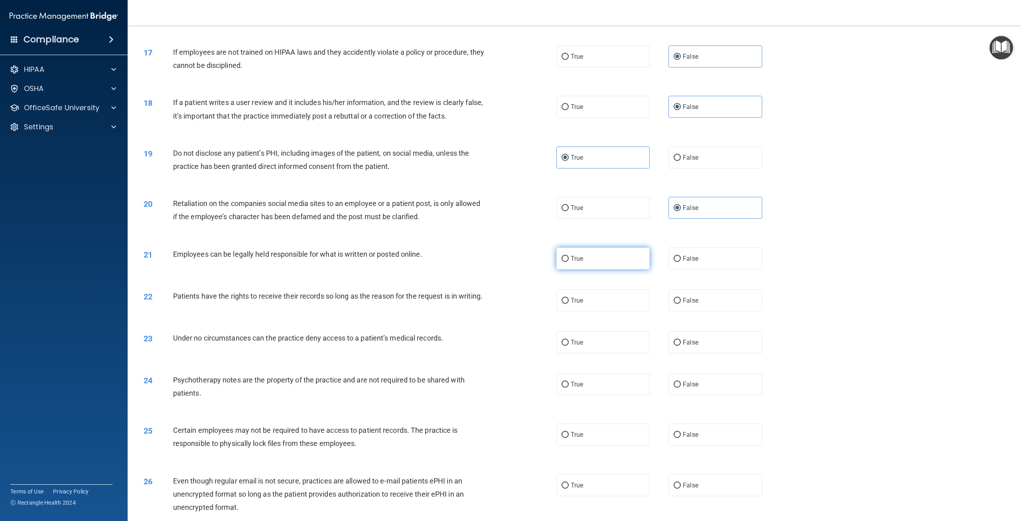
click at [569, 262] on input "True" at bounding box center [565, 259] width 7 height 6
radio input "true"
click at [698, 296] on label "False" at bounding box center [715, 300] width 93 height 22
click at [681, 298] on input "False" at bounding box center [677, 301] width 7 height 6
radio input "true"
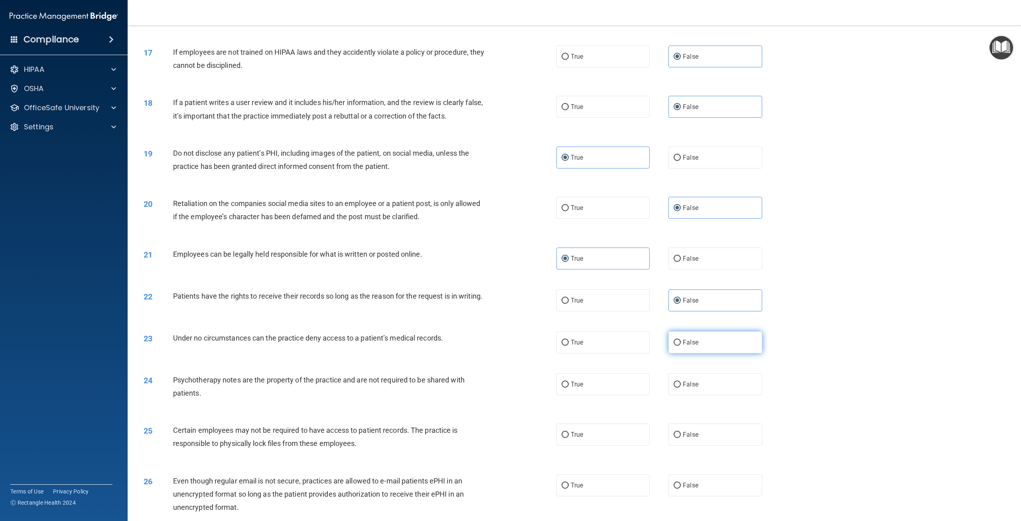
click at [693, 346] on span "False" at bounding box center [691, 342] width 16 height 8
click at [681, 346] on input "False" at bounding box center [677, 343] width 7 height 6
radio input "true"
click at [618, 388] on label "True" at bounding box center [603, 384] width 93 height 22
click at [569, 387] on input "True" at bounding box center [565, 384] width 7 height 6
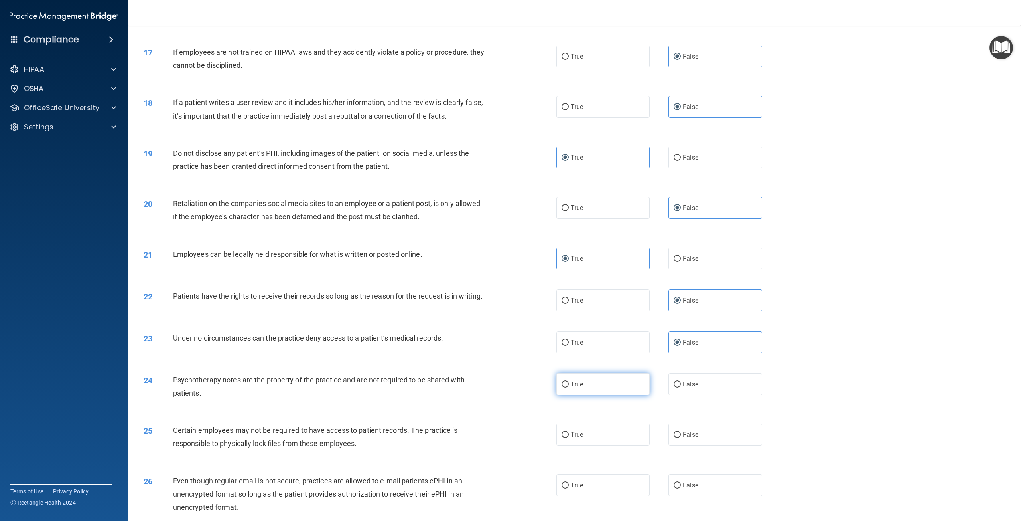
radio input "true"
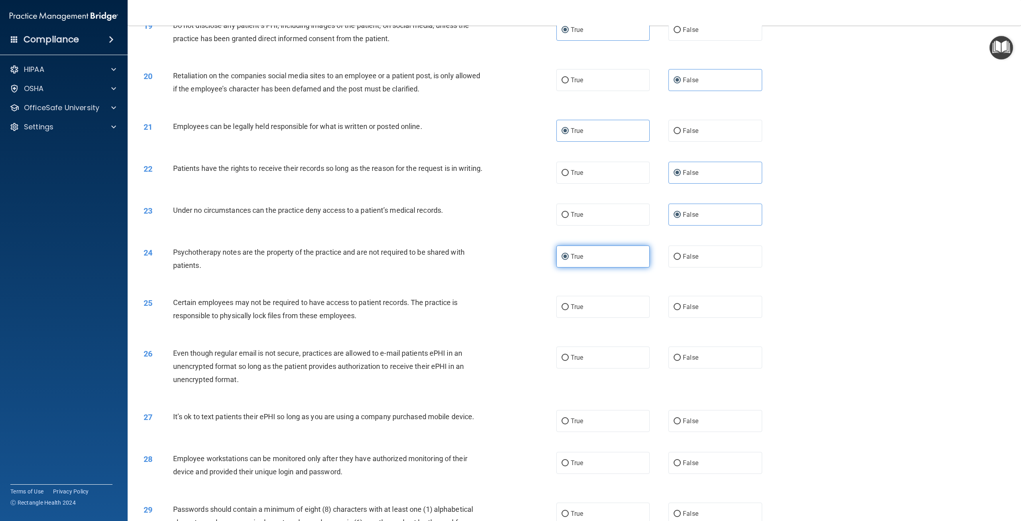
scroll to position [1077, 0]
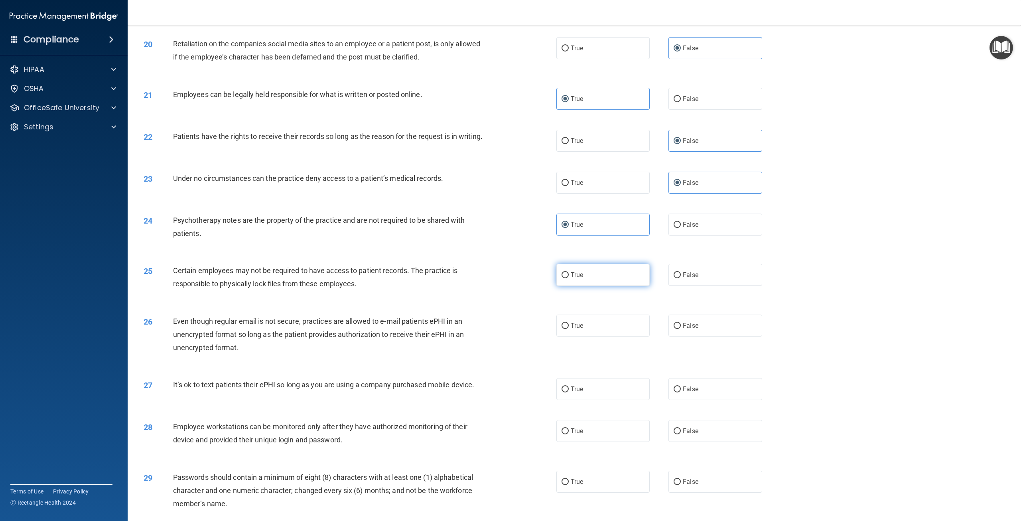
click at [614, 279] on label "True" at bounding box center [603, 275] width 93 height 22
click at [569, 278] on input "True" at bounding box center [565, 275] width 7 height 6
radio input "true"
click at [612, 336] on label "True" at bounding box center [603, 325] width 93 height 22
click at [569, 329] on input "True" at bounding box center [565, 326] width 7 height 6
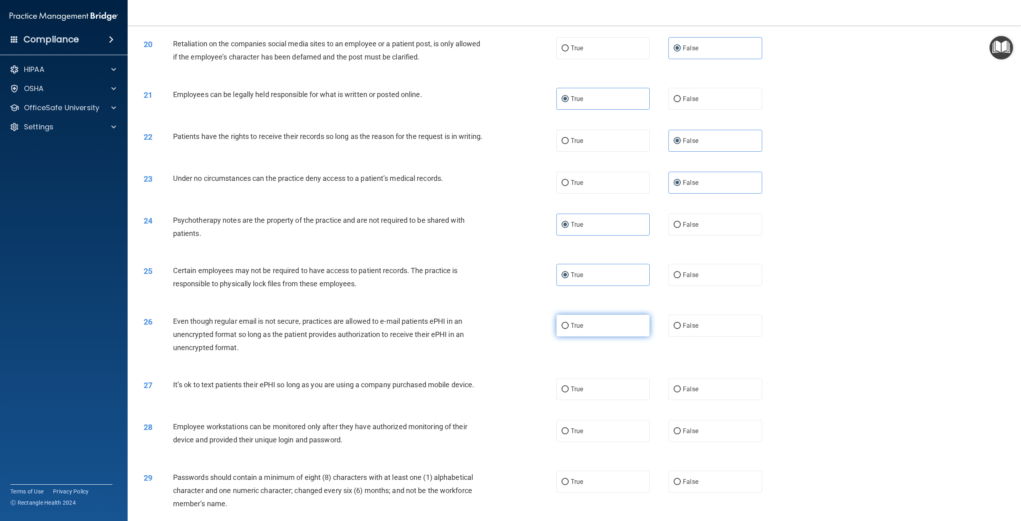
radio input "true"
click at [714, 392] on label "False" at bounding box center [715, 389] width 93 height 22
click at [681, 392] on input "False" at bounding box center [677, 389] width 7 height 6
radio input "true"
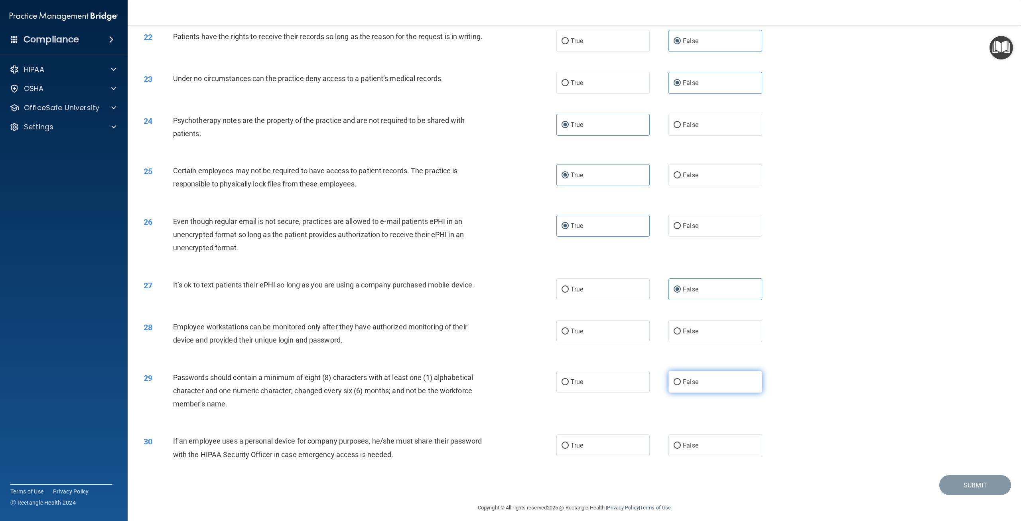
scroll to position [1192, 0]
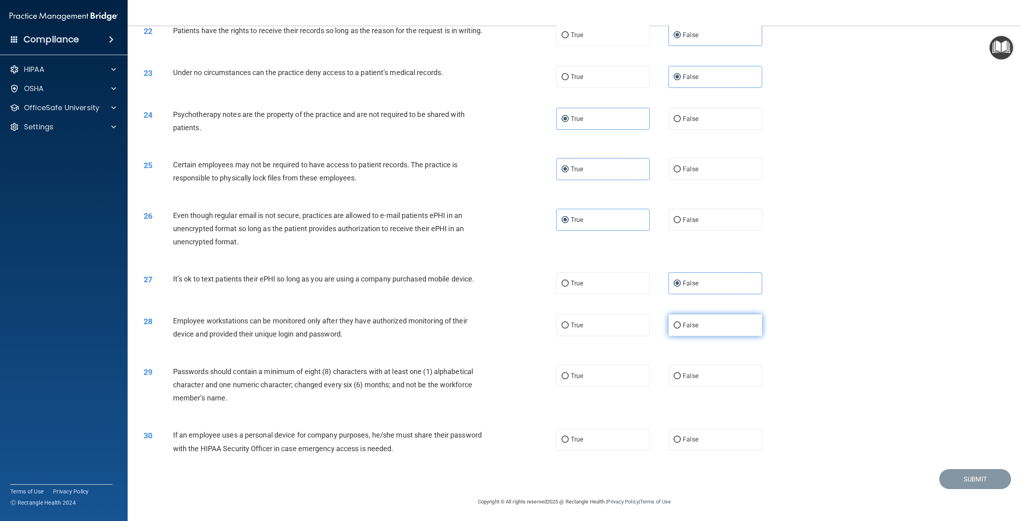
click at [707, 328] on label "False" at bounding box center [715, 325] width 93 height 22
click at [681, 328] on input "False" at bounding box center [677, 325] width 7 height 6
radio input "true"
click at [635, 369] on label "True" at bounding box center [603, 376] width 93 height 22
click at [569, 373] on input "True" at bounding box center [565, 376] width 7 height 6
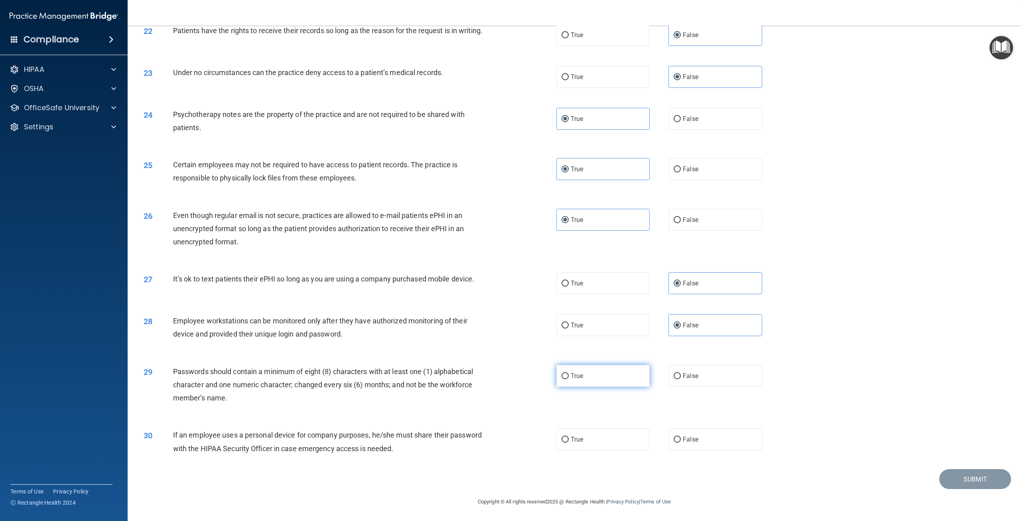
radio input "true"
click at [716, 437] on label "False" at bounding box center [715, 439] width 93 height 22
click at [681, 437] on input "False" at bounding box center [677, 439] width 7 height 6
radio input "true"
click at [959, 484] on button "Submit" at bounding box center [976, 479] width 72 height 20
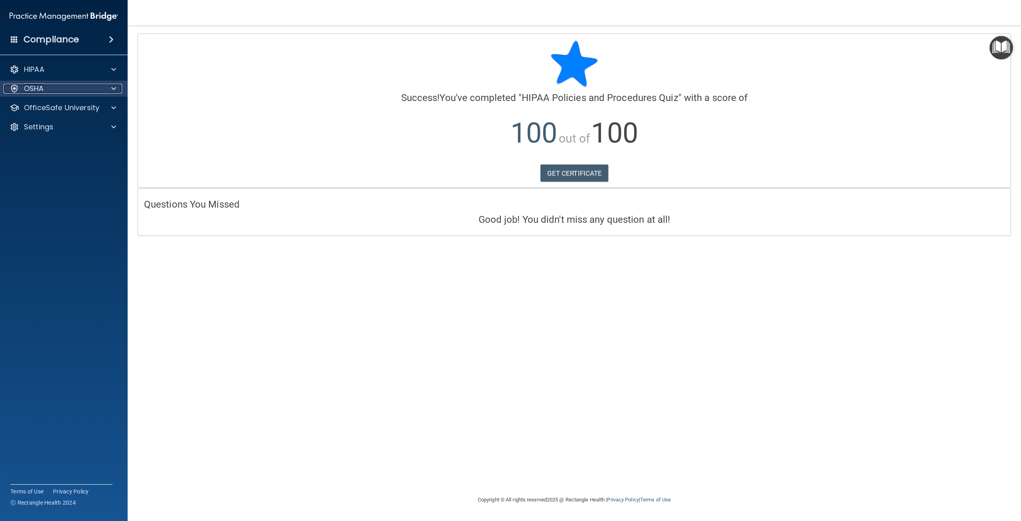
click at [109, 89] on div at bounding box center [113, 89] width 20 height 10
click at [94, 145] on p "OfficeSafe University" at bounding box center [61, 146] width 75 height 10
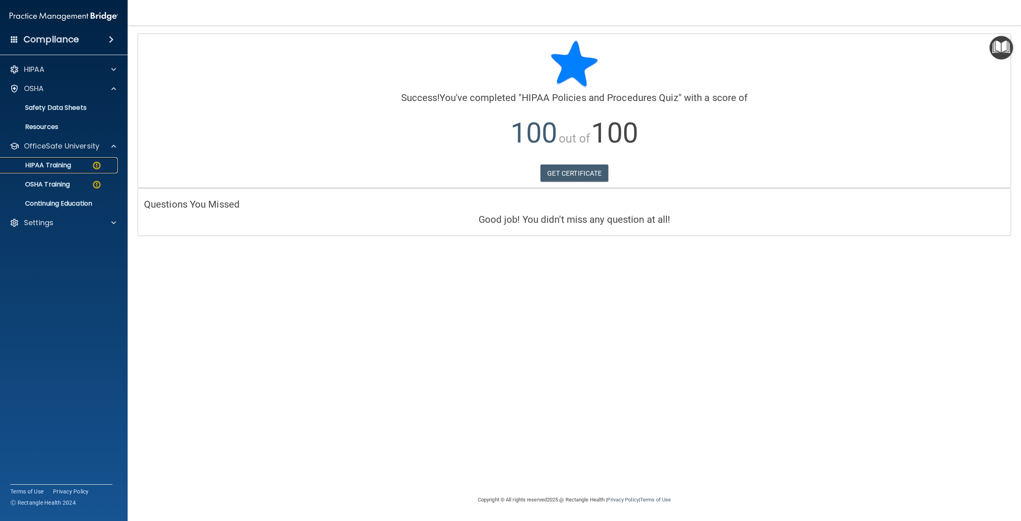
click at [92, 166] on img at bounding box center [97, 165] width 10 height 10
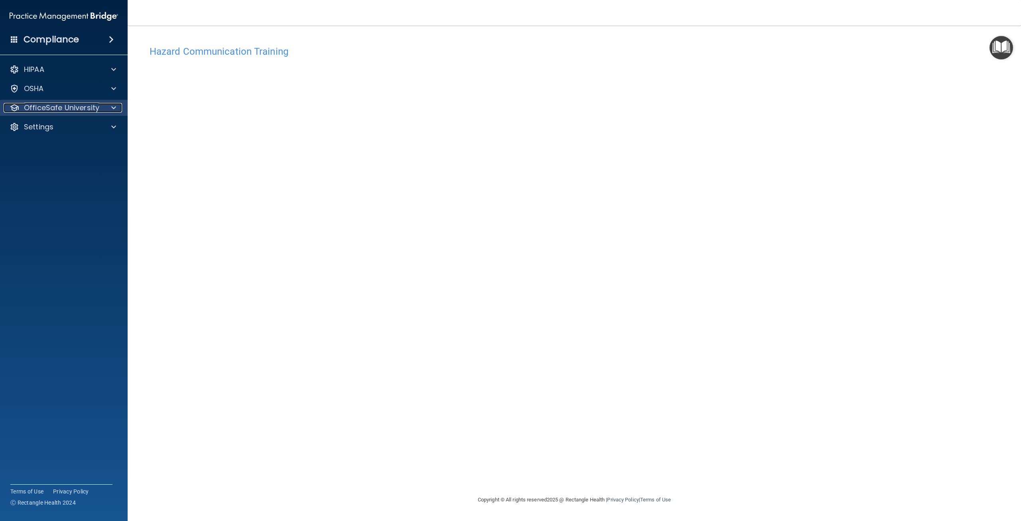
click at [118, 104] on div at bounding box center [113, 108] width 20 height 10
click at [79, 145] on div "OSHA Training" at bounding box center [59, 146] width 109 height 8
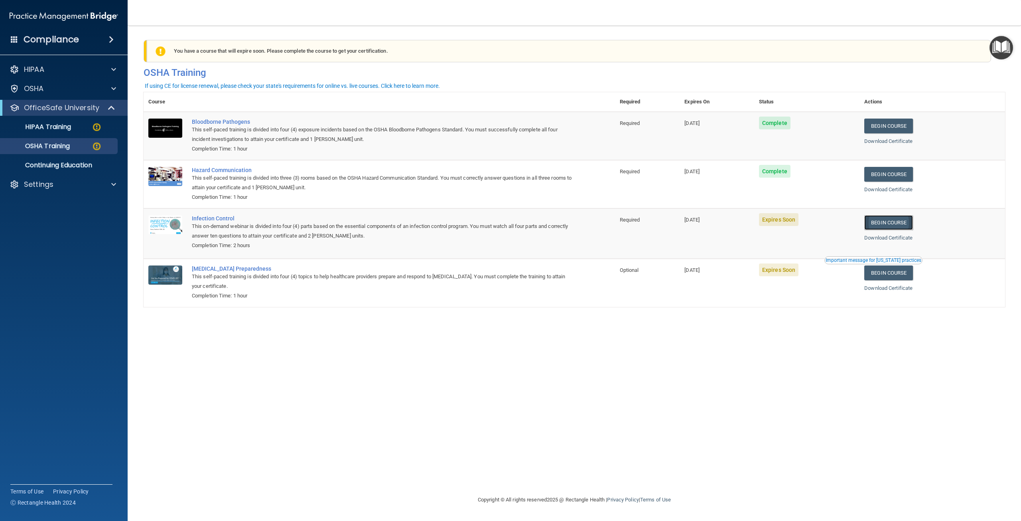
click at [884, 229] on link "Begin Course" at bounding box center [889, 222] width 49 height 15
click at [74, 129] on div "HIPAA Training" at bounding box center [59, 127] width 109 height 8
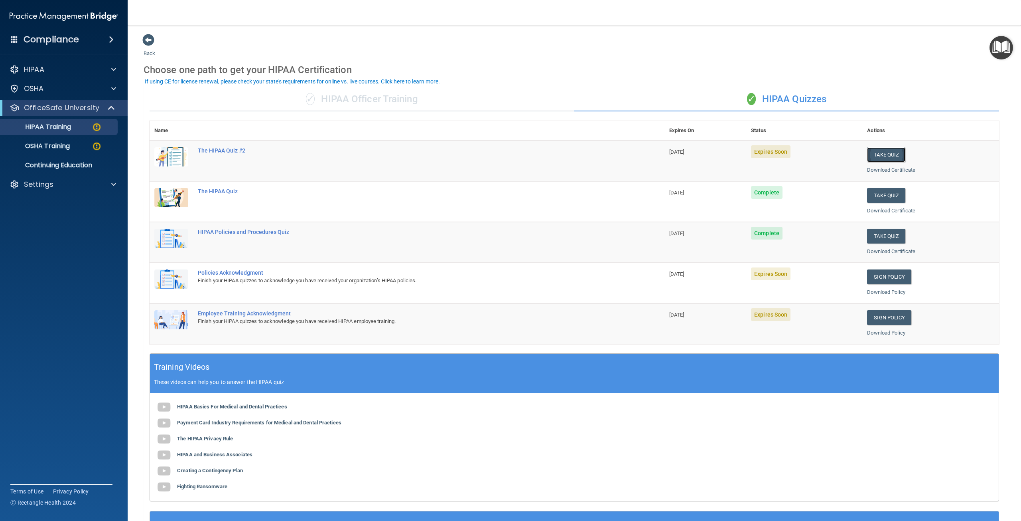
click at [892, 156] on button "Take Quiz" at bounding box center [886, 154] width 38 height 15
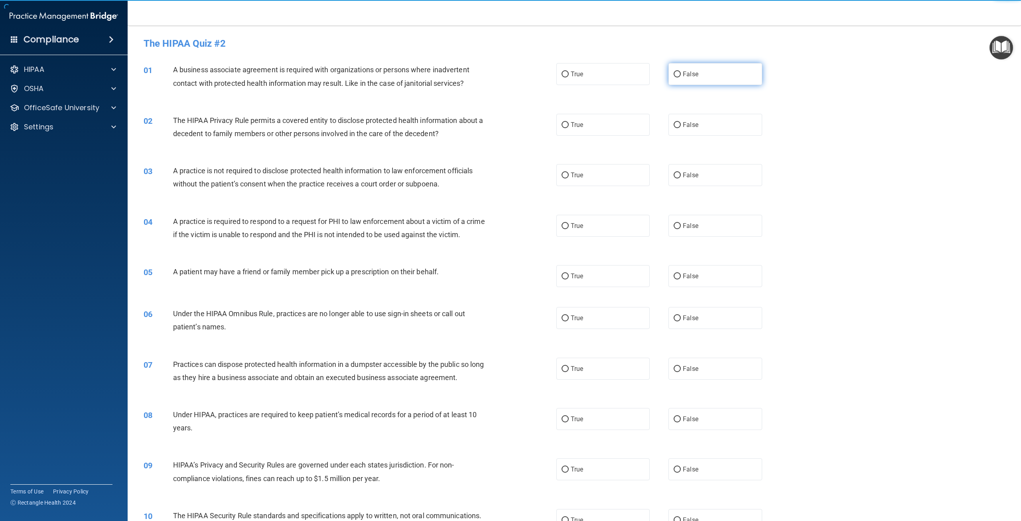
click at [683, 72] on span "False" at bounding box center [691, 74] width 16 height 8
click at [680, 72] on input "False" at bounding box center [677, 74] width 7 height 6
radio input "true"
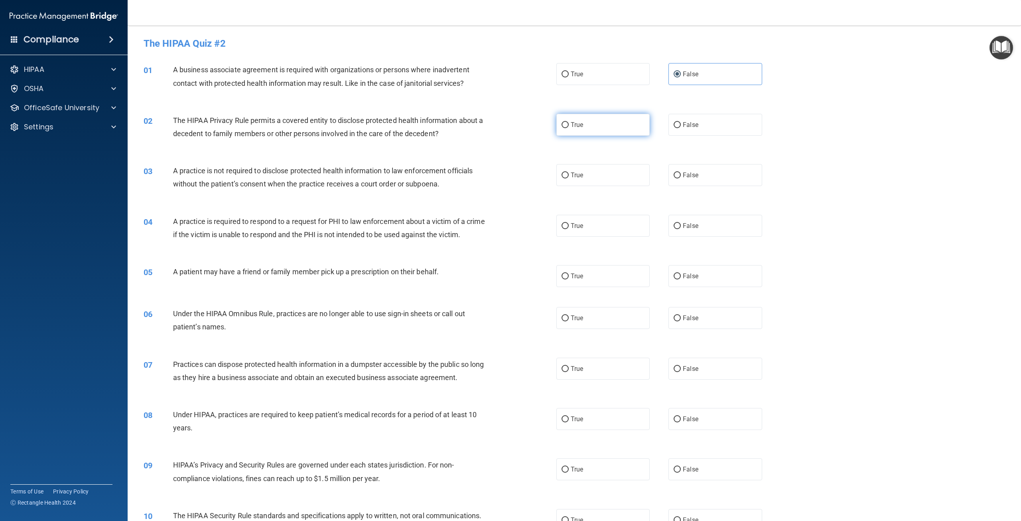
click at [627, 131] on label "True" at bounding box center [603, 125] width 93 height 22
click at [569, 128] on input "True" at bounding box center [565, 125] width 7 height 6
radio input "true"
click at [696, 170] on label "False" at bounding box center [715, 175] width 93 height 22
click at [681, 172] on input "False" at bounding box center [677, 175] width 7 height 6
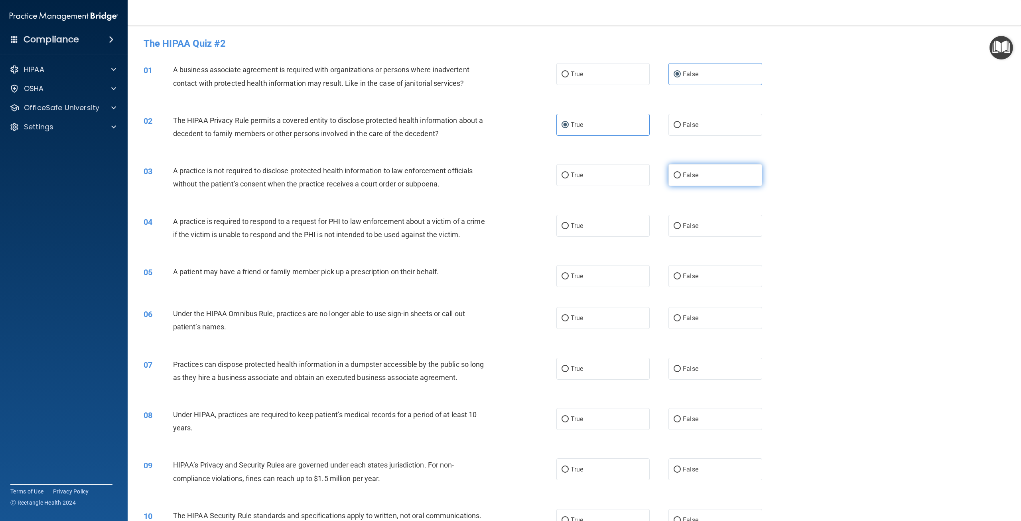
radio input "true"
click at [573, 229] on span "True" at bounding box center [577, 226] width 12 height 8
click at [569, 229] on input "True" at bounding box center [565, 226] width 7 height 6
radio input "true"
click at [596, 287] on label "True" at bounding box center [603, 276] width 93 height 22
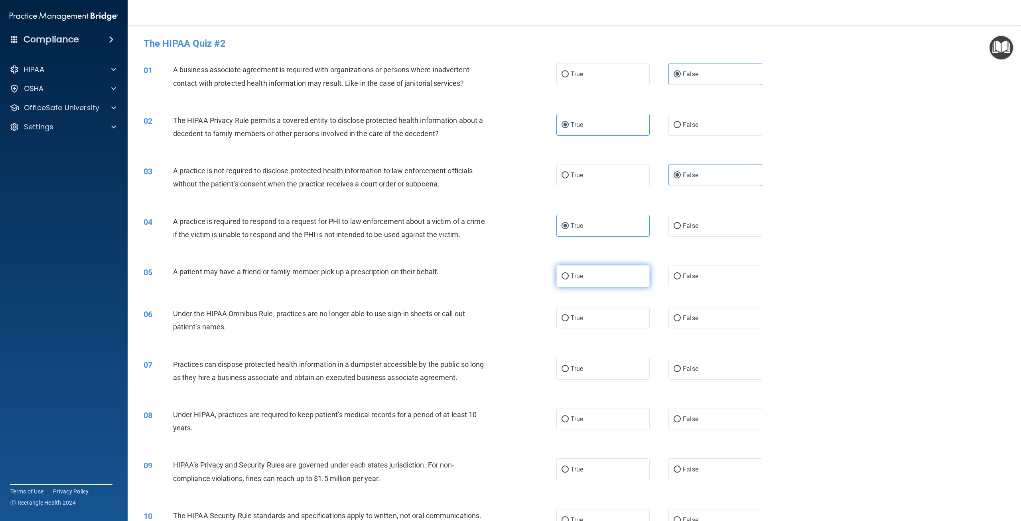
click at [569, 279] on input "True" at bounding box center [565, 276] width 7 height 6
radio input "true"
click at [704, 329] on label "False" at bounding box center [715, 318] width 93 height 22
click at [681, 321] on input "False" at bounding box center [677, 318] width 7 height 6
radio input "true"
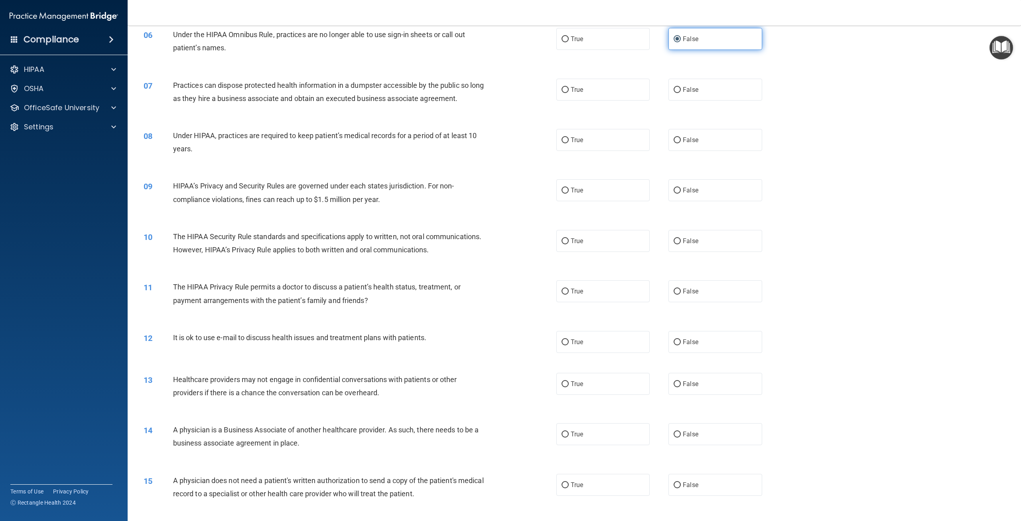
scroll to position [279, 0]
click at [680, 100] on label "False" at bounding box center [715, 89] width 93 height 22
click at [680, 93] on input "False" at bounding box center [677, 90] width 7 height 6
radio input "true"
click at [693, 150] on label "False" at bounding box center [715, 139] width 93 height 22
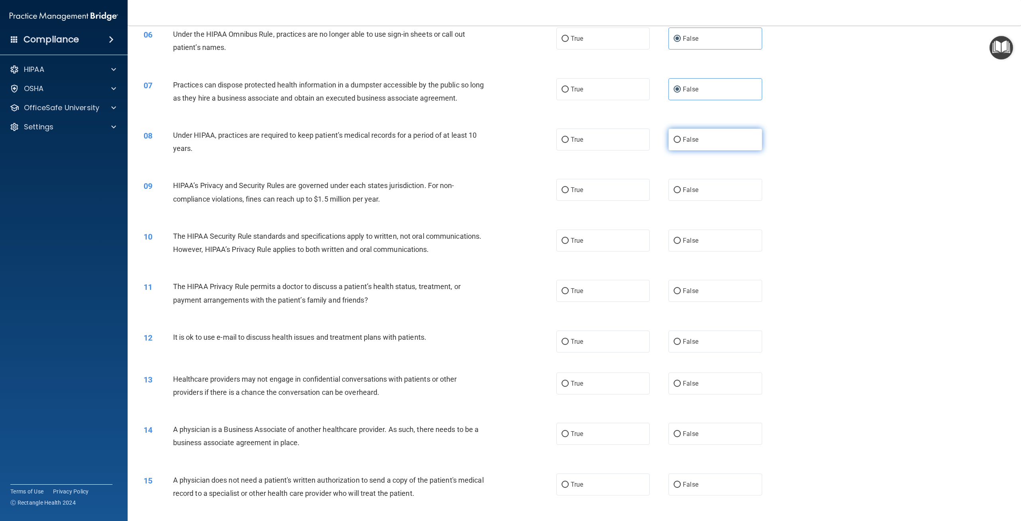
click at [681, 143] on input "False" at bounding box center [677, 140] width 7 height 6
radio input "true"
click at [705, 201] on label "False" at bounding box center [715, 190] width 93 height 22
click at [681, 193] on input "False" at bounding box center [677, 190] width 7 height 6
radio input "true"
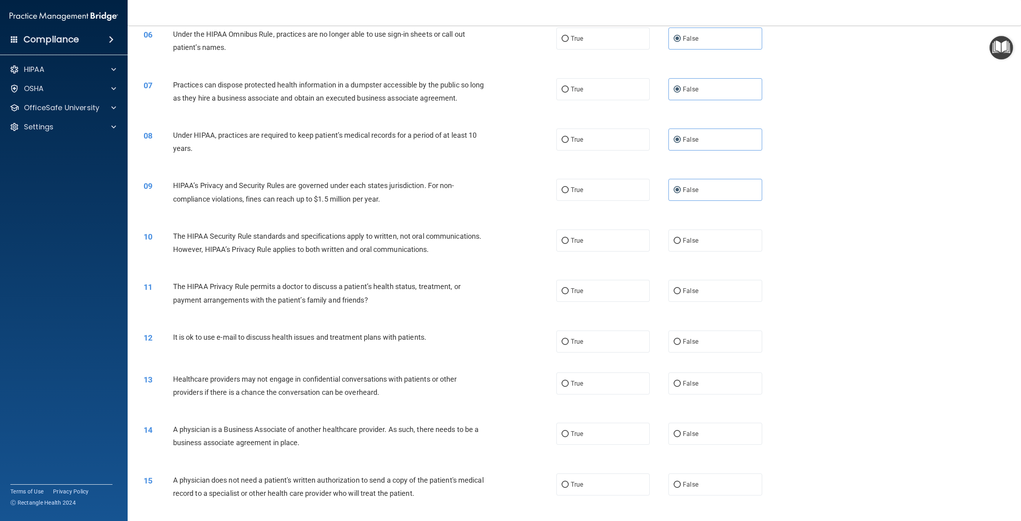
click at [650, 248] on div "True False" at bounding box center [669, 240] width 225 height 22
click at [639, 249] on label "True" at bounding box center [603, 240] width 93 height 22
click at [569, 244] on input "True" at bounding box center [565, 241] width 7 height 6
radio input "true"
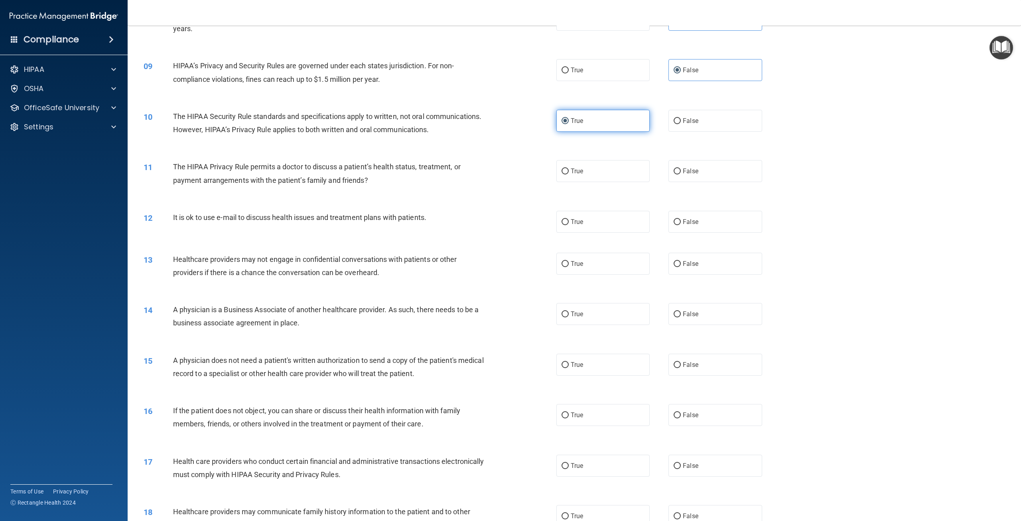
scroll to position [439, 0]
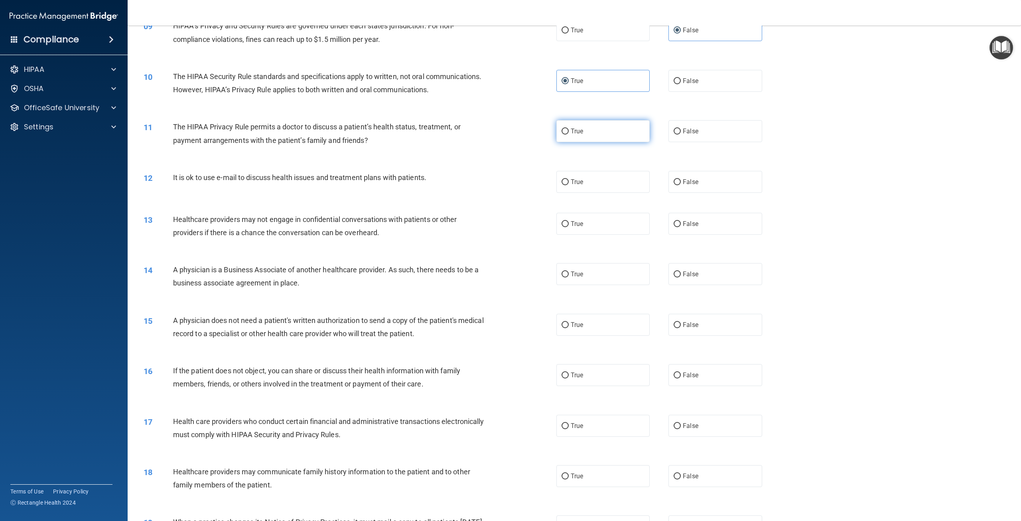
click at [614, 142] on label "True" at bounding box center [603, 131] width 93 height 22
click at [569, 134] on input "True" at bounding box center [565, 131] width 7 height 6
radio input "true"
click at [600, 193] on label "True" at bounding box center [603, 182] width 93 height 22
click at [569, 185] on input "True" at bounding box center [565, 182] width 7 height 6
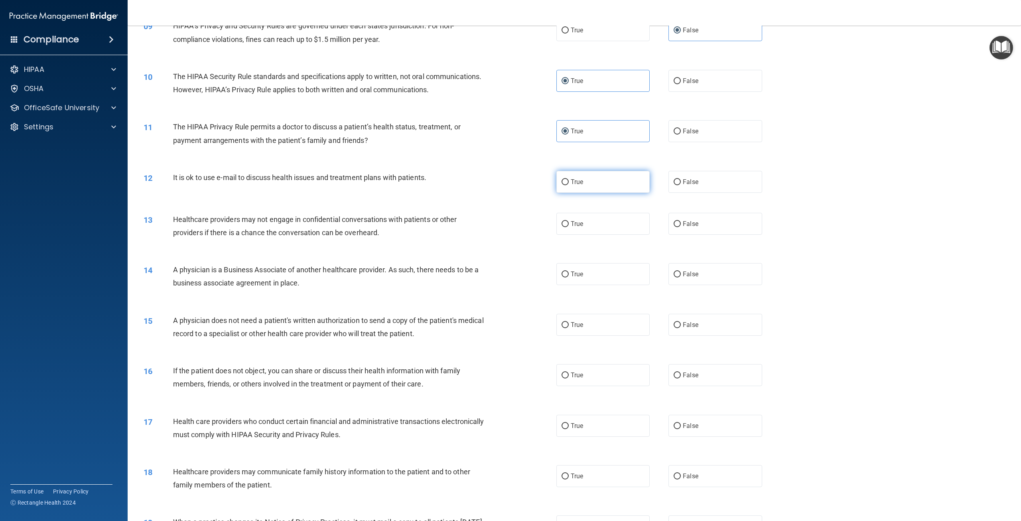
radio input "true"
click at [736, 235] on label "False" at bounding box center [715, 224] width 93 height 22
click at [681, 227] on input "False" at bounding box center [677, 224] width 7 height 6
radio input "true"
click at [718, 285] on label "False" at bounding box center [715, 274] width 93 height 22
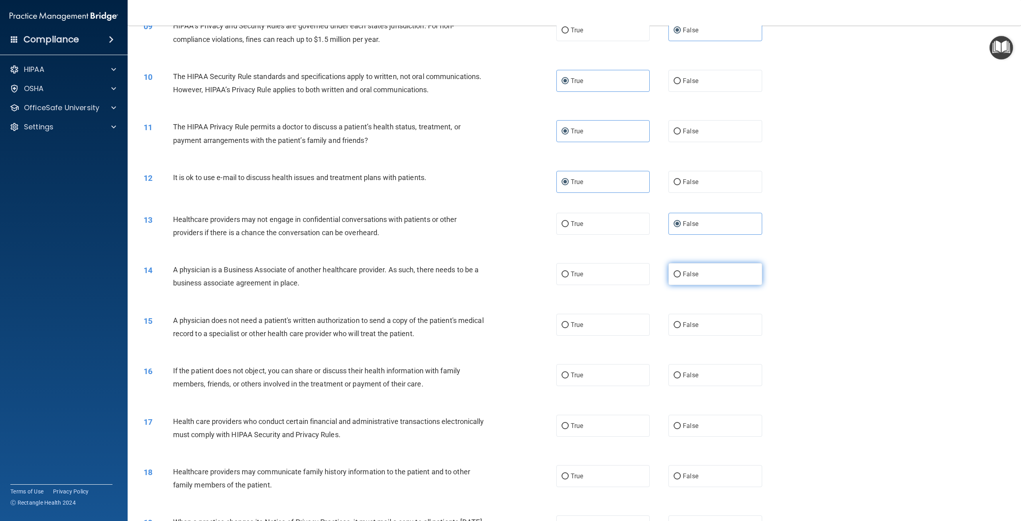
click at [681, 277] on input "False" at bounding box center [677, 274] width 7 height 6
radio input "true"
click at [612, 336] on label "True" at bounding box center [603, 325] width 93 height 22
click at [569, 328] on input "True" at bounding box center [565, 325] width 7 height 6
radio input "true"
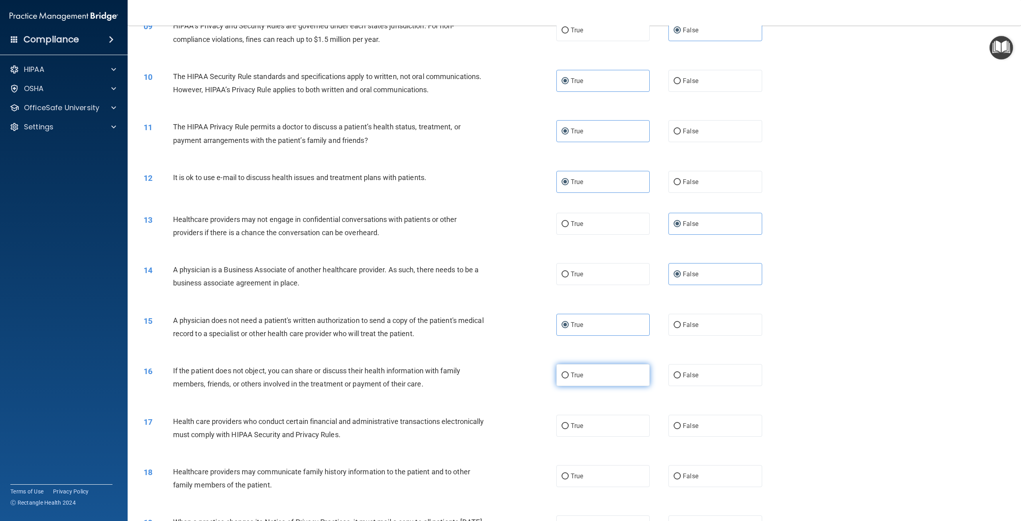
click at [606, 386] on label "True" at bounding box center [603, 375] width 93 height 22
click at [569, 378] on input "True" at bounding box center [565, 375] width 7 height 6
radio input "true"
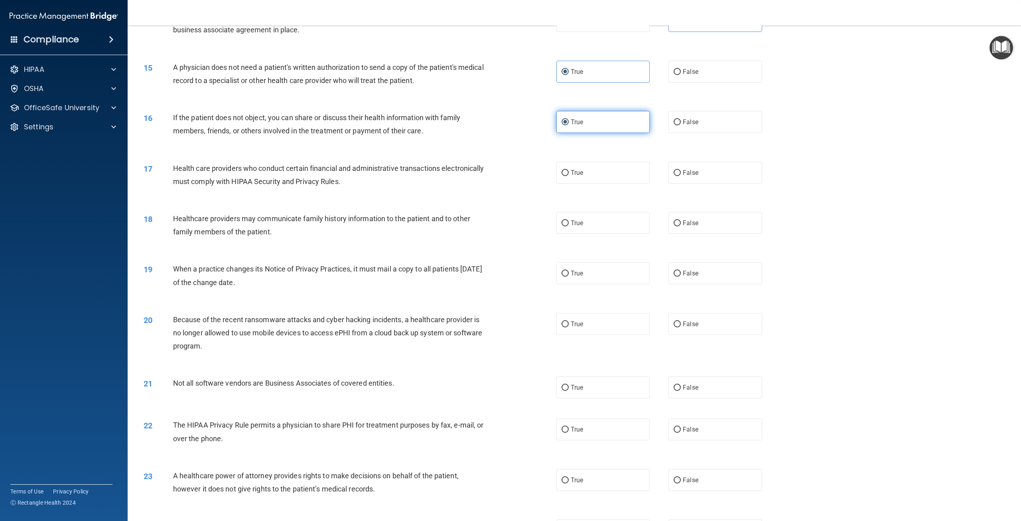
scroll to position [718, 0]
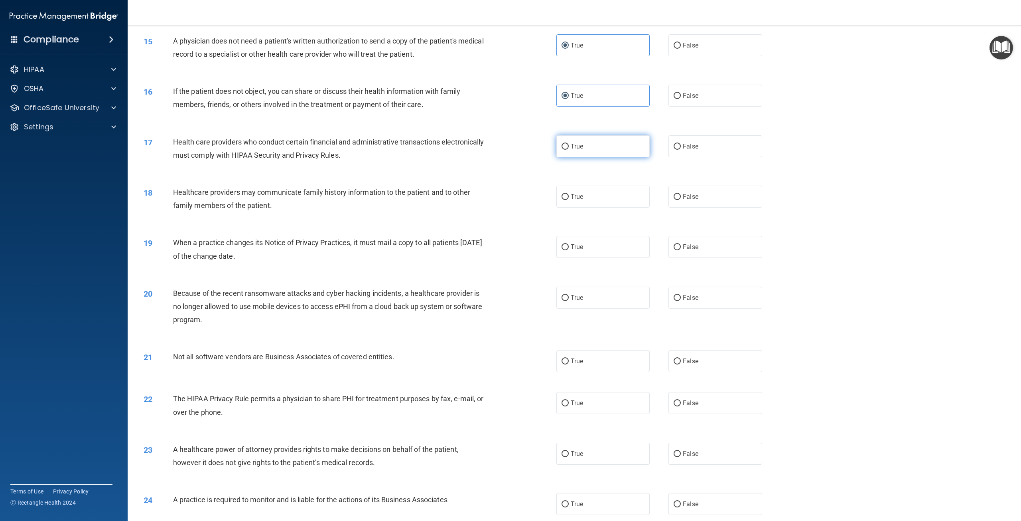
click at [611, 157] on label "True" at bounding box center [603, 146] width 93 height 22
click at [569, 150] on input "True" at bounding box center [565, 147] width 7 height 6
radio input "true"
click at [696, 207] on label "False" at bounding box center [715, 197] width 93 height 22
click at [681, 200] on input "False" at bounding box center [677, 197] width 7 height 6
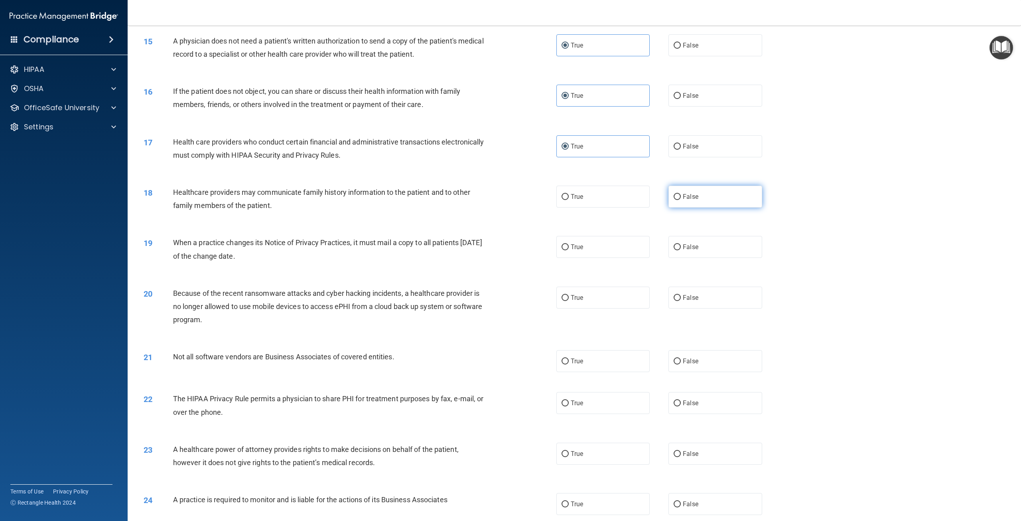
radio input "true"
click at [699, 258] on label "False" at bounding box center [715, 247] width 93 height 22
click at [681, 250] on input "False" at bounding box center [677, 247] width 7 height 6
radio input "true"
click at [689, 301] on span "False" at bounding box center [691, 298] width 16 height 8
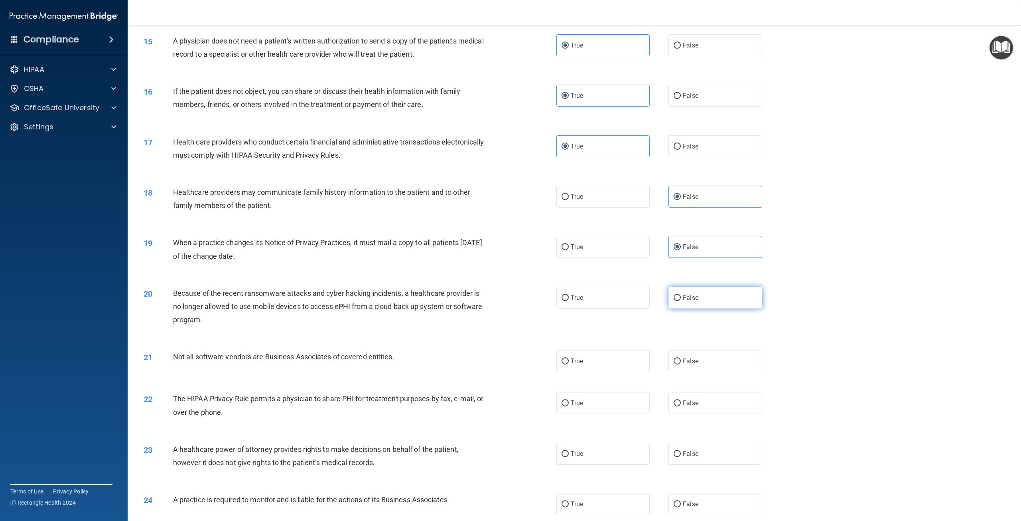
click at [681, 301] on input "False" at bounding box center [677, 298] width 7 height 6
radio input "true"
click at [601, 372] on label "True" at bounding box center [603, 361] width 93 height 22
click at [569, 364] on input "True" at bounding box center [565, 361] width 7 height 6
radio input "true"
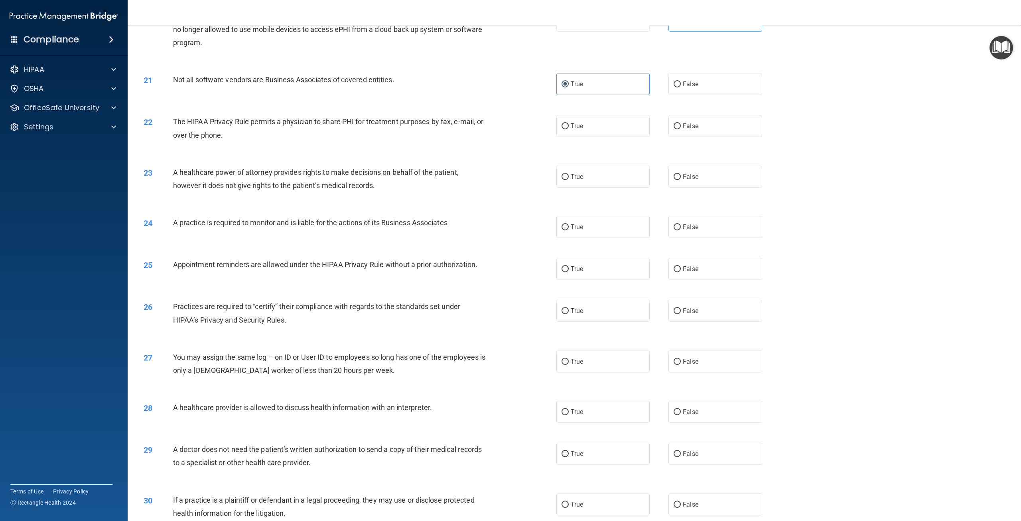
scroll to position [997, 0]
click at [627, 134] on label "True" at bounding box center [603, 124] width 93 height 22
click at [569, 127] on input "True" at bounding box center [565, 124] width 7 height 6
radio input "true"
click at [685, 178] on span "False" at bounding box center [691, 174] width 16 height 8
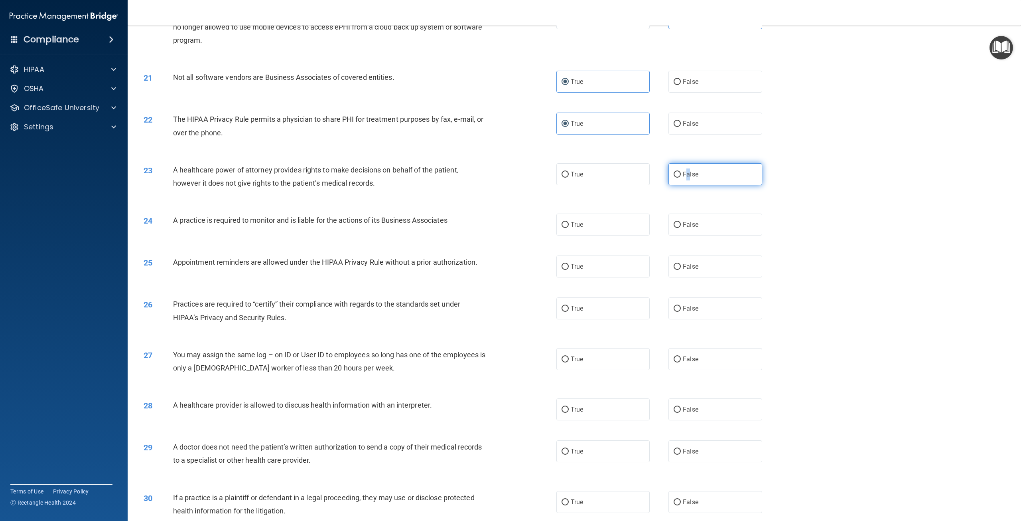
click at [675, 178] on input "False" at bounding box center [677, 175] width 7 height 6
radio input "true"
click at [688, 235] on label "False" at bounding box center [715, 224] width 93 height 22
click at [681, 228] on input "False" at bounding box center [677, 225] width 7 height 6
radio input "true"
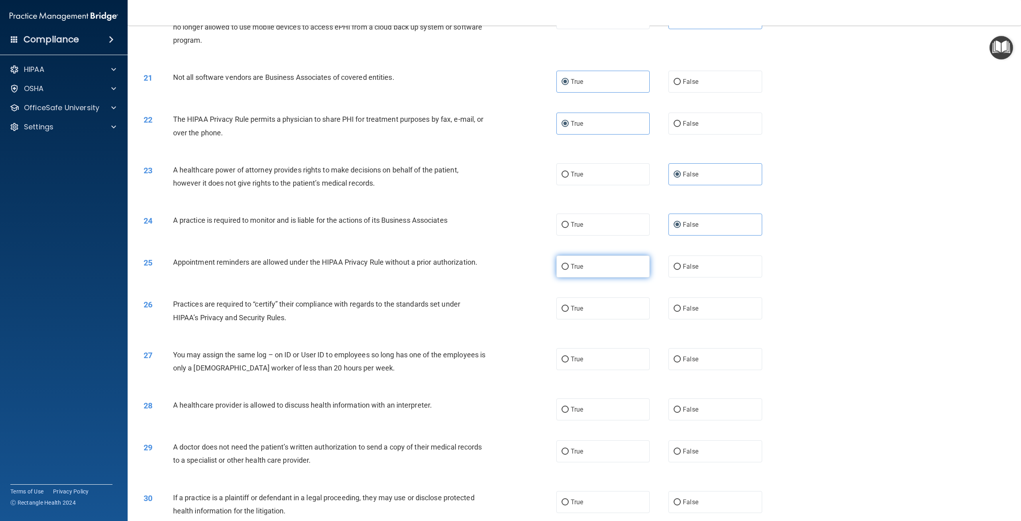
click at [625, 277] on label "True" at bounding box center [603, 266] width 93 height 22
click at [569, 270] on input "True" at bounding box center [565, 267] width 7 height 6
radio input "true"
click at [703, 319] on label "False" at bounding box center [715, 308] width 93 height 22
click at [681, 312] on input "False" at bounding box center [677, 309] width 7 height 6
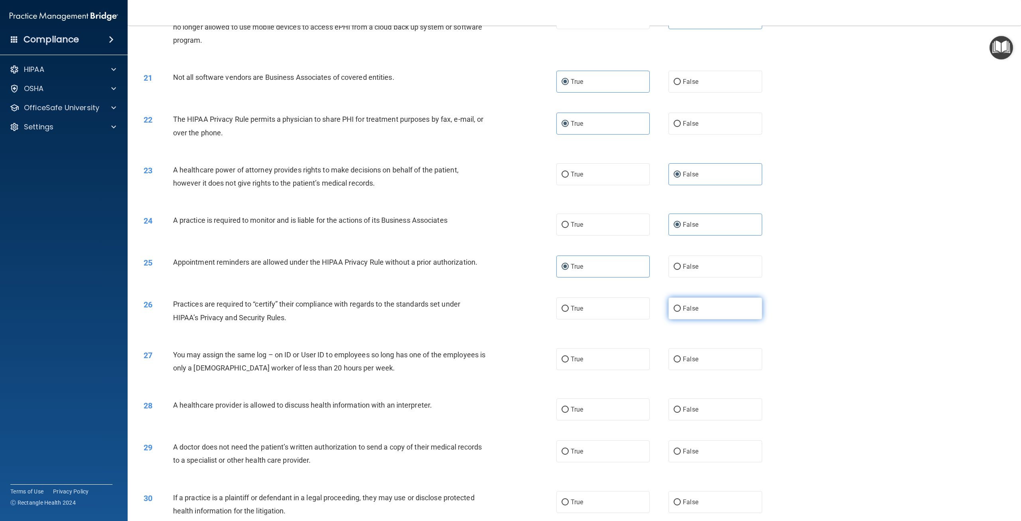
radio input "true"
click at [694, 363] on span "False" at bounding box center [691, 359] width 16 height 8
click at [681, 362] on input "False" at bounding box center [677, 359] width 7 height 6
radio input "true"
click at [621, 420] on label "True" at bounding box center [603, 409] width 93 height 22
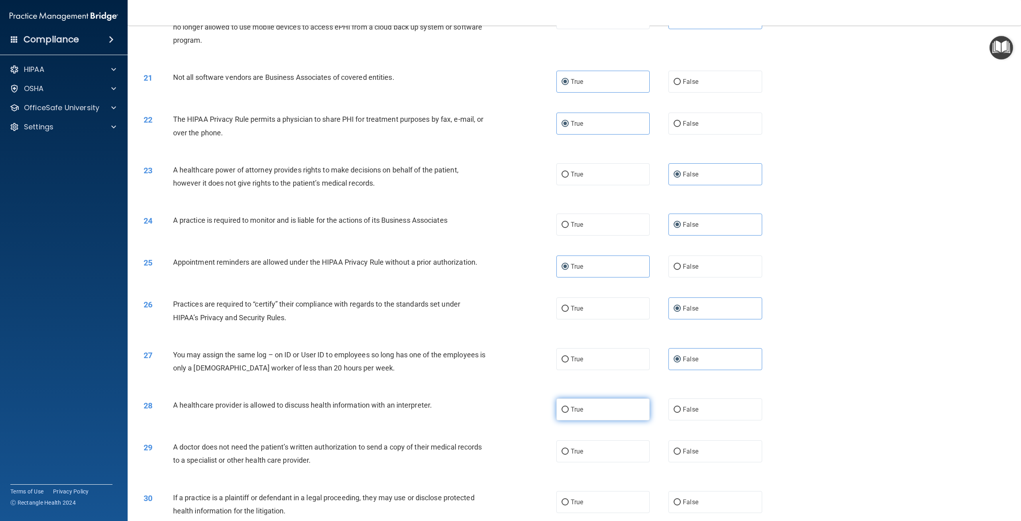
click at [569, 413] on input "True" at bounding box center [565, 410] width 7 height 6
radio input "true"
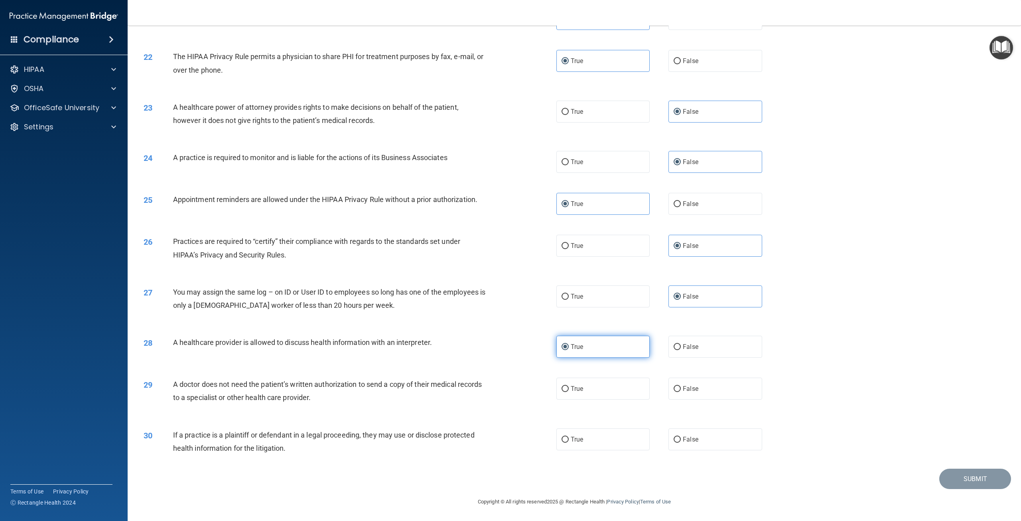
scroll to position [1077, 0]
click at [621, 399] on label "True" at bounding box center [603, 388] width 93 height 22
click at [569, 392] on input "True" at bounding box center [565, 389] width 7 height 6
radio input "true"
click at [600, 446] on label "True" at bounding box center [603, 439] width 93 height 22
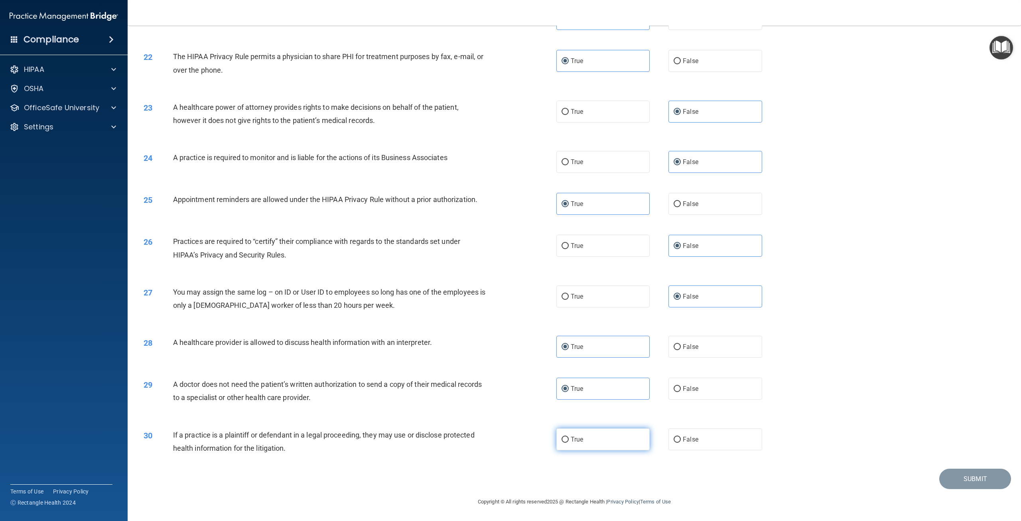
click at [569, 442] on input "True" at bounding box center [565, 439] width 7 height 6
radio input "true"
click at [978, 483] on button "Submit" at bounding box center [976, 478] width 72 height 20
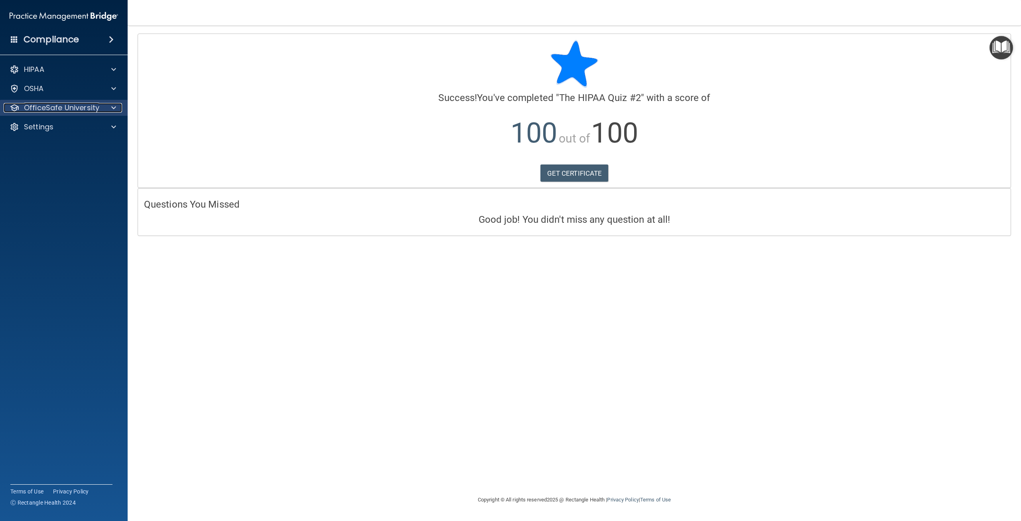
click at [51, 109] on p "OfficeSafe University" at bounding box center [61, 108] width 75 height 10
click at [52, 127] on p "HIPAA Training" at bounding box center [38, 127] width 66 height 8
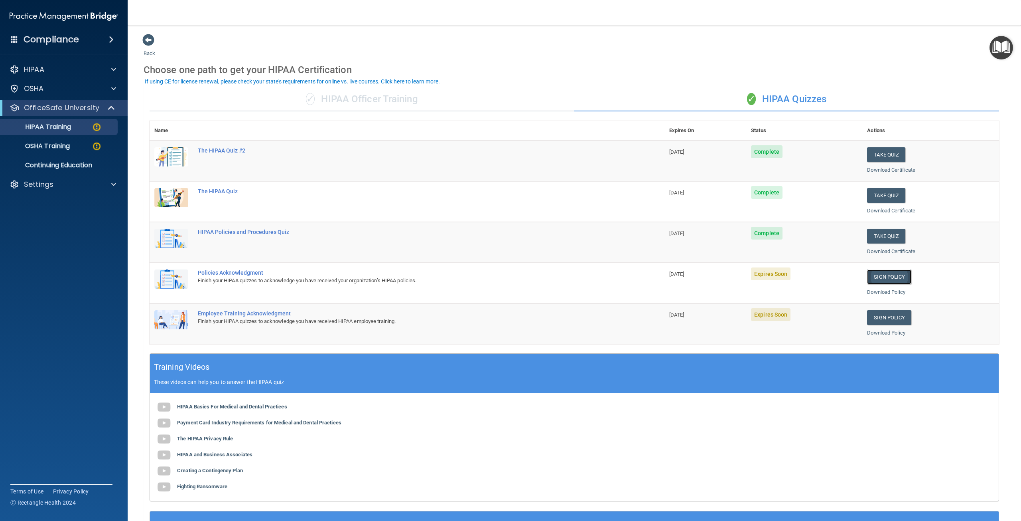
click at [881, 274] on link "Sign Policy" at bounding box center [889, 276] width 44 height 15
click at [59, 124] on p "HIPAA Training" at bounding box center [38, 127] width 66 height 8
click at [105, 110] on div at bounding box center [112, 108] width 20 height 10
click at [113, 108] on span at bounding box center [113, 108] width 5 height 10
click at [72, 142] on div "OSHA Training" at bounding box center [59, 146] width 109 height 8
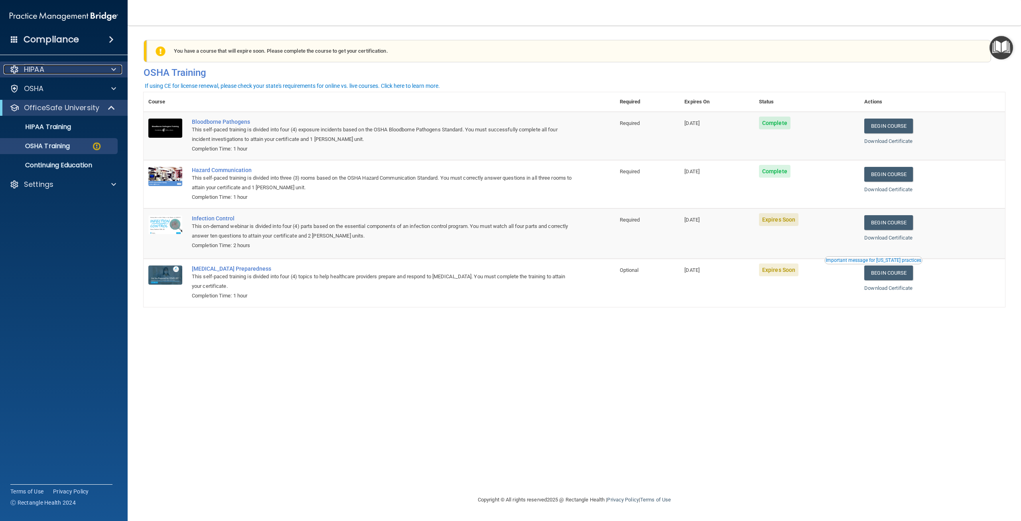
click at [53, 65] on div "HIPAA" at bounding box center [53, 70] width 99 height 10
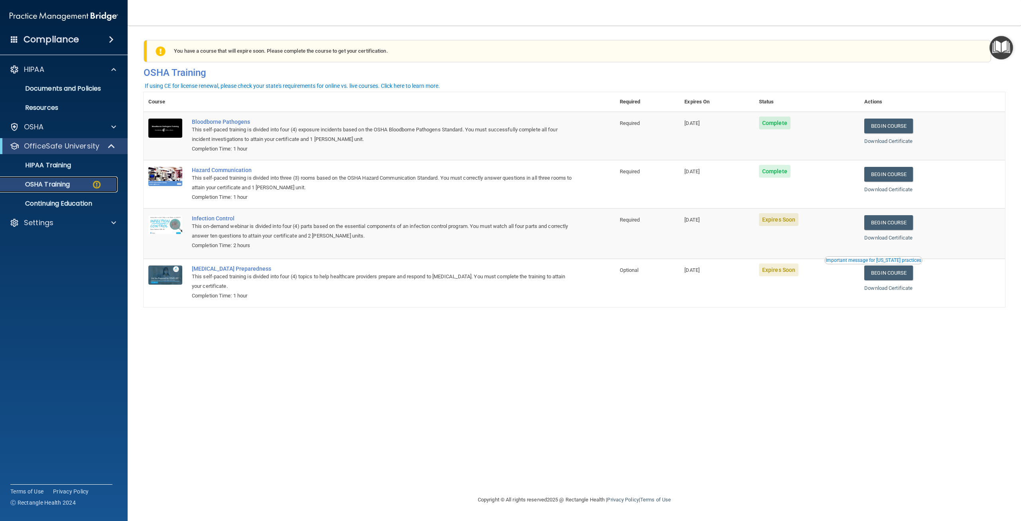
click at [97, 182] on img at bounding box center [97, 185] width 10 height 10
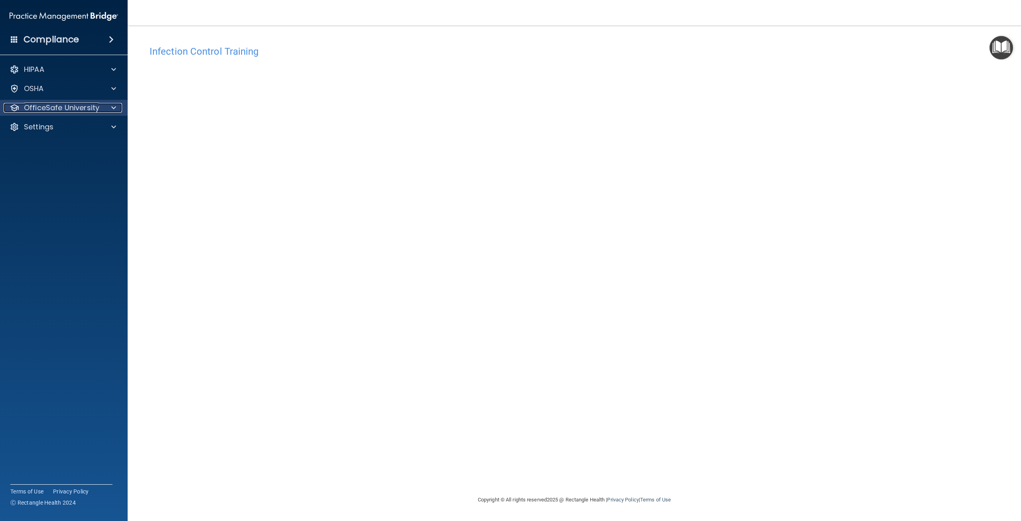
click at [55, 112] on p "OfficeSafe University" at bounding box center [61, 108] width 75 height 10
click at [99, 122] on img at bounding box center [97, 127] width 10 height 10
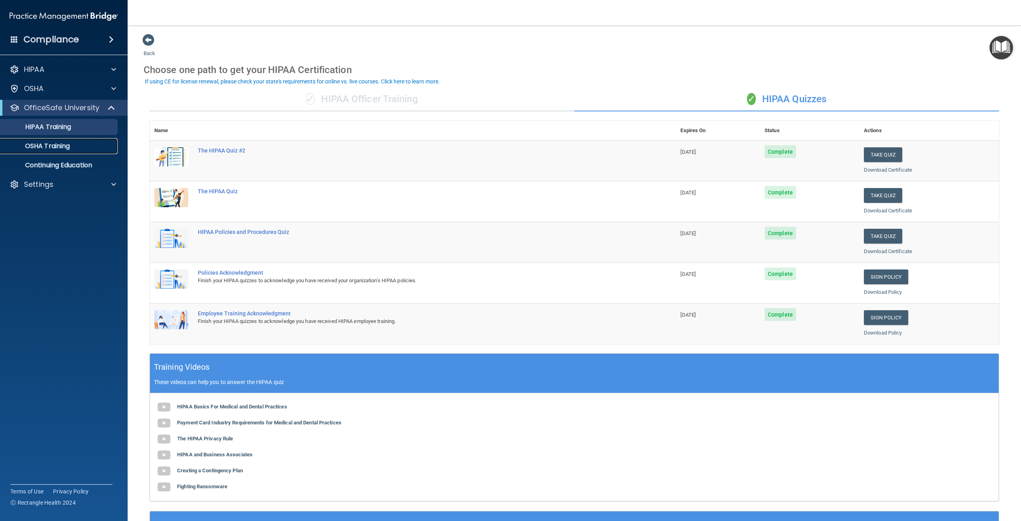
click at [89, 144] on div "OSHA Training" at bounding box center [59, 146] width 109 height 8
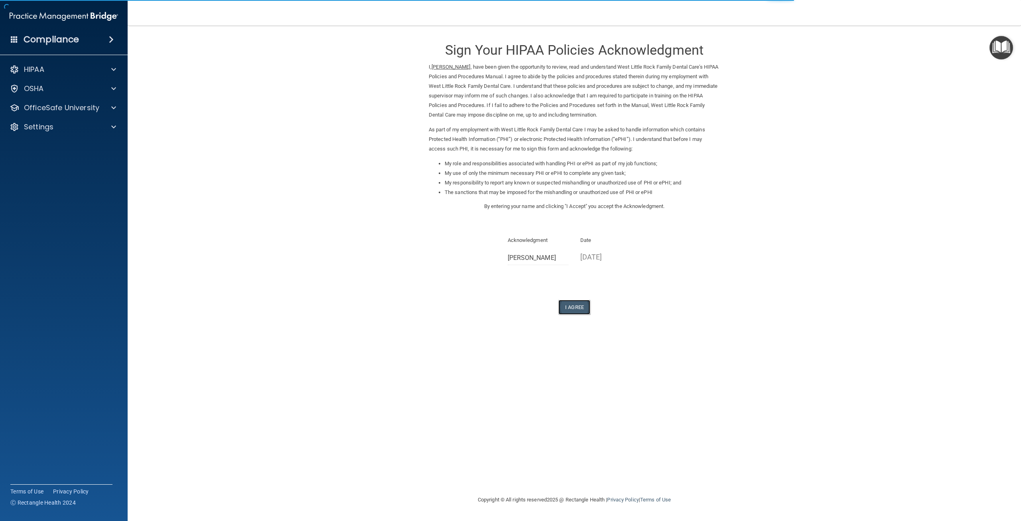
click at [575, 309] on button "I Agree" at bounding box center [575, 307] width 32 height 15
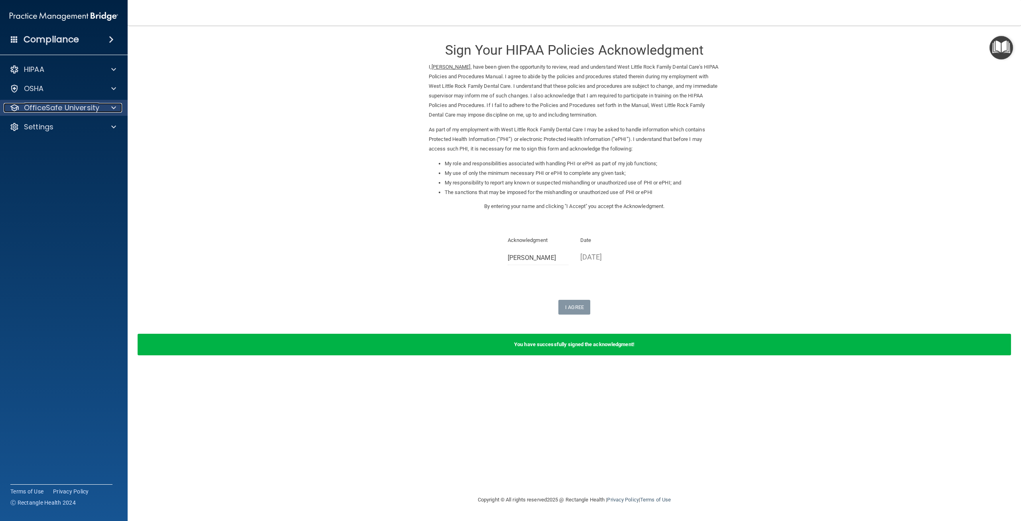
click at [59, 106] on p "OfficeSafe University" at bounding box center [61, 108] width 75 height 10
click at [87, 124] on div "HIPAA Training" at bounding box center [59, 127] width 109 height 8
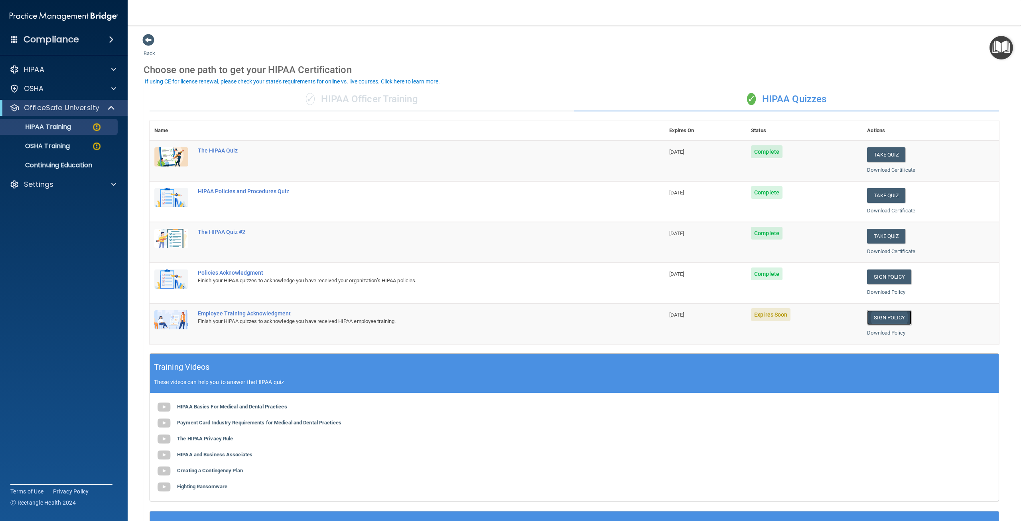
click at [893, 320] on link "Sign Policy" at bounding box center [889, 317] width 44 height 15
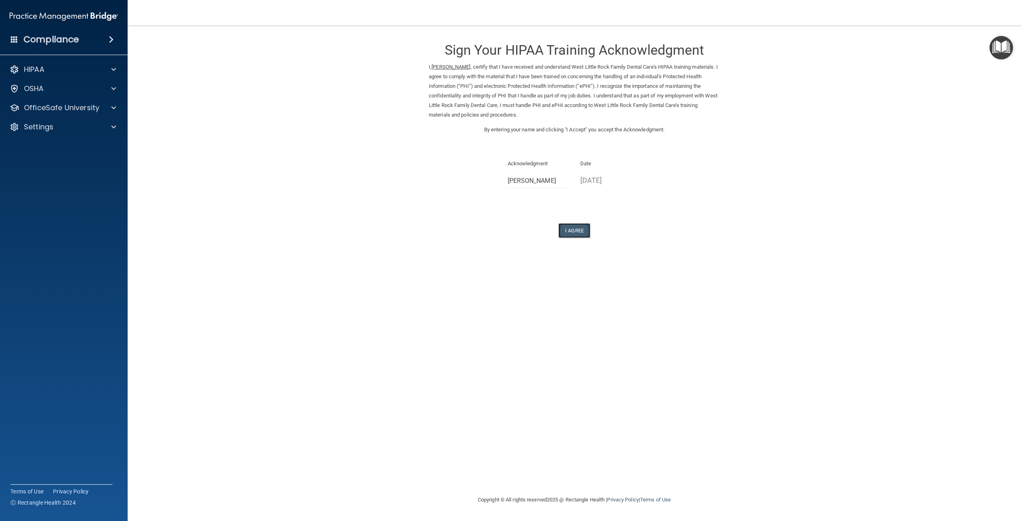
click at [572, 230] on button "I Agree" at bounding box center [575, 230] width 32 height 15
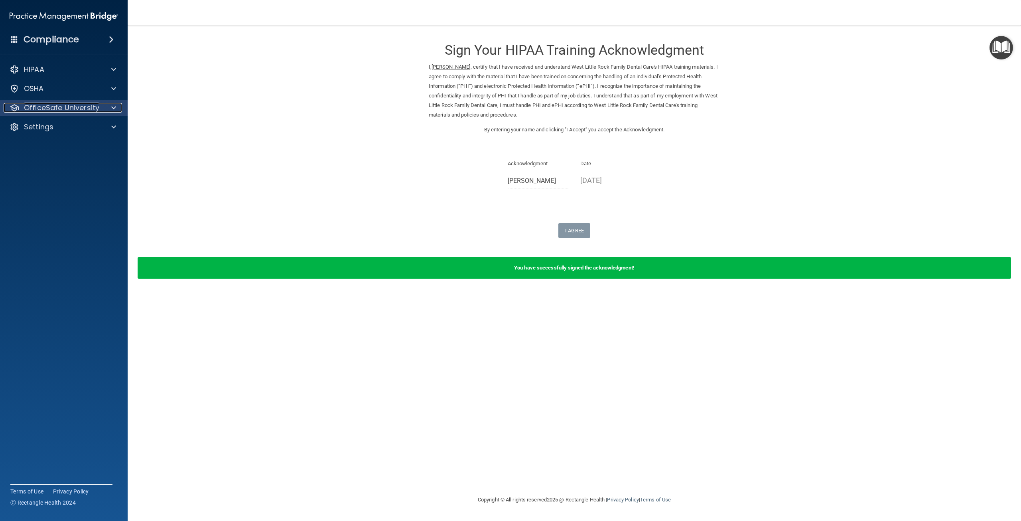
click at [91, 107] on p "OfficeSafe University" at bounding box center [61, 108] width 75 height 10
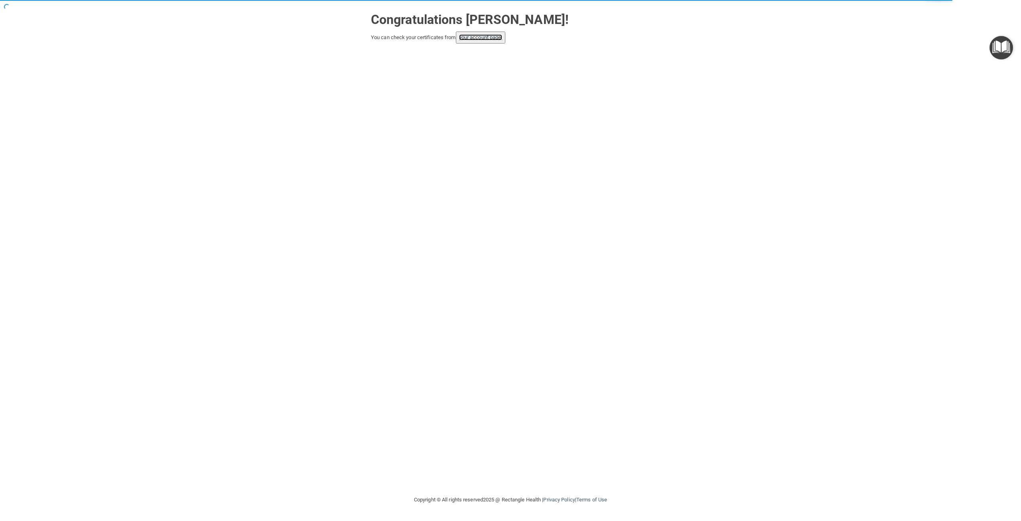
click at [480, 36] on link "your account page!" at bounding box center [480, 37] width 43 height 6
